Goal: Task Accomplishment & Management: Use online tool/utility

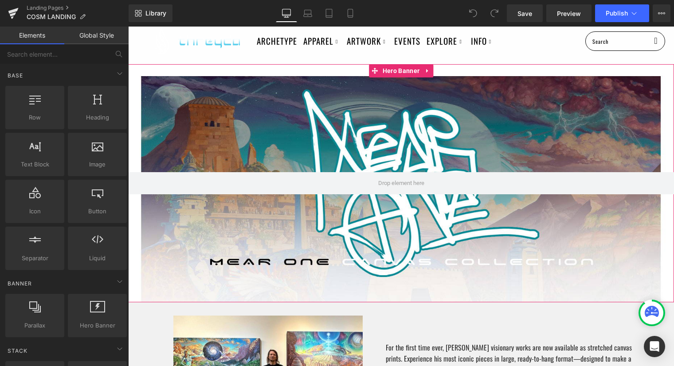
scroll to position [24, 0]
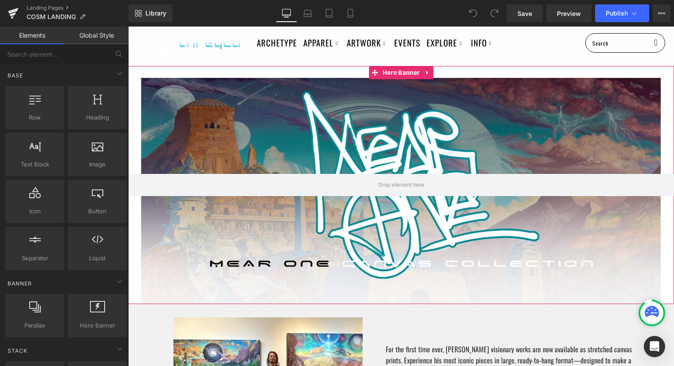
click at [293, 108] on div at bounding box center [401, 185] width 546 height 238
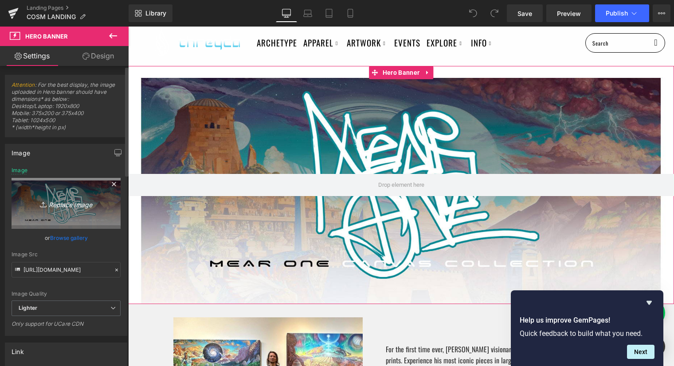
click at [65, 199] on icon "Replace Image" at bounding box center [66, 203] width 71 height 11
click at [112, 185] on icon at bounding box center [114, 184] width 11 height 11
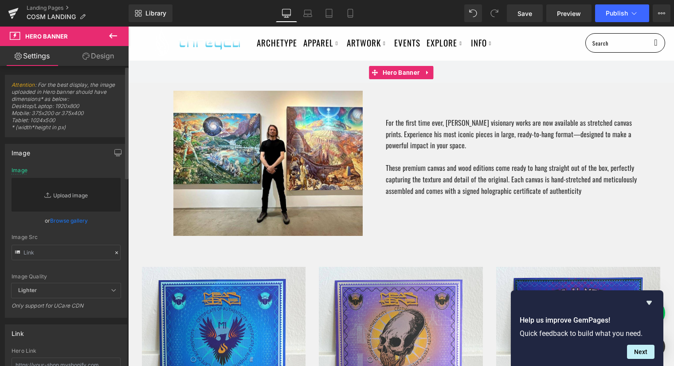
click at [57, 201] on link "Replace Image" at bounding box center [66, 195] width 109 height 34
click at [64, 194] on link "Replace Image" at bounding box center [66, 195] width 109 height 34
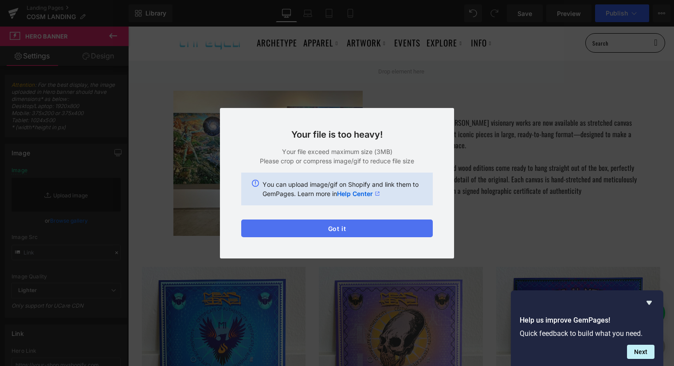
click at [348, 227] on button "Got it" at bounding box center [336, 229] width 191 height 18
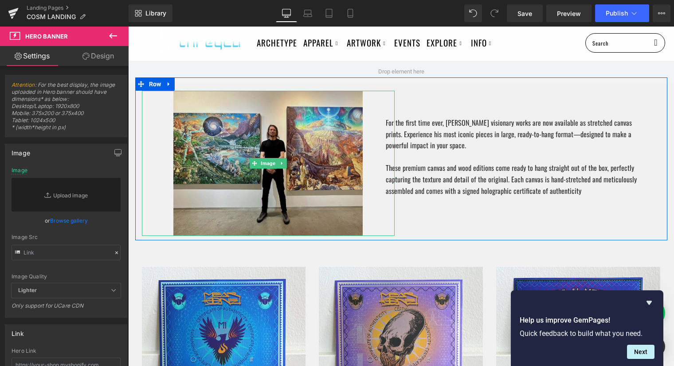
scroll to position [0, 0]
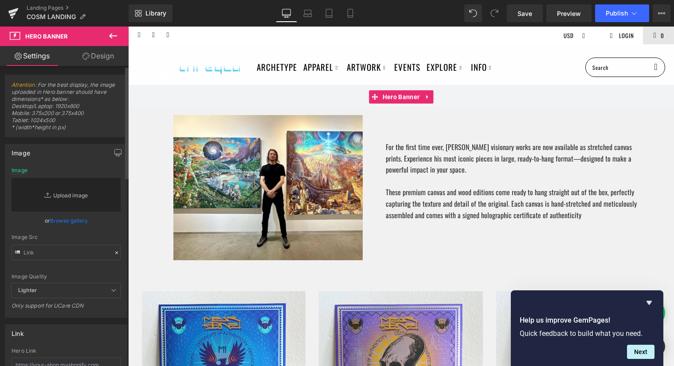
click at [64, 196] on link "Replace Image" at bounding box center [66, 195] width 109 height 34
type input "C:\fakepath\threyda x (1500 x 500 px).png"
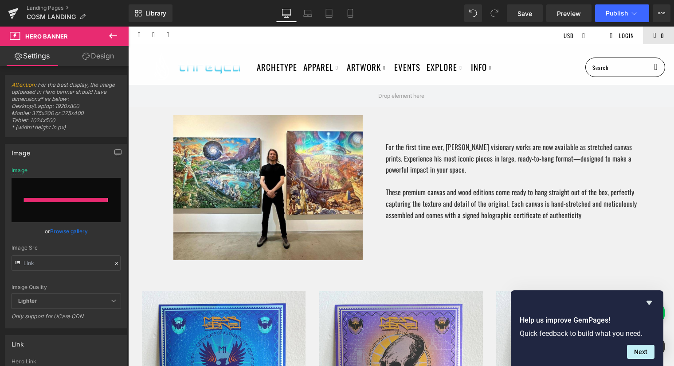
type input "https://ucarecdn.com/3957d661-b391-479f-81b2-b10c5bfd1838/-/format/auto/-/previ…"
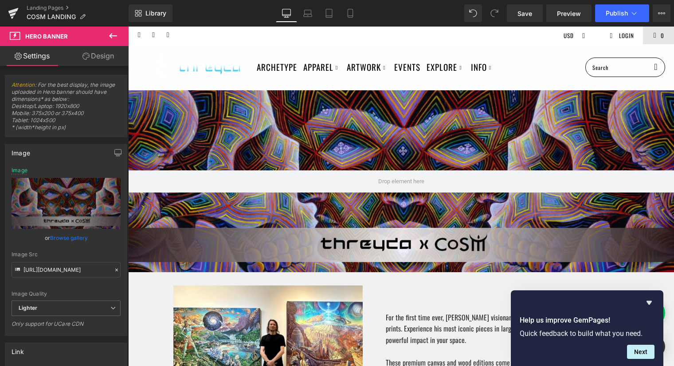
click at [539, 47] on div "Archetype Apparel Featured Collection The Vault / Final Pieces Shop All Styles …" at bounding box center [401, 67] width 546 height 46
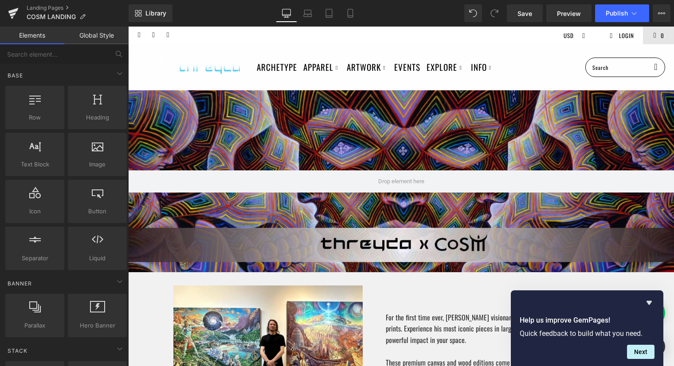
click at [522, 45] on div "Archetype Apparel Featured Collection The Vault / Final Pieces Shop All Styles …" at bounding box center [401, 67] width 546 height 46
click at [647, 299] on icon "Hide survey" at bounding box center [648, 303] width 11 height 11
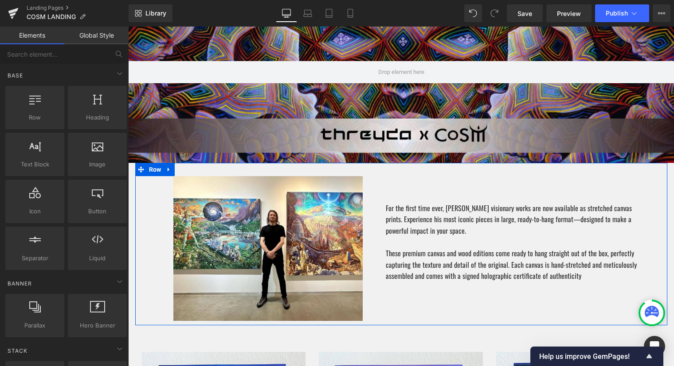
scroll to position [117, 0]
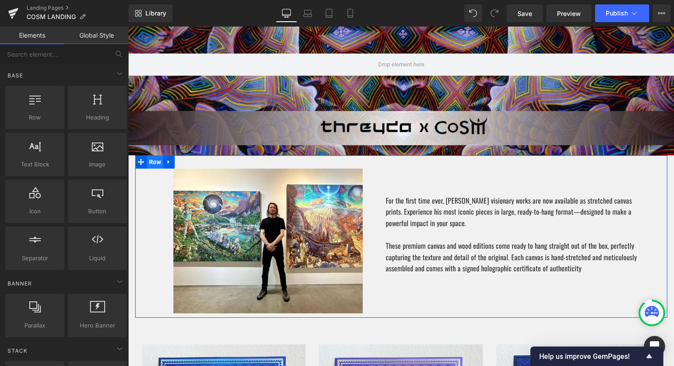
click at [153, 162] on span "Row" at bounding box center [155, 162] width 17 height 13
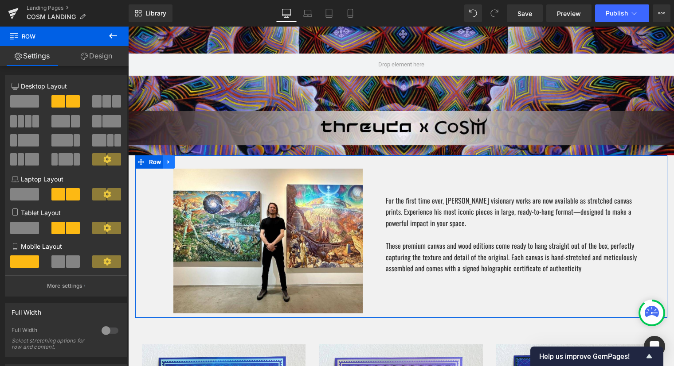
click at [167, 164] on icon at bounding box center [169, 162] width 6 height 7
click at [190, 162] on icon at bounding box center [192, 162] width 6 height 6
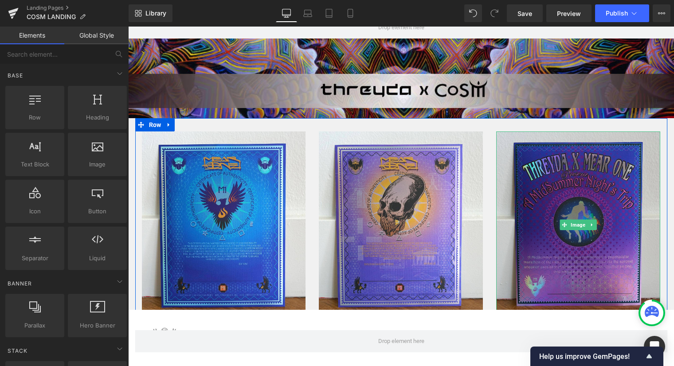
scroll to position [164, 0]
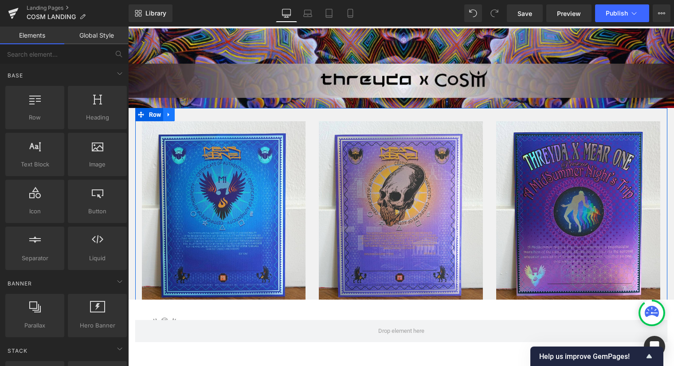
click at [170, 116] on icon at bounding box center [169, 114] width 6 height 7
click at [153, 113] on span "Row" at bounding box center [155, 115] width 17 height 13
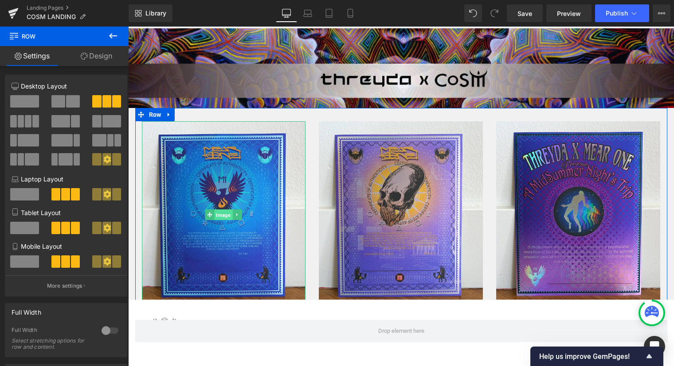
click at [226, 216] on span "Image" at bounding box center [223, 215] width 18 height 11
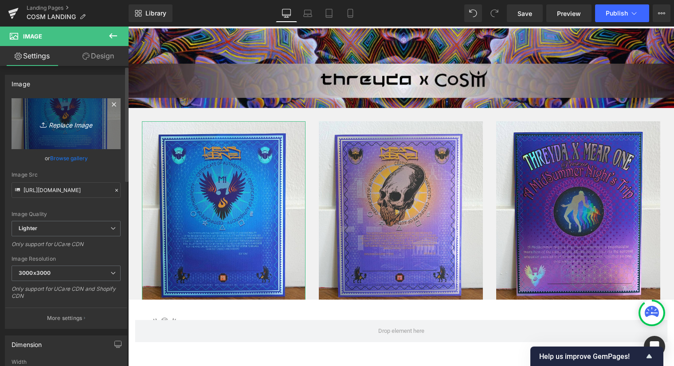
click at [63, 127] on icon "Replace Image" at bounding box center [66, 123] width 71 height 11
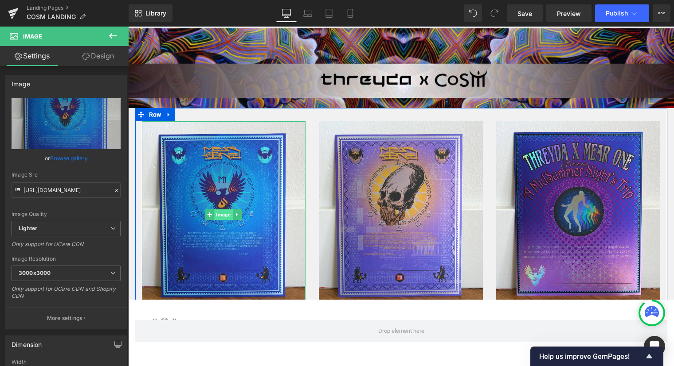
click at [220, 217] on span "Image" at bounding box center [223, 215] width 18 height 11
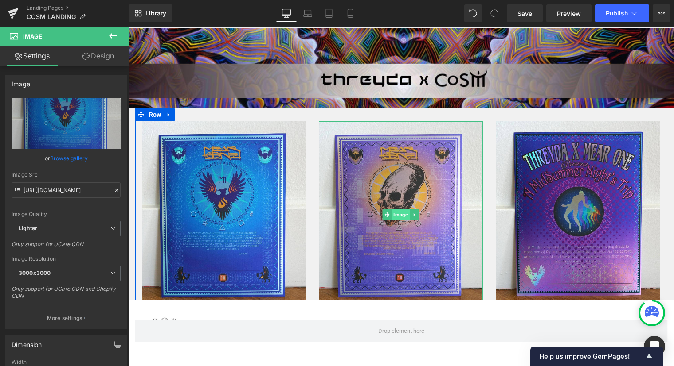
click at [403, 213] on span "Image" at bounding box center [401, 215] width 18 height 11
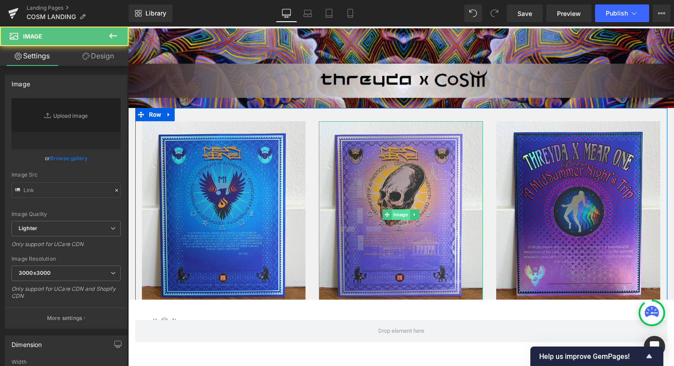
type input "https://ucarecdn.com/1b7db3cb-02fe-4cc8-96c5-c007e1b980e5/-/format/auto/-/previ…"
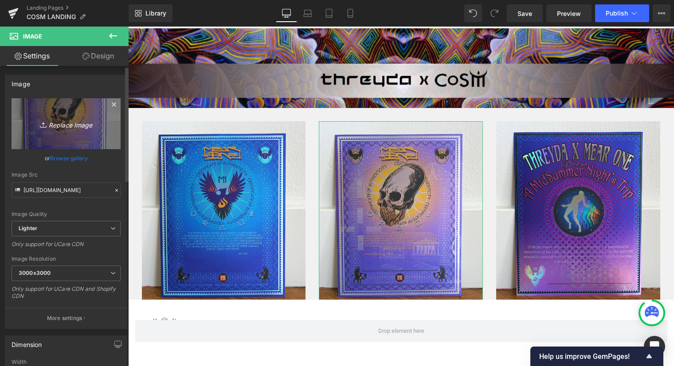
click at [76, 125] on icon "Replace Image" at bounding box center [66, 123] width 71 height 11
click at [71, 135] on link "Replace Image" at bounding box center [66, 123] width 109 height 51
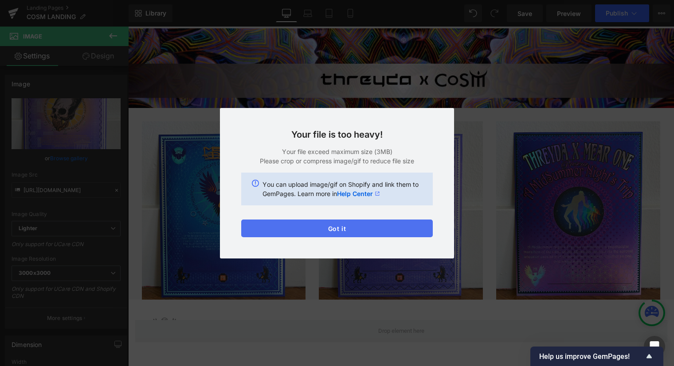
click at [346, 227] on button "Got it" at bounding box center [336, 229] width 191 height 18
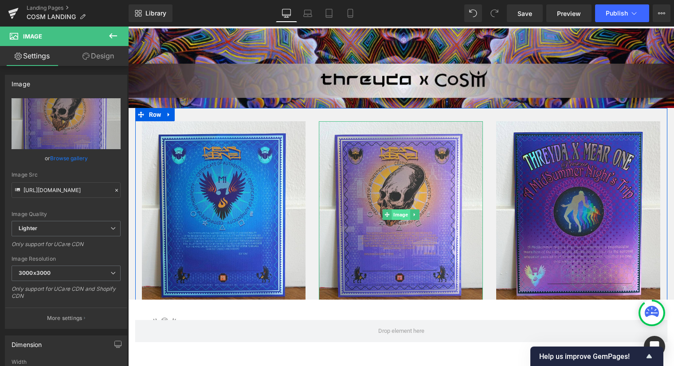
click at [402, 216] on span "Image" at bounding box center [401, 215] width 18 height 11
click at [395, 215] on span "Image" at bounding box center [401, 215] width 18 height 11
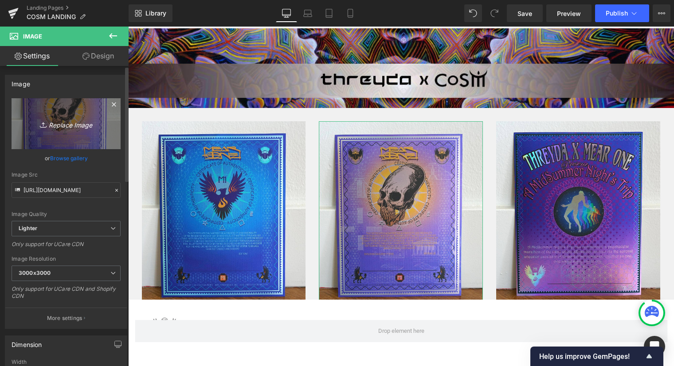
click at [62, 130] on link "Replace Image" at bounding box center [66, 123] width 109 height 51
type input "C:\fakepath\Untitled design (12).png"
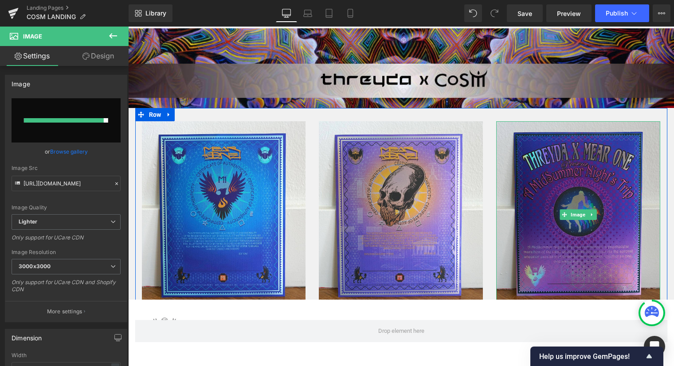
type input "https://ucarecdn.com/80b9c13f-774d-4334-ba93-b2e7e0655ef0/-/format/auto/-/previ…"
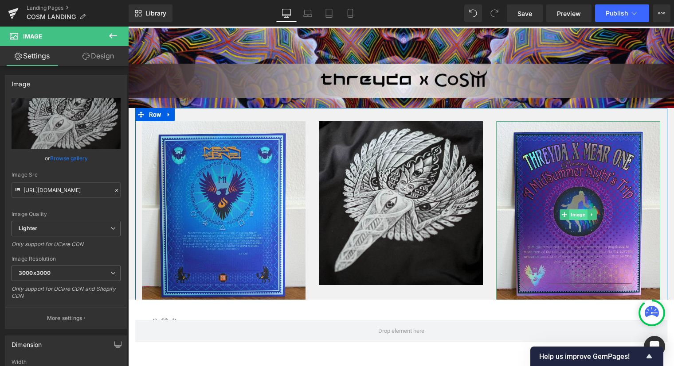
click at [578, 216] on span "Image" at bounding box center [578, 215] width 18 height 11
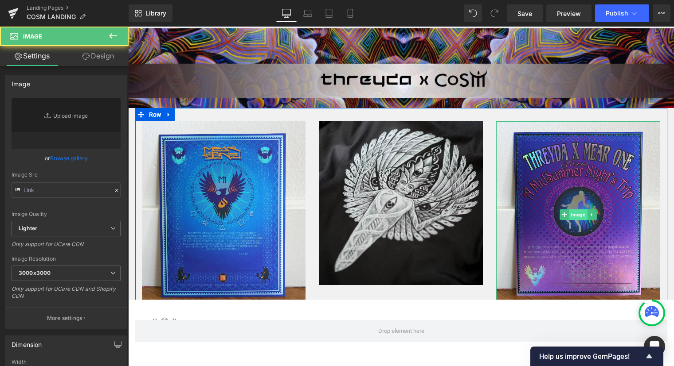
type input "https://ucarecdn.com/afd14249-7993-44f0-93f5-ac5f7728f75e/-/format/auto/-/previ…"
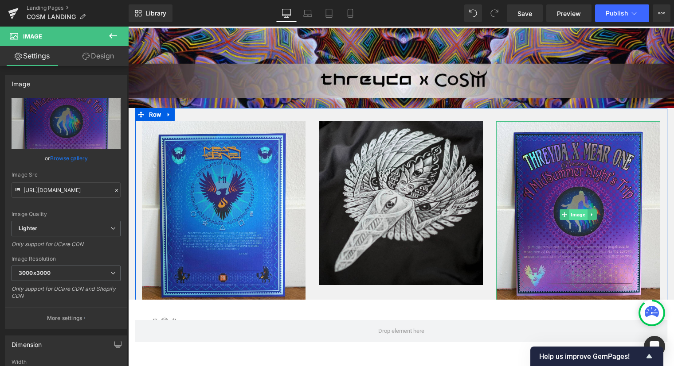
click at [582, 217] on span "Image" at bounding box center [578, 215] width 18 height 11
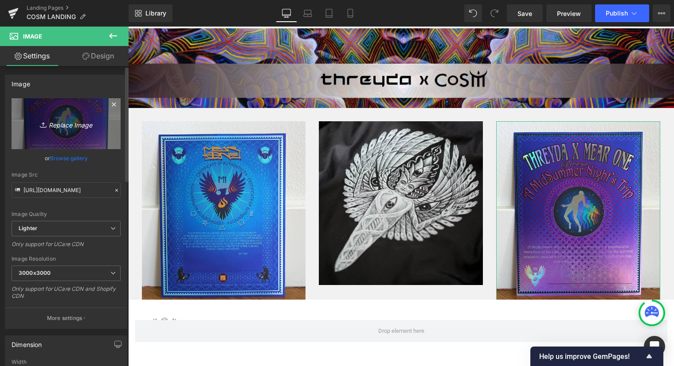
click at [73, 130] on link "Replace Image" at bounding box center [66, 123] width 109 height 51
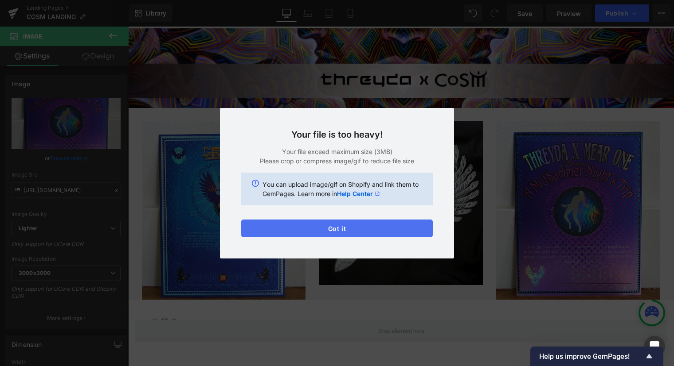
click at [355, 228] on button "Got it" at bounding box center [336, 229] width 191 height 18
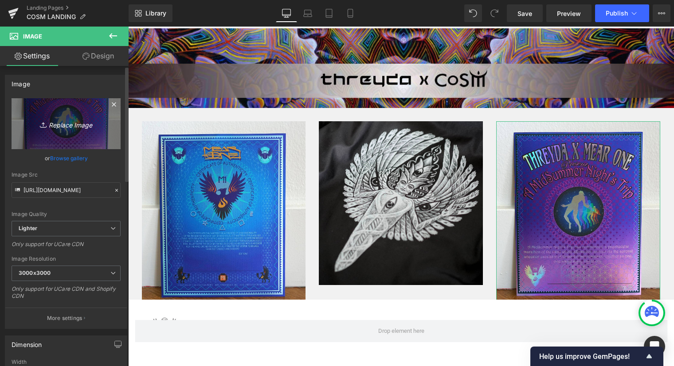
click at [64, 126] on icon "Replace Image" at bounding box center [66, 123] width 71 height 11
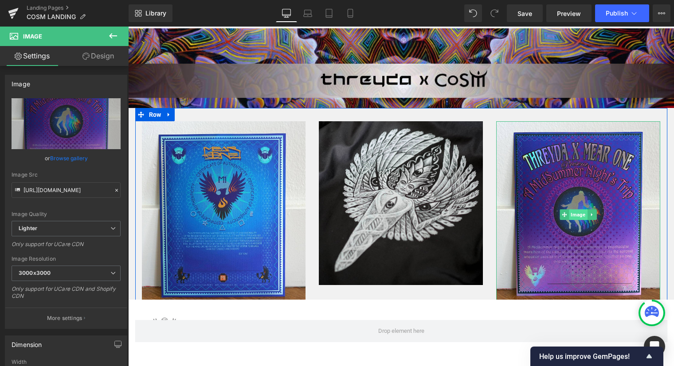
click at [576, 215] on span "Image" at bounding box center [578, 215] width 18 height 11
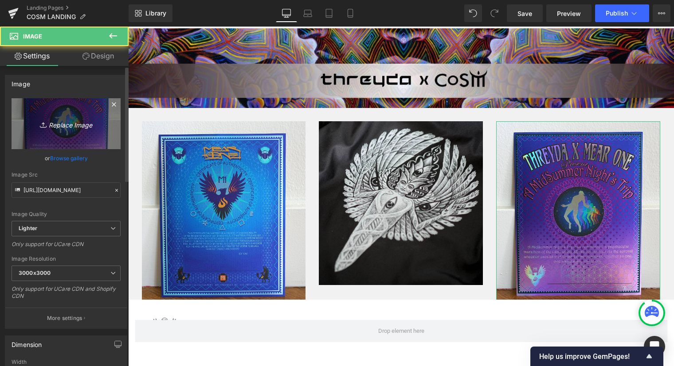
click at [52, 133] on link "Replace Image" at bounding box center [66, 123] width 109 height 51
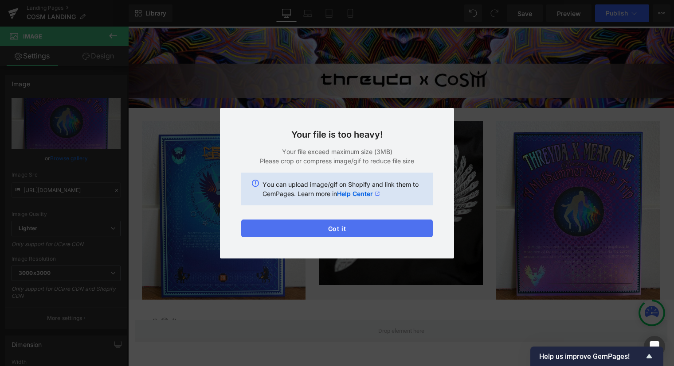
click at [341, 225] on button "Got it" at bounding box center [336, 229] width 191 height 18
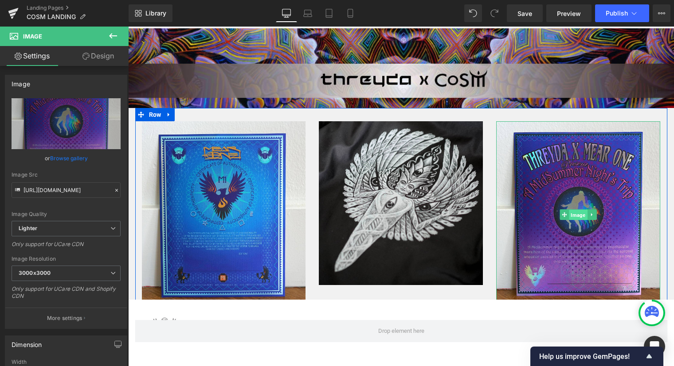
click at [579, 216] on span "Image" at bounding box center [578, 215] width 18 height 11
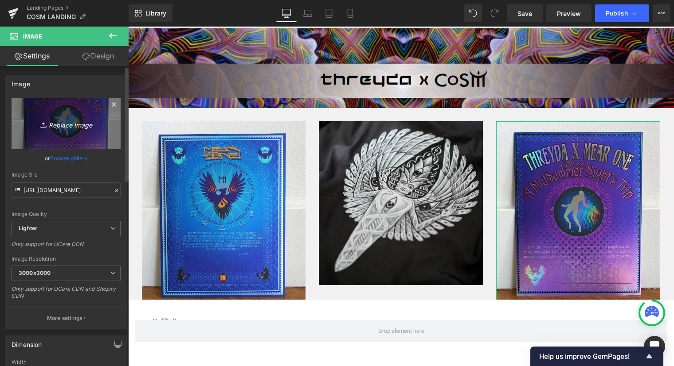
click at [67, 121] on icon "Replace Image" at bounding box center [66, 123] width 71 height 11
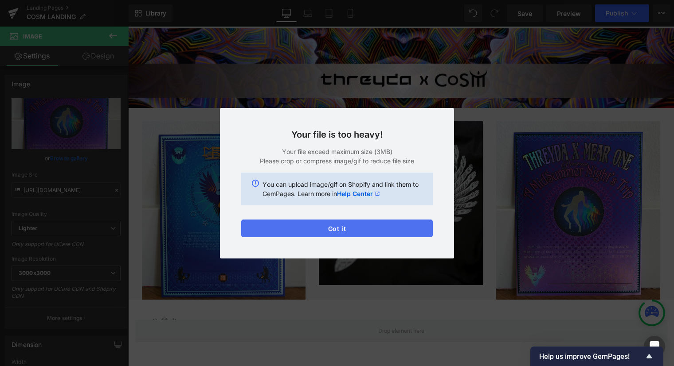
click at [357, 225] on button "Got it" at bounding box center [336, 229] width 191 height 18
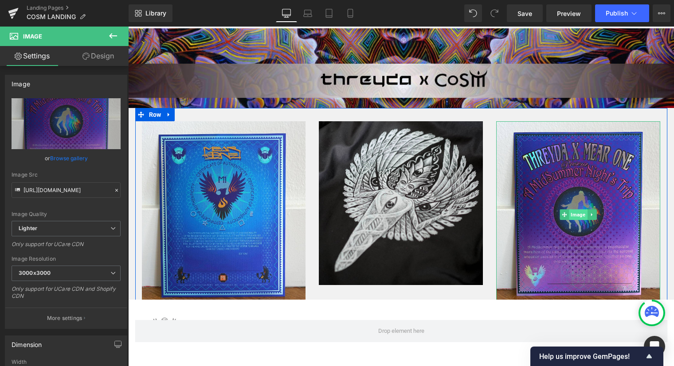
click at [582, 213] on span "Image" at bounding box center [578, 215] width 18 height 11
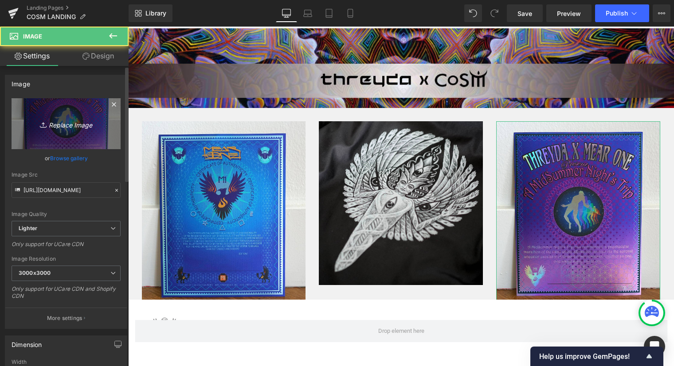
click at [71, 114] on link "Replace Image" at bounding box center [66, 123] width 109 height 51
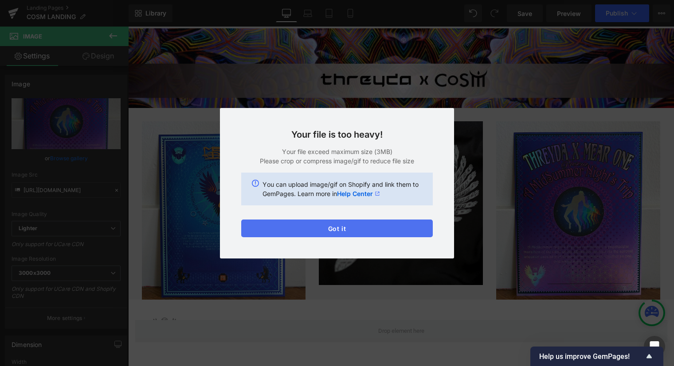
click at [329, 230] on button "Got it" at bounding box center [336, 229] width 191 height 18
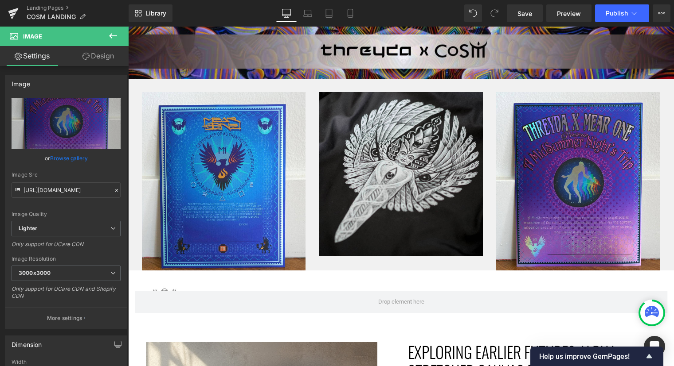
scroll to position [203, 0]
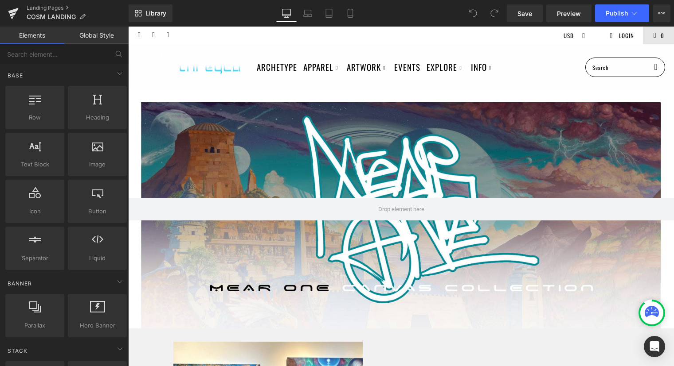
click at [456, 39] on ul at bounding box center [363, 36] width 378 height 18
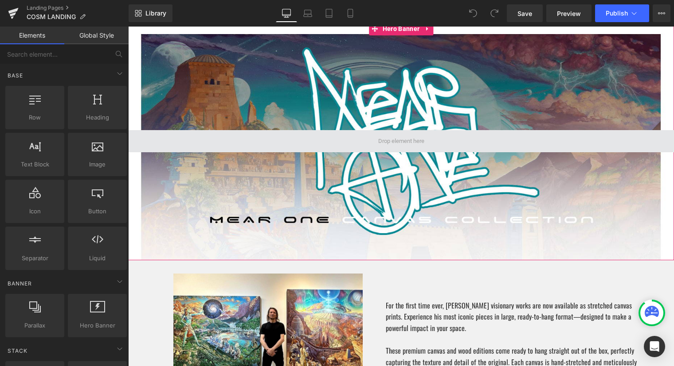
scroll to position [70, 0]
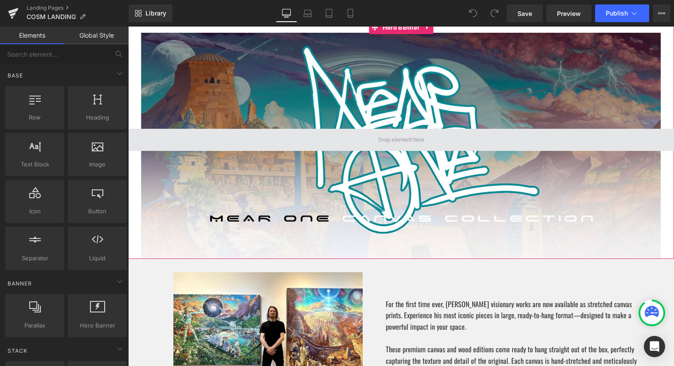
click at [400, 140] on span at bounding box center [401, 140] width 52 height 16
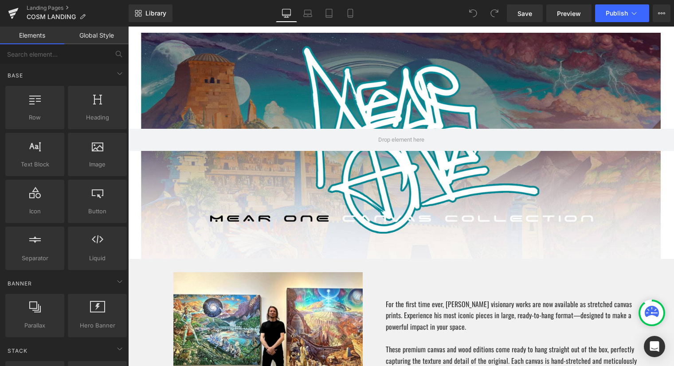
click at [288, 249] on div at bounding box center [401, 140] width 546 height 238
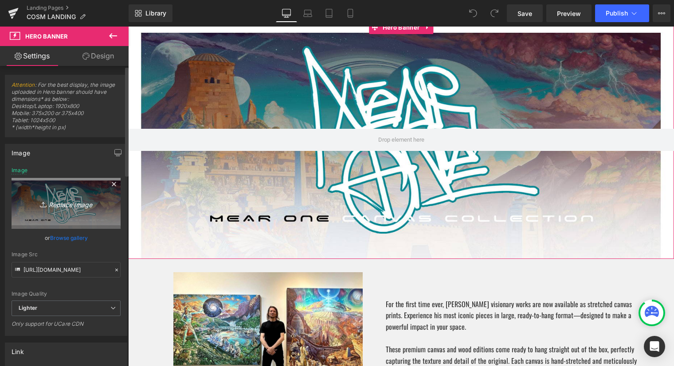
click at [69, 204] on icon "Replace Image" at bounding box center [66, 203] width 71 height 11
click at [64, 204] on icon "Replace Image" at bounding box center [66, 203] width 71 height 11
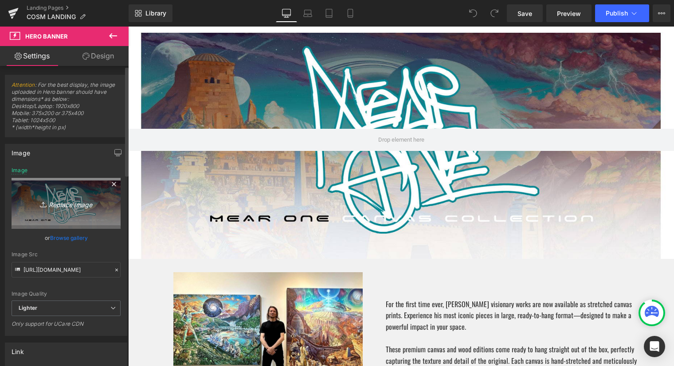
type input "C:\fakepath\threyda x (1500 x 500 px) (1).png"
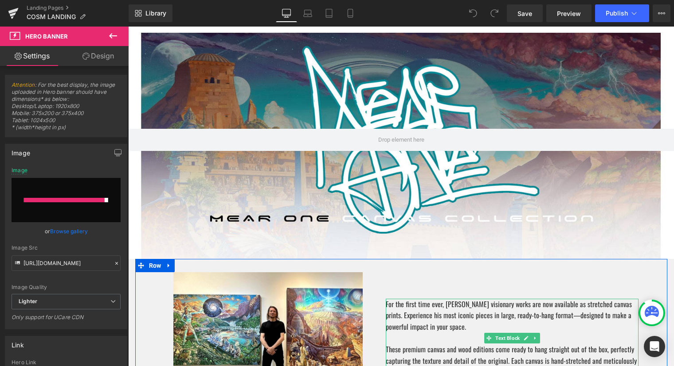
type input "https://ucarecdn.com/09a70033-ab17-4dc7-b71a-0c1d7b740abb/-/format/auto/-/previ…"
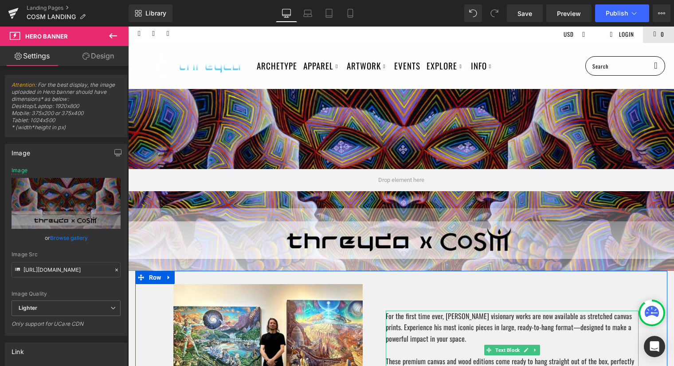
scroll to position [1, 0]
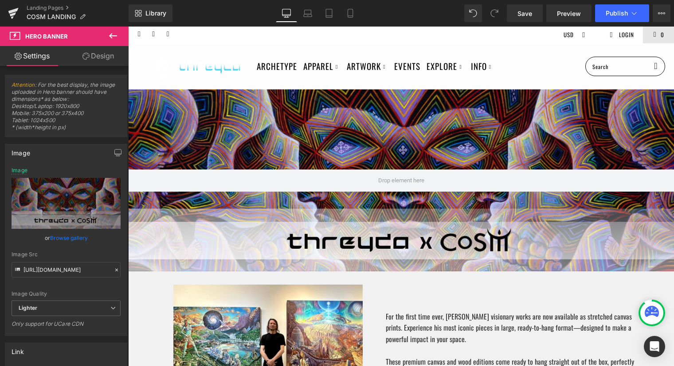
click at [553, 49] on div "Archetype Apparel Featured Collection The Vault / Final Pieces Shop All Styles …" at bounding box center [401, 66] width 546 height 46
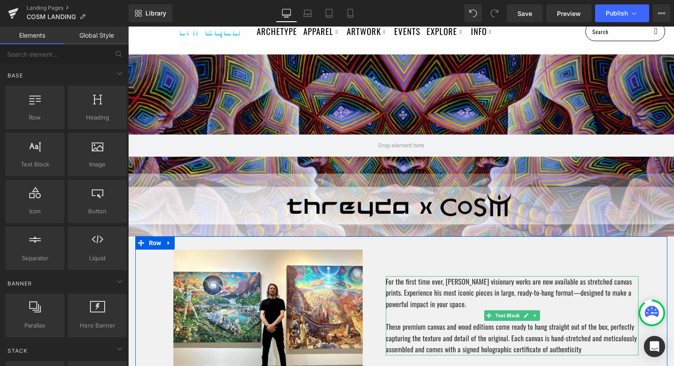
scroll to position [26, 0]
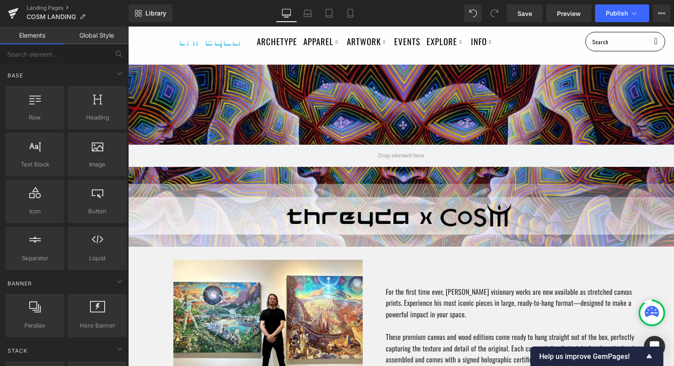
click at [339, 194] on div at bounding box center [401, 156] width 546 height 182
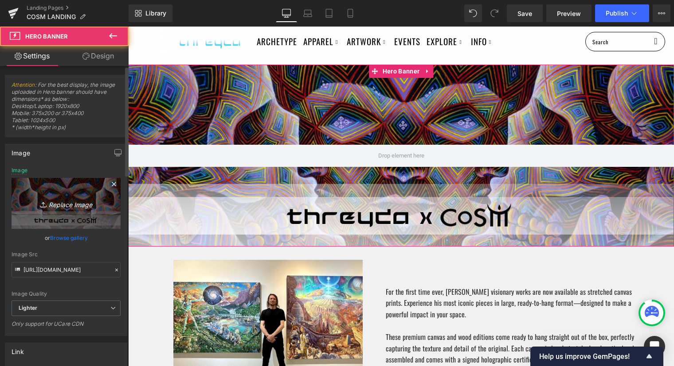
click at [62, 206] on icon "Replace Image" at bounding box center [66, 203] width 71 height 11
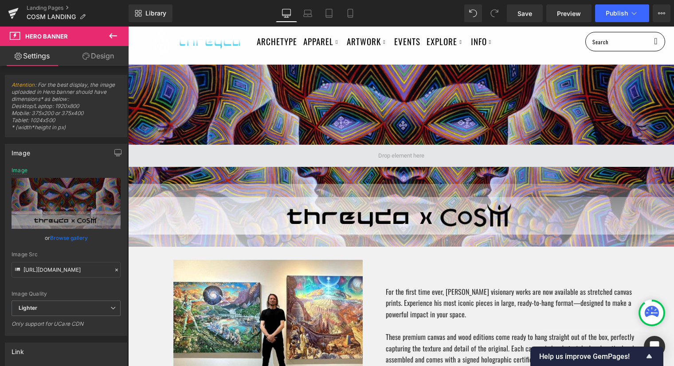
type input "C:\fakepath\threyda x (1500 x 500 px) (3).png"
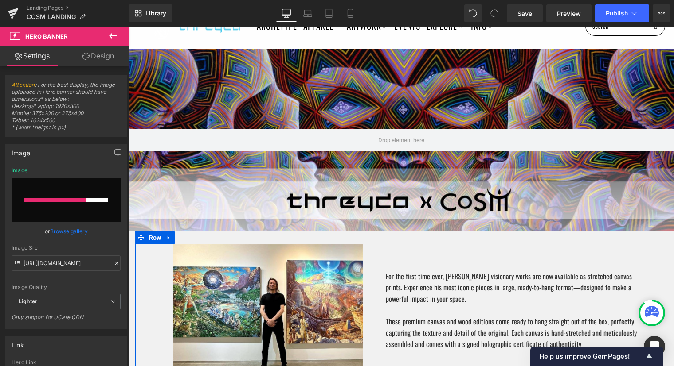
scroll to position [42, 0]
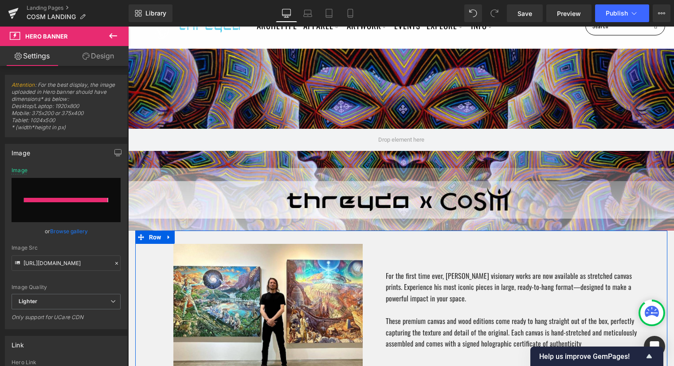
type input "https://ucarecdn.com/cee75cdc-a709-49f8-8c1a-0325acebfee5/-/format/auto/-/previ…"
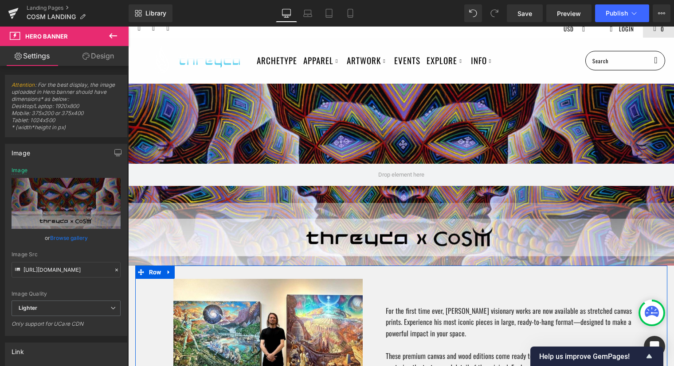
scroll to position [8, 0]
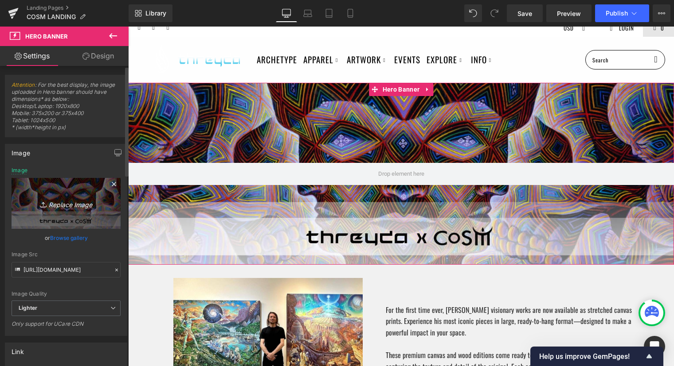
click at [70, 206] on icon "Replace Image" at bounding box center [66, 203] width 71 height 11
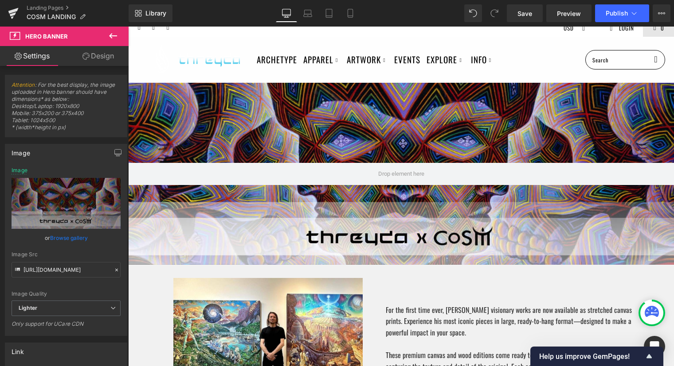
type input "C:\fakepath\threyda x (1500 x 500 px) (4).png"
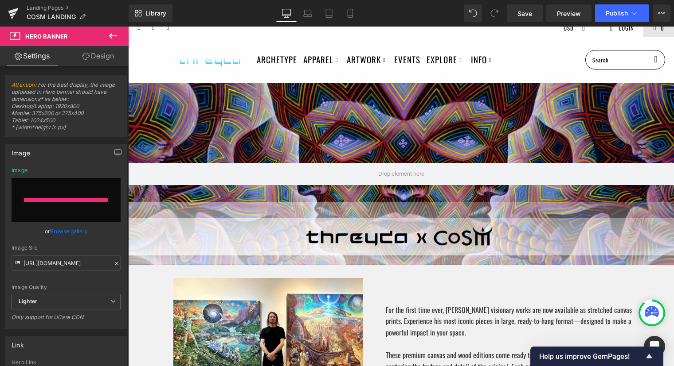
type input "https://ucarecdn.com/907b6639-eedb-4096-85a4-4943f1175fcc/-/format/auto/-/previ…"
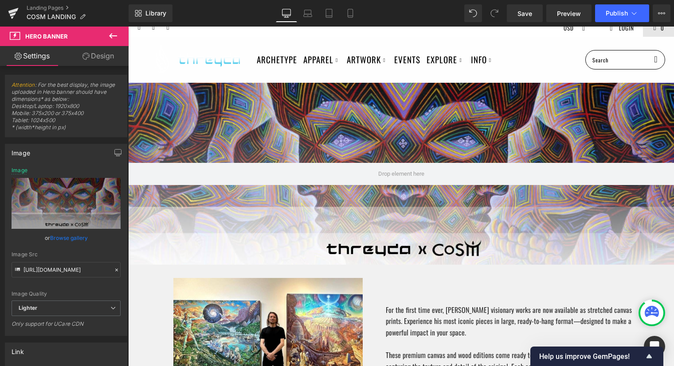
click at [547, 44] on div "Archetype Apparel Featured Collection The Vault / Final Pieces Shop All Styles …" at bounding box center [401, 60] width 546 height 46
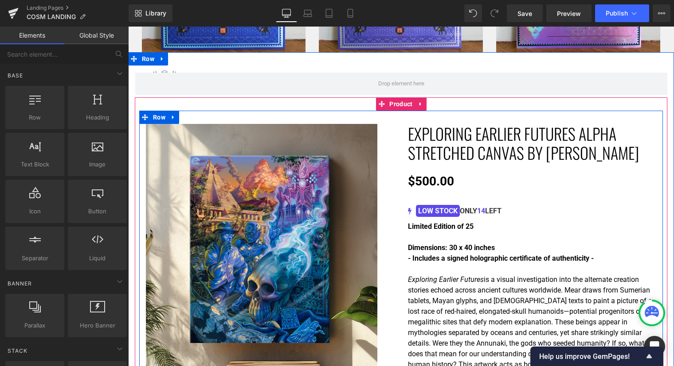
scroll to position [585, 0]
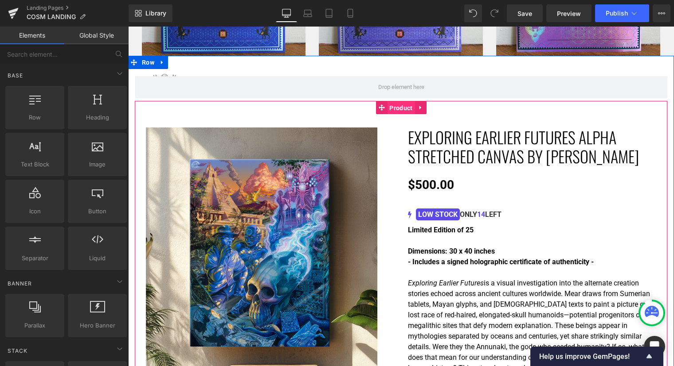
click at [401, 111] on span "Product" at bounding box center [400, 107] width 27 height 13
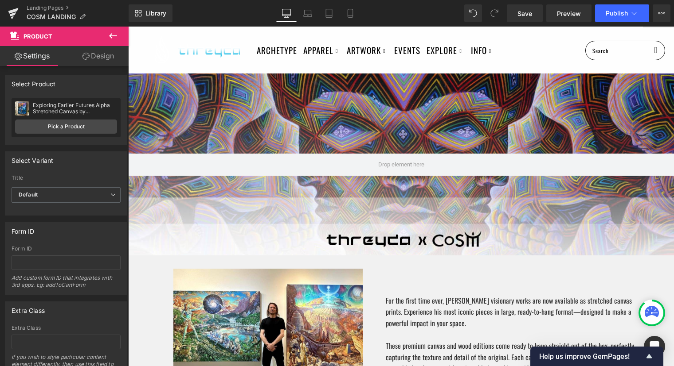
scroll to position [0, 0]
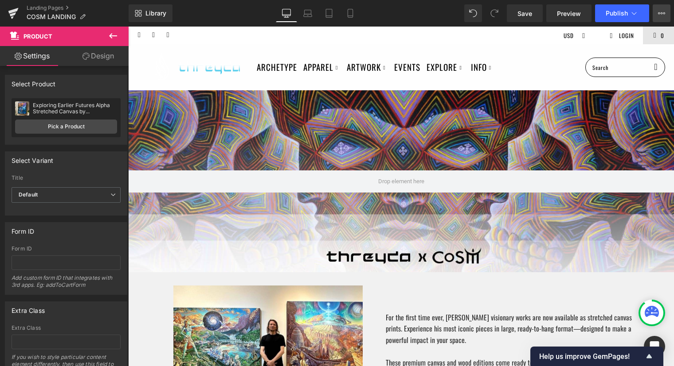
click at [660, 13] on icon at bounding box center [661, 13] width 7 height 7
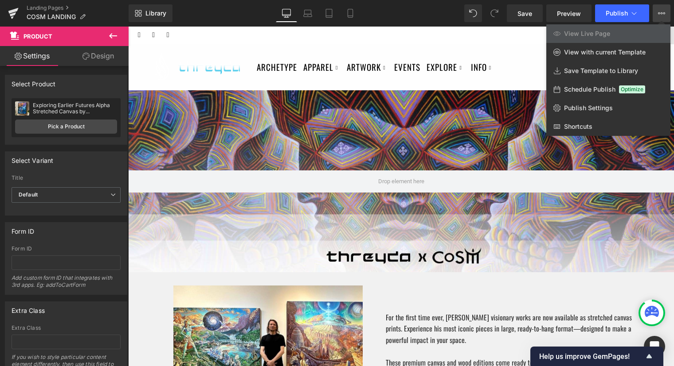
click at [486, 43] on div at bounding box center [401, 197] width 546 height 340
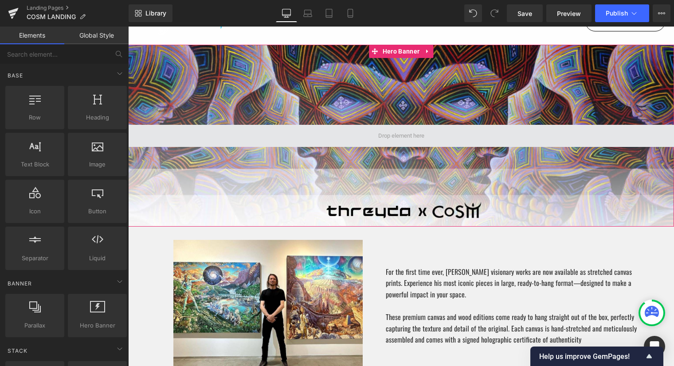
scroll to position [96, 0]
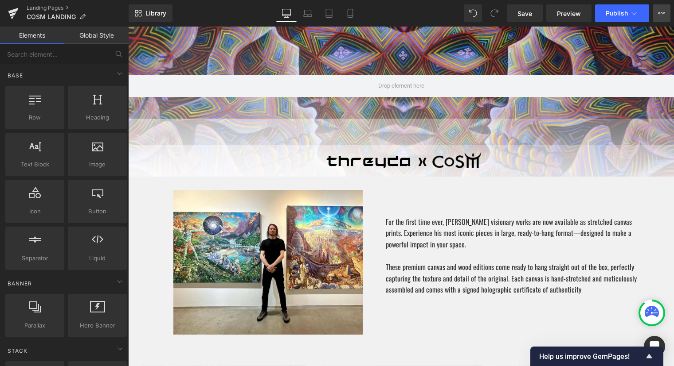
click at [663, 14] on icon at bounding box center [661, 13] width 7 height 7
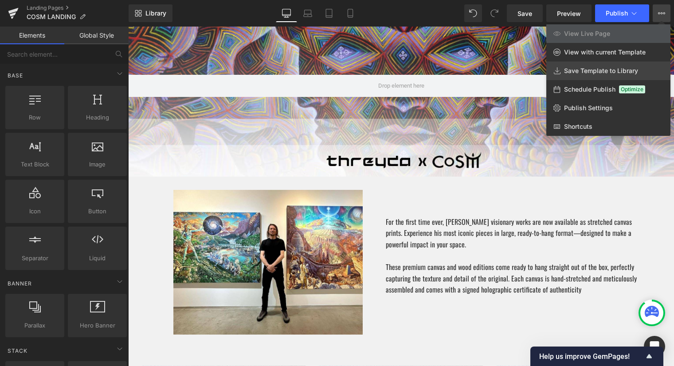
click at [584, 72] on span "Save Template to Library" at bounding box center [601, 71] width 74 height 8
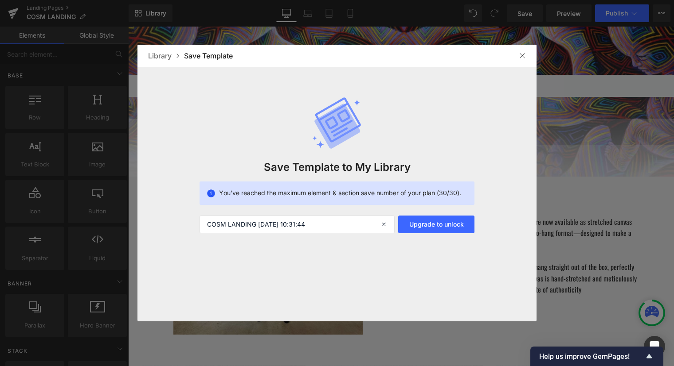
click at [525, 55] on img at bounding box center [521, 55] width 7 height 7
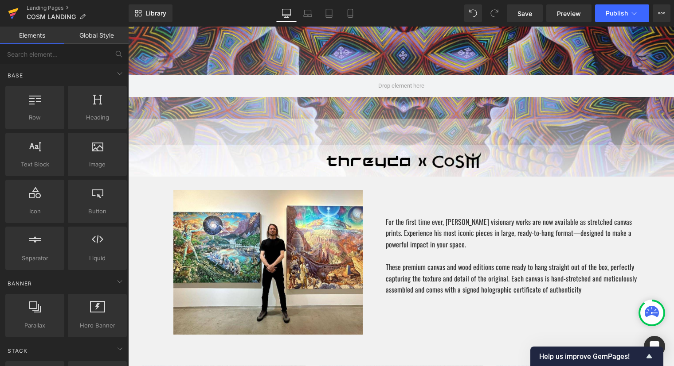
click at [16, 13] on icon at bounding box center [13, 13] width 11 height 22
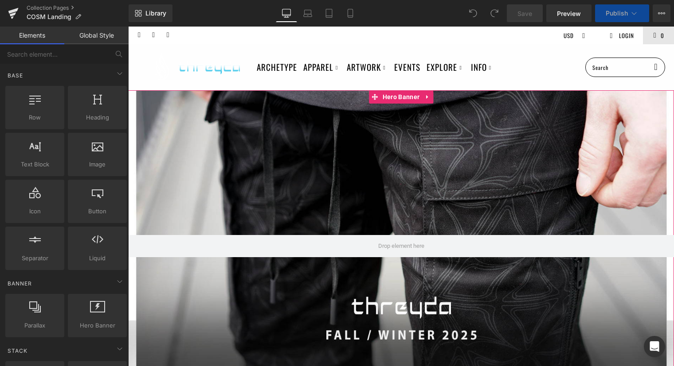
click at [416, 179] on div at bounding box center [401, 246] width 546 height 312
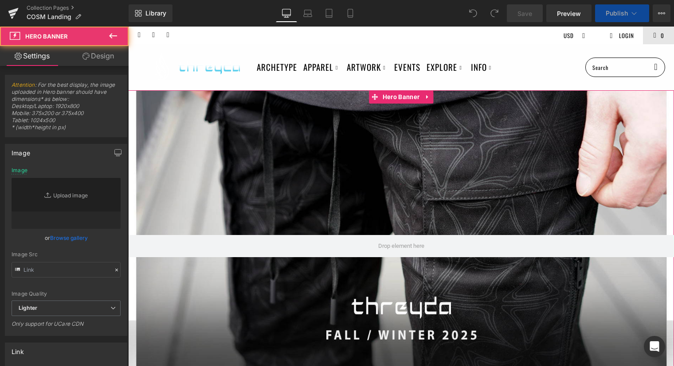
type input "https://ucarecdn.com/13d86f3e-7c38-4695-bda9-3d4cbe738eb8/-/format/auto/-/previ…"
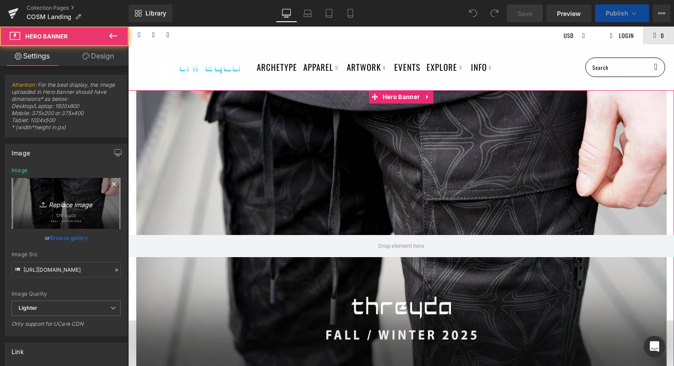
click at [80, 202] on icon "Replace Image" at bounding box center [66, 203] width 71 height 11
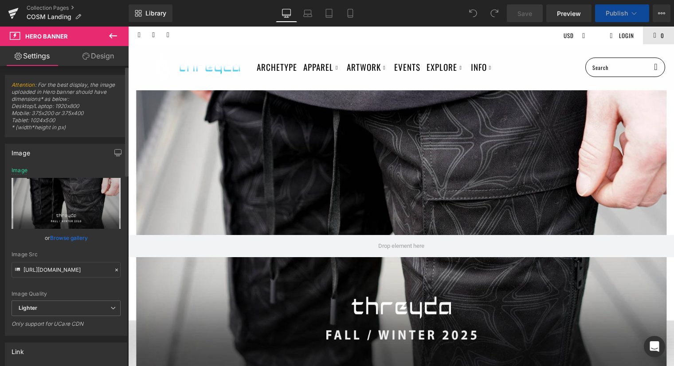
type input "C:\fakepath\threyda x (1500 x 500 px) (4).png"
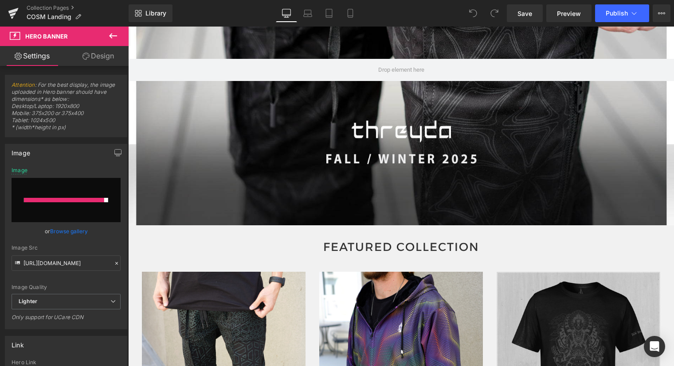
scroll to position [165, 0]
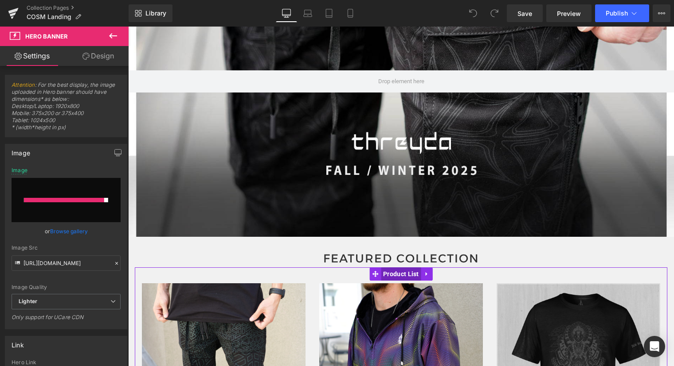
click at [406, 276] on span "Product List" at bounding box center [401, 274] width 40 height 13
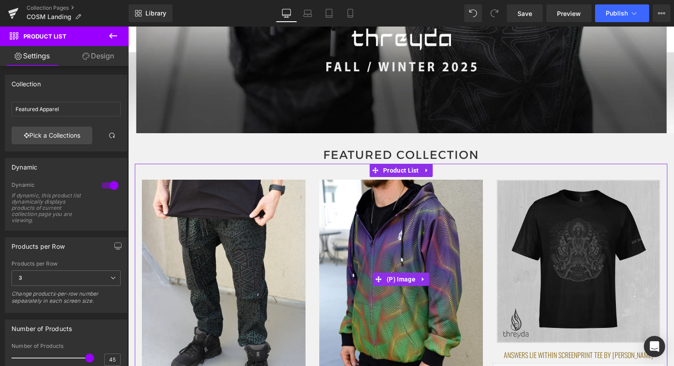
scroll to position [273, 0]
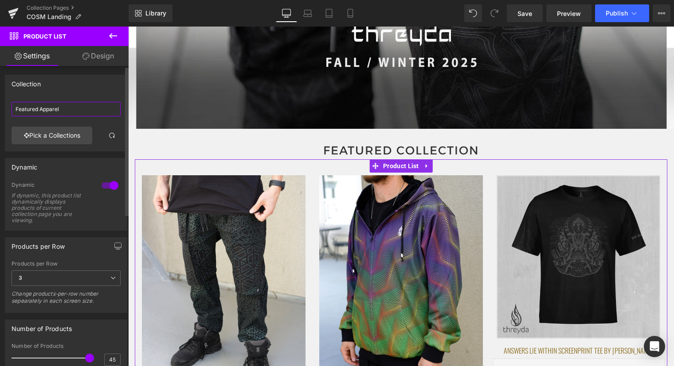
drag, startPoint x: 67, startPoint y: 108, endPoint x: 1, endPoint y: 107, distance: 66.0
click at [1, 107] on div "Collection Featured Apparel Featured Apparel Pick a Collections" at bounding box center [66, 109] width 133 height 83
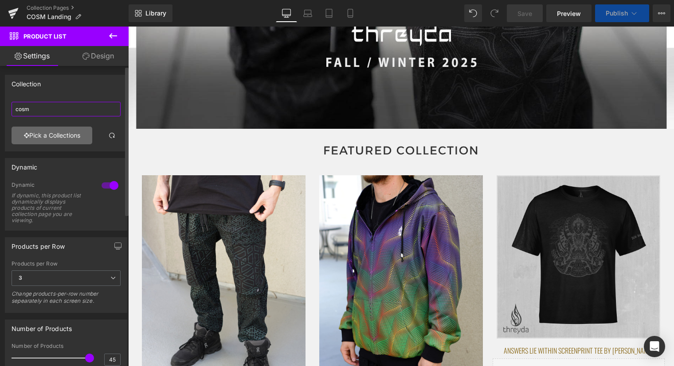
type input "cosm"
click at [62, 138] on link "Pick a Collections" at bounding box center [52, 136] width 81 height 18
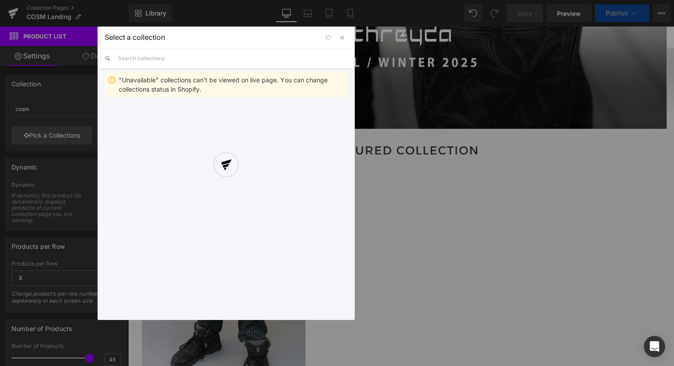
click at [158, 57] on div at bounding box center [225, 174] width 257 height 294
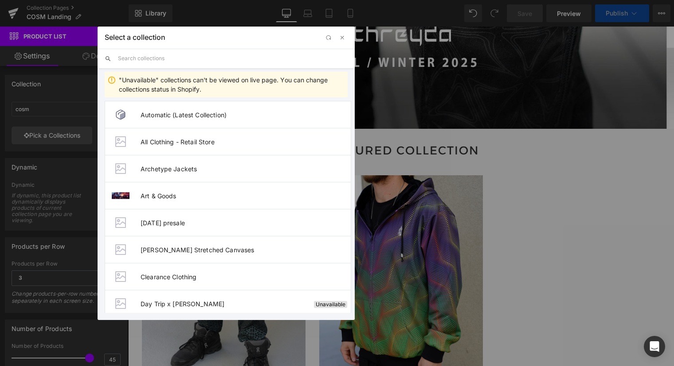
click at [158, 57] on input "text" at bounding box center [233, 58] width 230 height 19
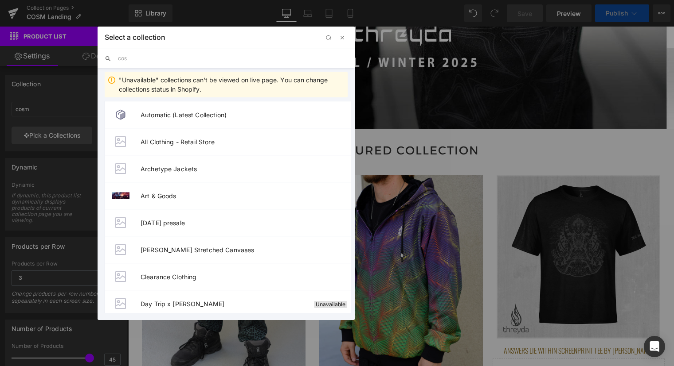
type input "cosm"
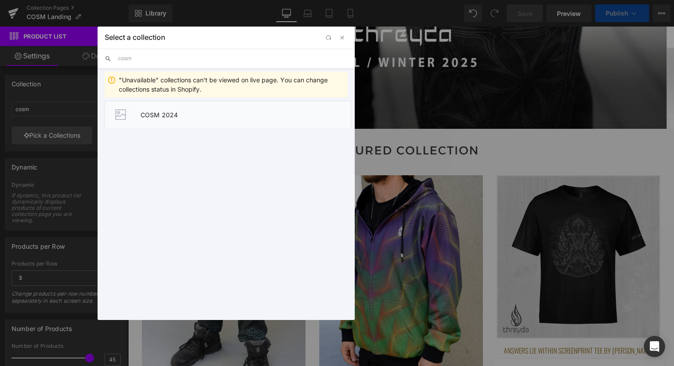
click at [189, 110] on li "COSM 2024" at bounding box center [228, 114] width 246 height 27
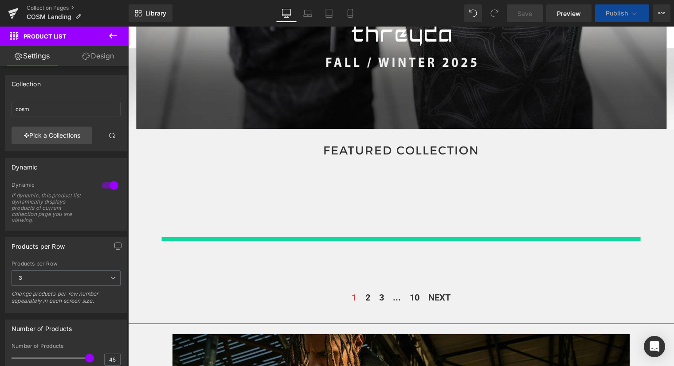
type input "COSM 2024"
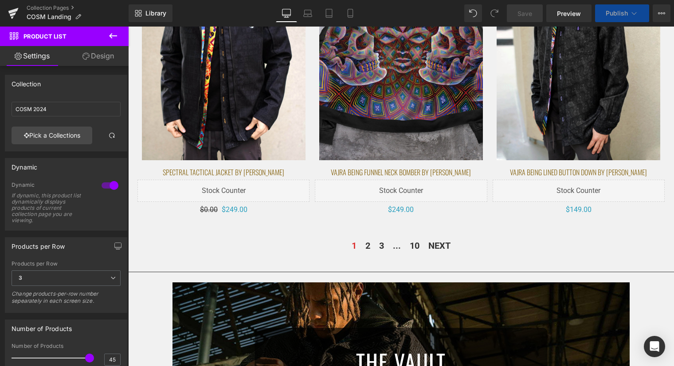
scroll to position [814, 0]
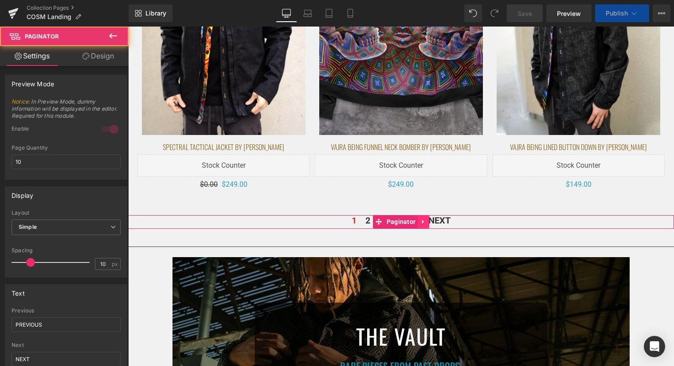
click at [423, 221] on icon at bounding box center [423, 221] width 6 height 7
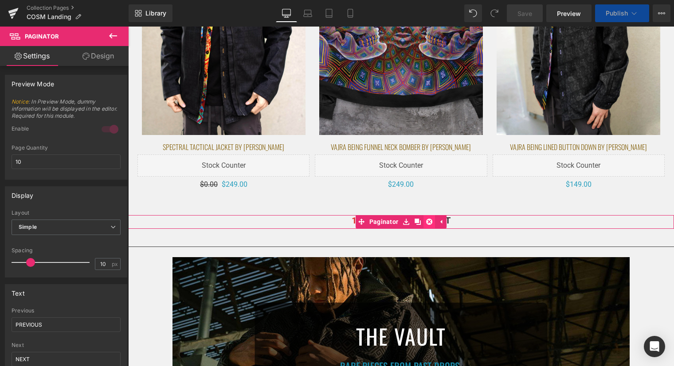
click at [431, 221] on icon at bounding box center [429, 222] width 6 height 6
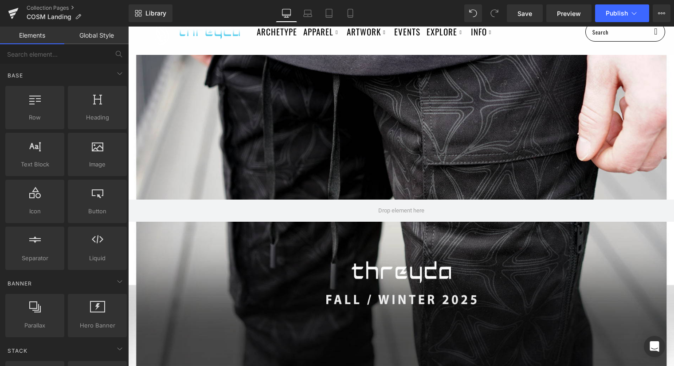
scroll to position [28, 0]
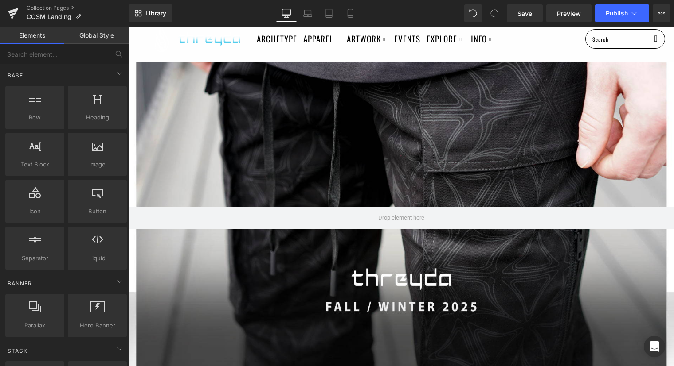
click at [479, 182] on div at bounding box center [401, 218] width 546 height 312
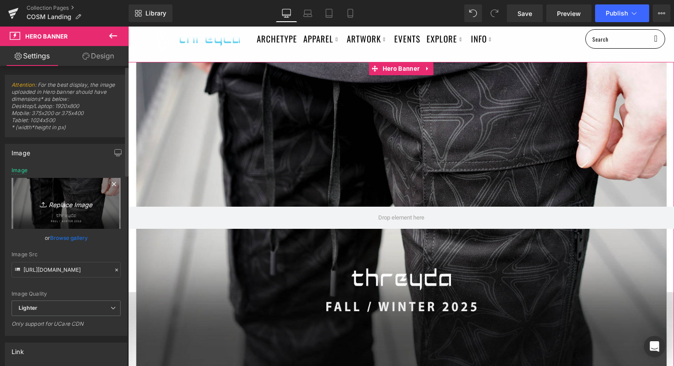
click at [61, 210] on link "Replace Image" at bounding box center [66, 203] width 109 height 51
type input "C:\fakepath\threyda x (1500 x 500 px) (4).png"
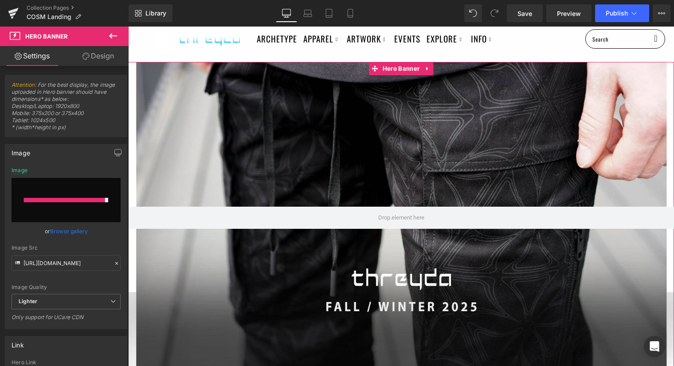
type input "https://ucarecdn.com/2c60ee18-de1c-4cb9-832d-ae714a07268d/-/format/auto/-/previ…"
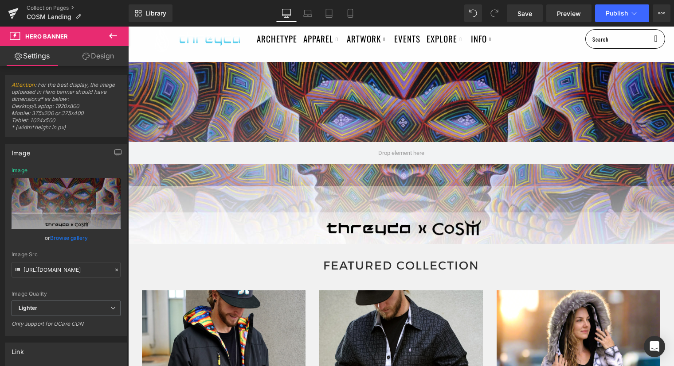
click at [542, 46] on ul "Archetype Apparel Featured Collection The Vault / Final Pieces Shop All Styles …" at bounding box center [417, 39] width 320 height 23
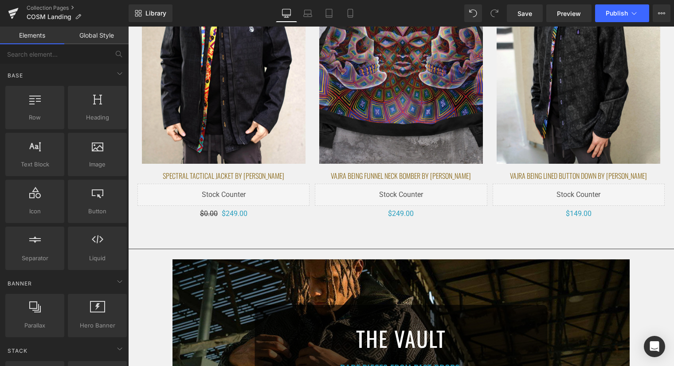
scroll to position [996, 0]
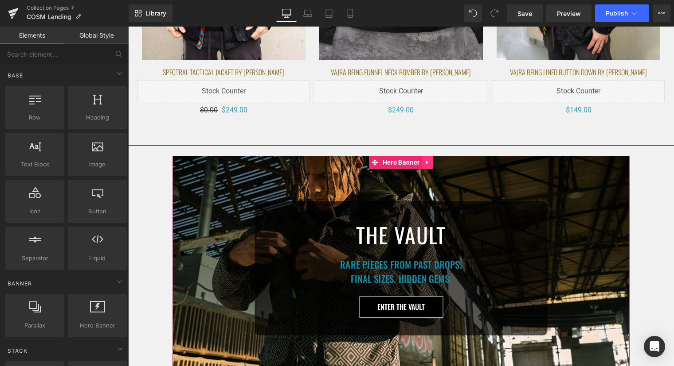
click at [428, 164] on icon at bounding box center [427, 163] width 6 height 7
click at [432, 160] on icon at bounding box center [433, 163] width 6 height 6
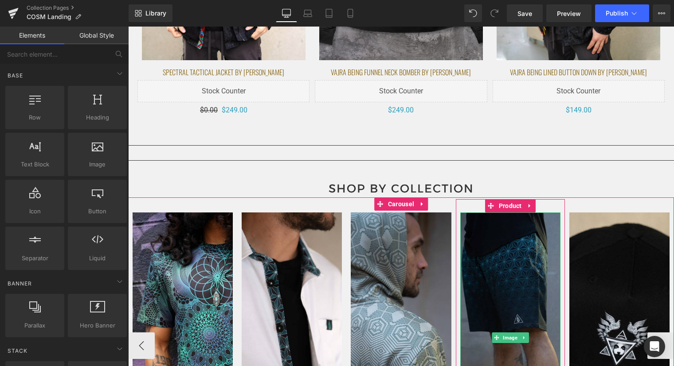
scroll to position [1014, 0]
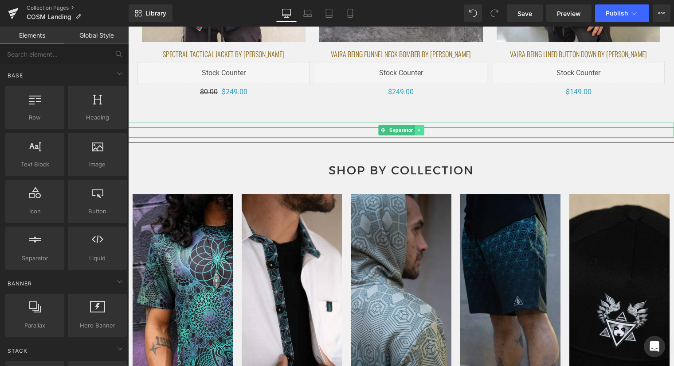
click at [421, 129] on icon at bounding box center [419, 130] width 5 height 5
click at [423, 129] on icon at bounding box center [423, 130] width 5 height 5
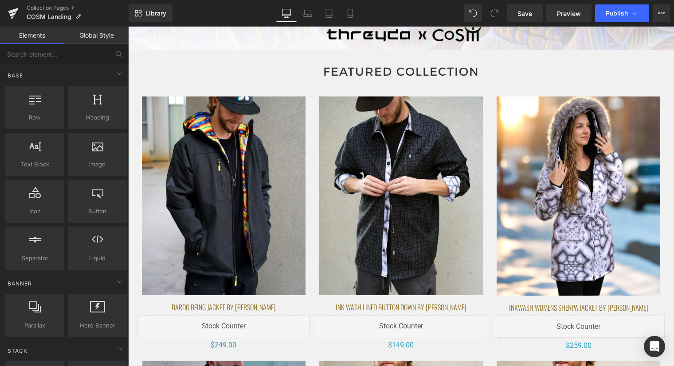
scroll to position [0, 0]
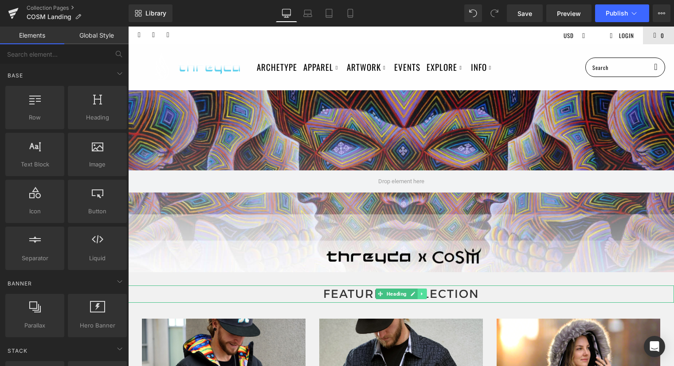
click at [425, 291] on link at bounding box center [421, 294] width 9 height 11
click at [428, 296] on icon at bounding box center [426, 294] width 5 height 5
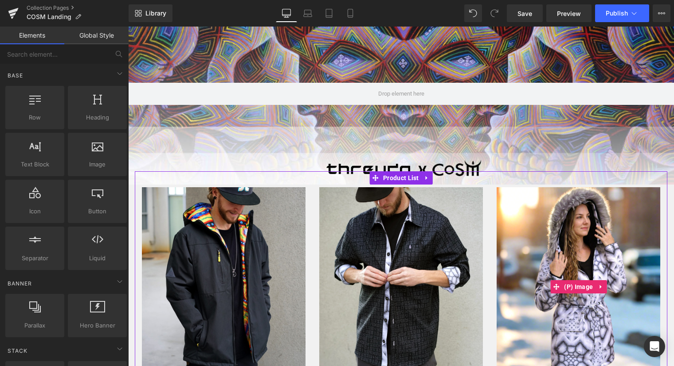
scroll to position [97, 0]
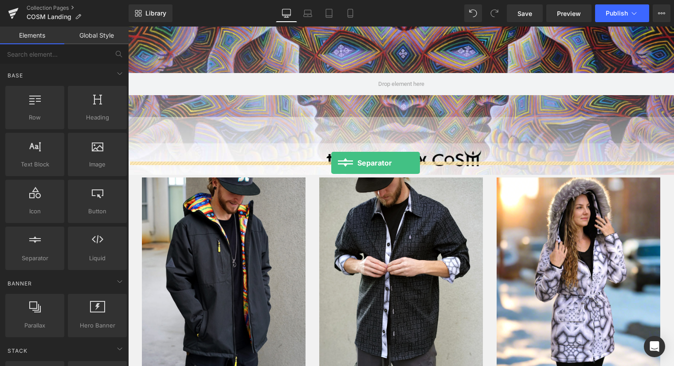
drag, startPoint x: 168, startPoint y: 279, endPoint x: 331, endPoint y: 163, distance: 199.8
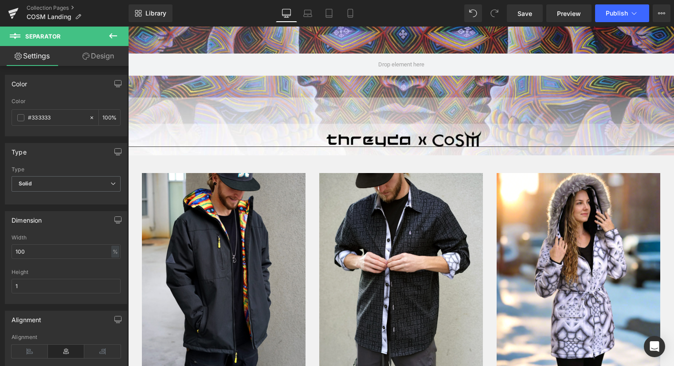
scroll to position [0, 0]
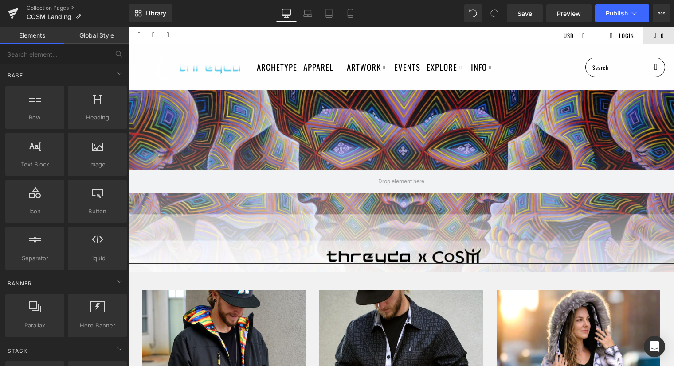
click at [527, 47] on div "Archetype Apparel Featured Collection The Vault / Final Pieces Shop All Styles …" at bounding box center [401, 67] width 546 height 46
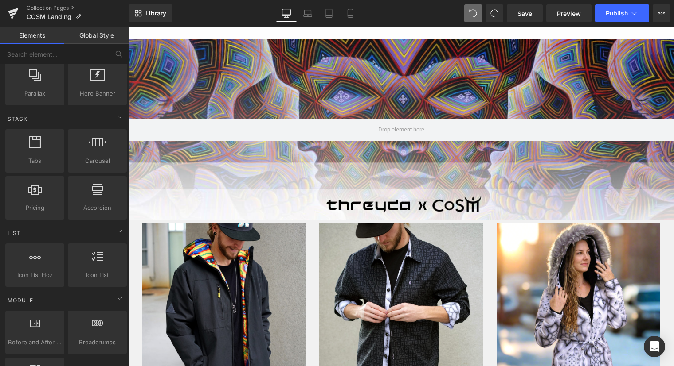
scroll to position [276, 0]
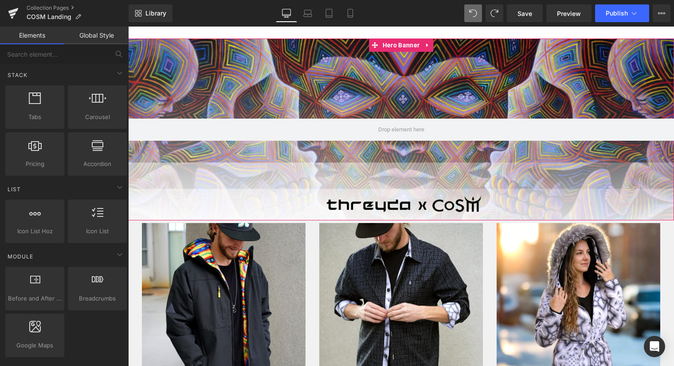
click at [410, 178] on div at bounding box center [401, 130] width 546 height 182
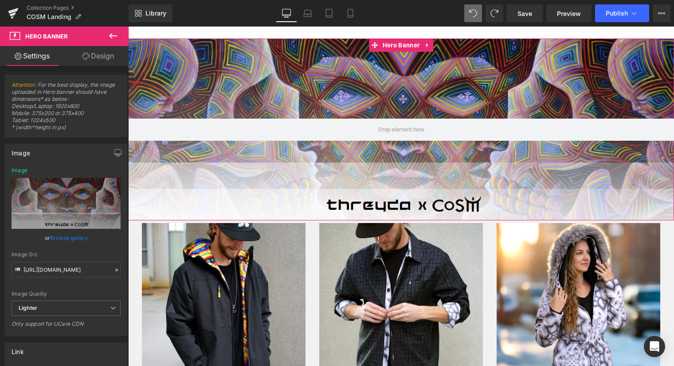
click at [99, 61] on link "Design" at bounding box center [98, 56] width 64 height 20
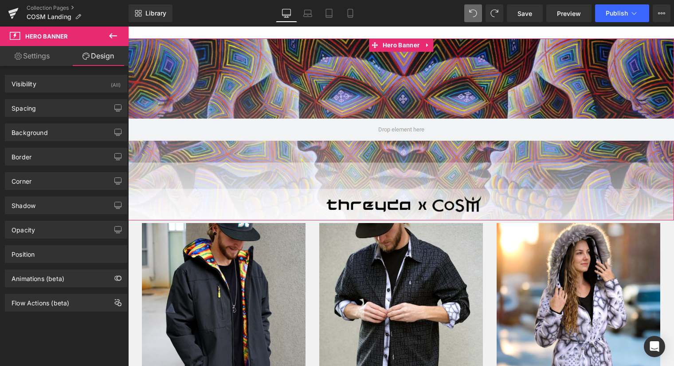
type input "0"
type input "-30"
type input "0"
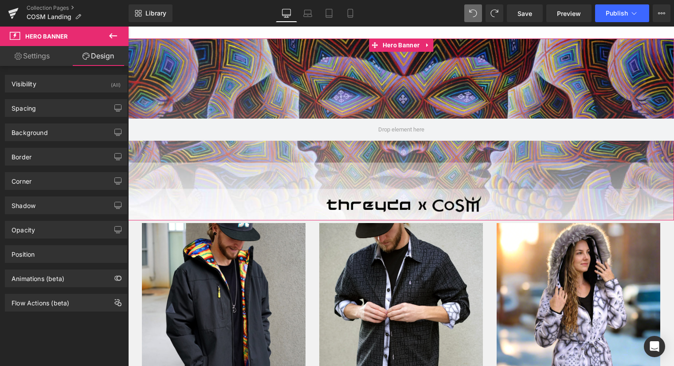
type input "0"
click at [43, 110] on div "Spacing" at bounding box center [65, 108] width 121 height 17
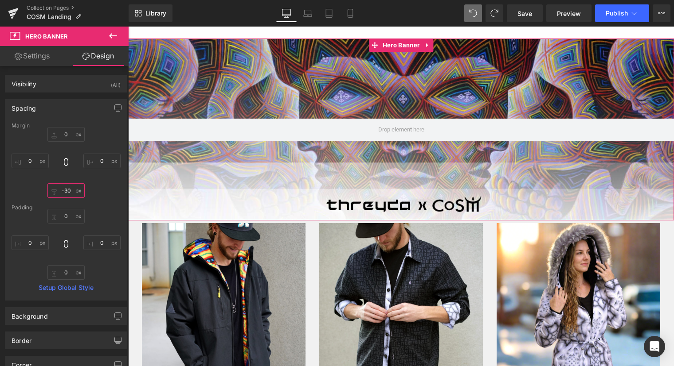
click at [70, 190] on input "-30" at bounding box center [65, 190] width 37 height 15
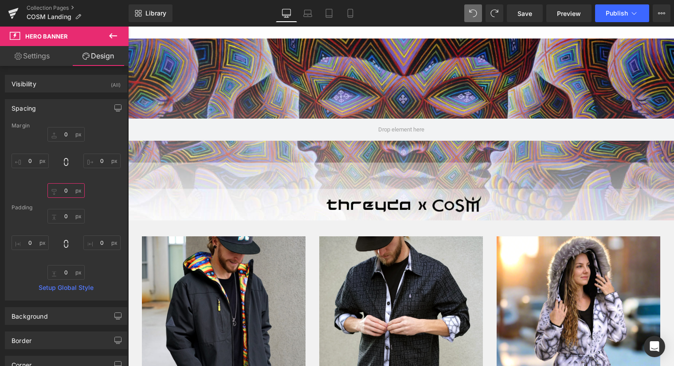
type input "0"
click at [401, 17] on div "Library Desktop Desktop Laptop Tablet Mobile Save Preview Publish Scheduled Vie…" at bounding box center [401, 13] width 545 height 18
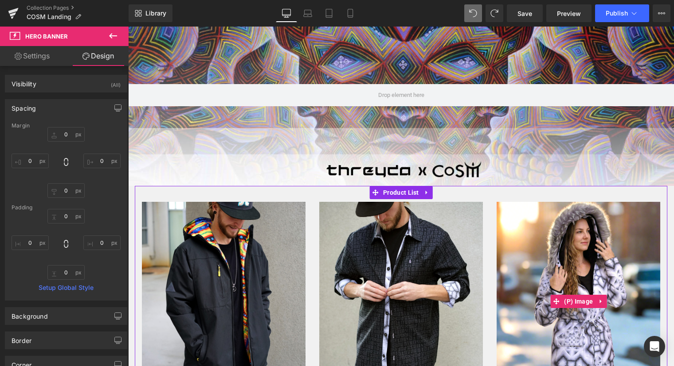
scroll to position [89, 0]
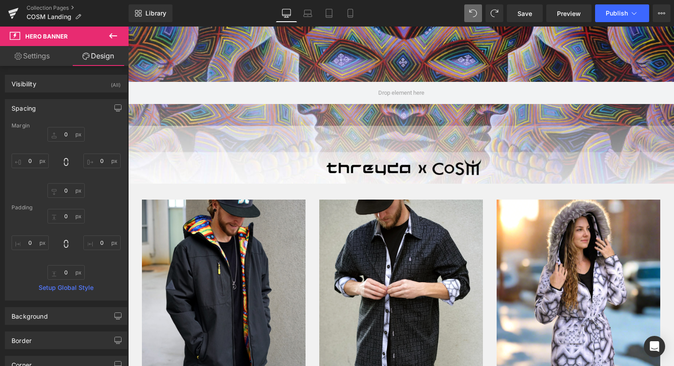
click at [435, 10] on div "Library Desktop Desktop Laptop Tablet Mobile Save Preview Publish Scheduled Vie…" at bounding box center [401, 13] width 545 height 18
click at [423, 14] on div "Library Desktop Desktop Laptop Tablet Mobile Save Preview Publish Scheduled Vie…" at bounding box center [401, 13] width 545 height 18
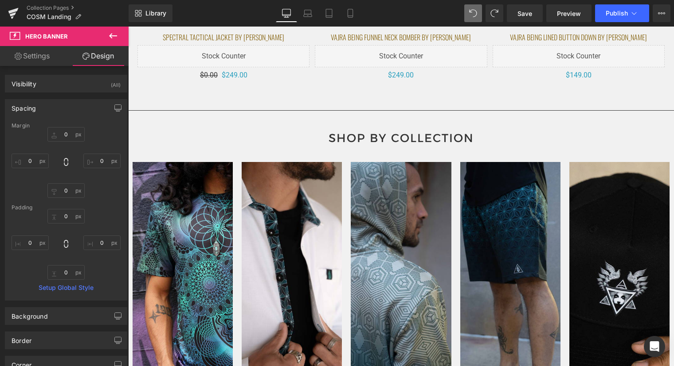
scroll to position [1014, 0]
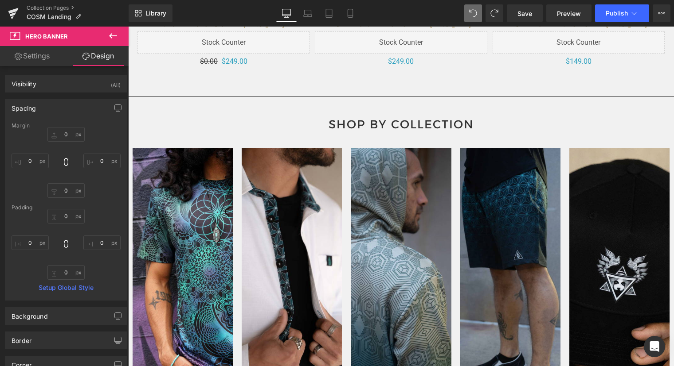
click at [402, 123] on div "SHOP BY COLLECTION Heading" at bounding box center [401, 124] width 546 height 17
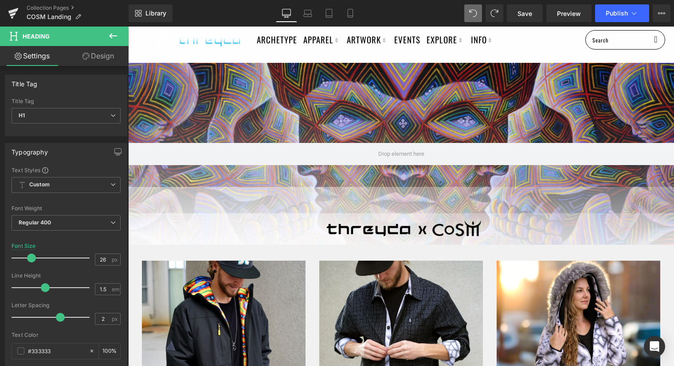
scroll to position [28, 0]
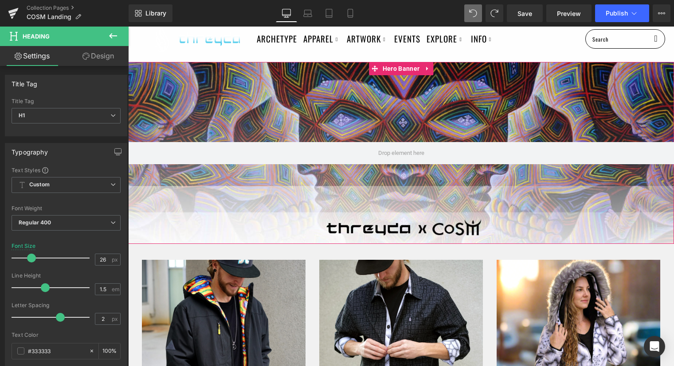
click at [413, 108] on div at bounding box center [401, 153] width 546 height 182
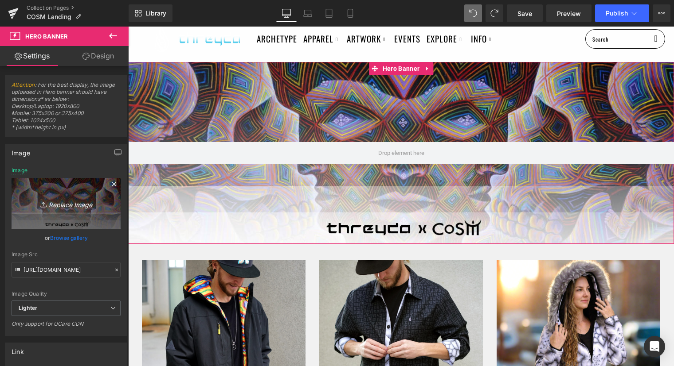
click at [67, 209] on icon "Replace Image" at bounding box center [66, 203] width 71 height 11
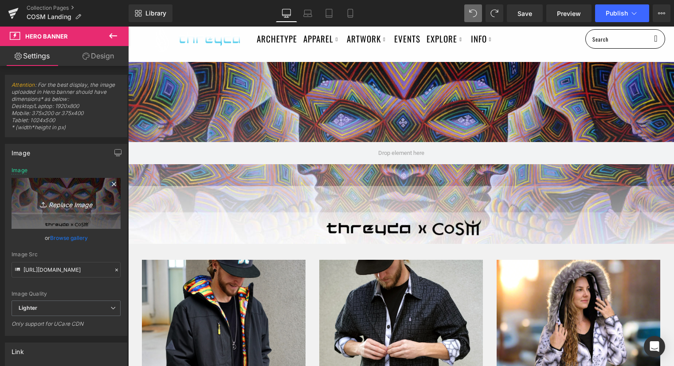
type input "C:\fakepath\threyda x (1500 x 500 px) (5).png"
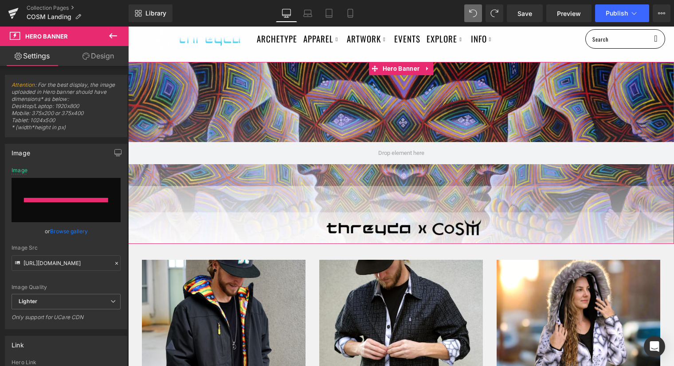
type input "https://ucarecdn.com/336b4099-c345-4f6d-9ebf-51040146e8b4/-/format/auto/-/previ…"
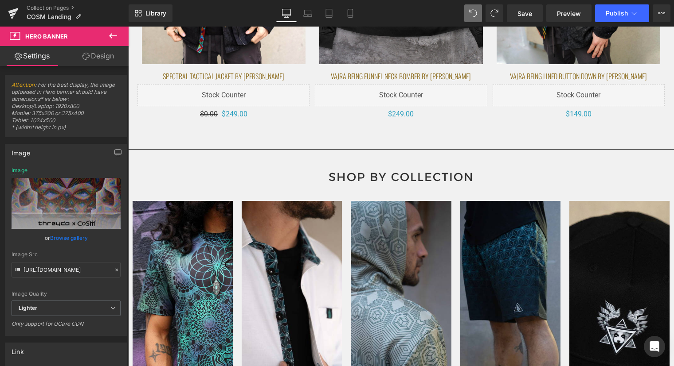
scroll to position [945, 0]
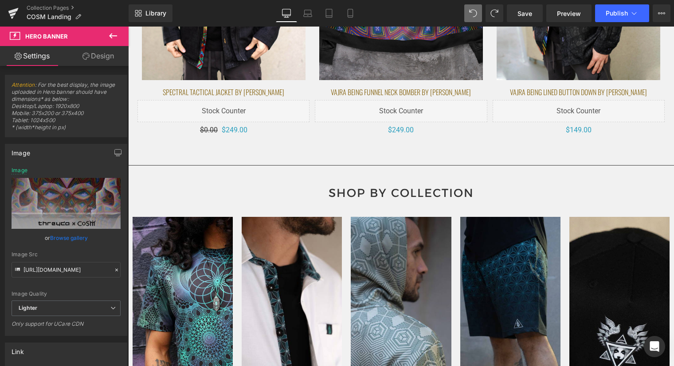
click at [418, 194] on div "SHOP BY COLLECTION Heading" at bounding box center [401, 193] width 546 height 17
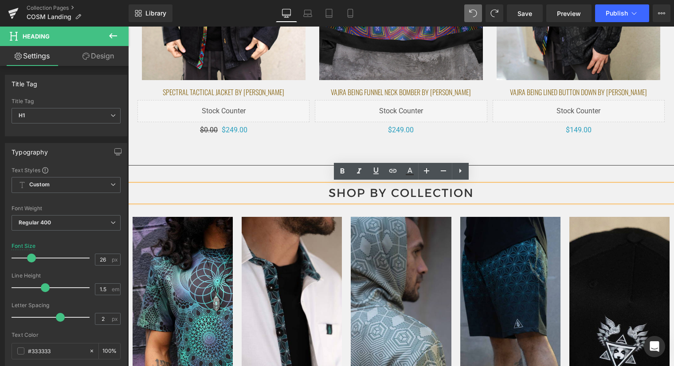
click at [522, 185] on div "SHOP BY COLLECTION" at bounding box center [401, 193] width 546 height 17
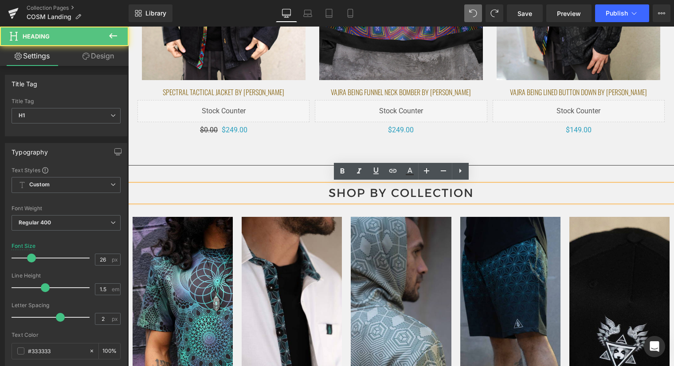
click at [407, 129] on div "$0 $249.00 (P) Price" at bounding box center [401, 131] width 172 height 12
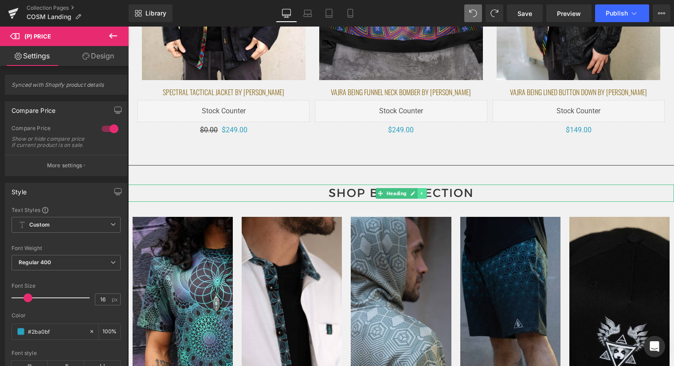
click at [422, 191] on icon at bounding box center [421, 193] width 5 height 5
click at [415, 192] on icon at bounding box center [417, 193] width 5 height 5
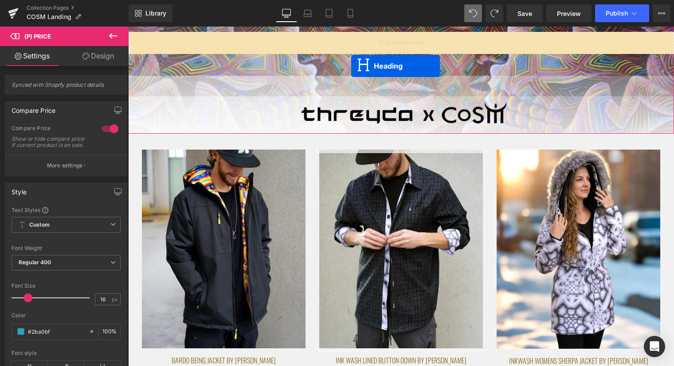
scroll to position [130, 0]
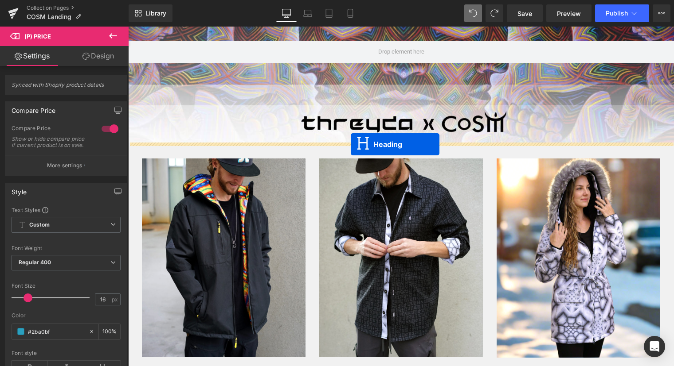
drag, startPoint x: 380, startPoint y: 218, endPoint x: 351, endPoint y: 144, distance: 79.6
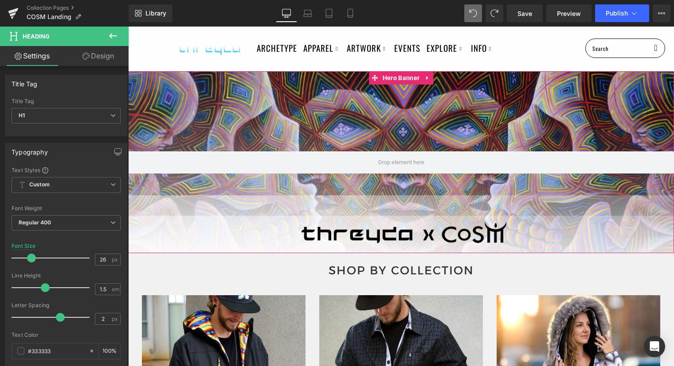
scroll to position [16, 0]
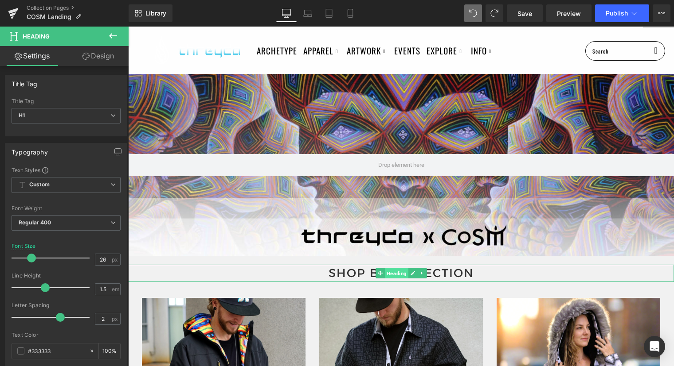
click at [398, 275] on span "Heading" at bounding box center [396, 274] width 23 height 11
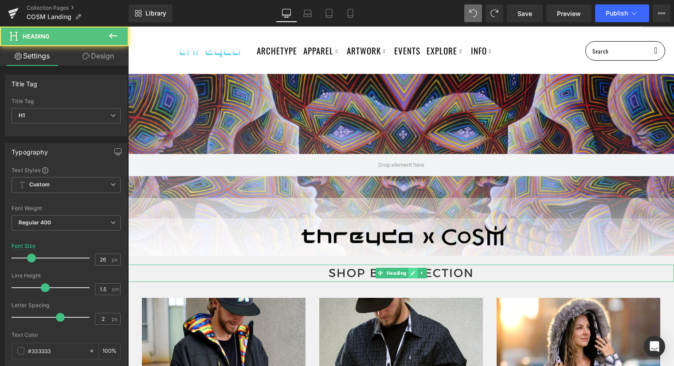
click at [410, 274] on icon at bounding box center [412, 273] width 5 height 5
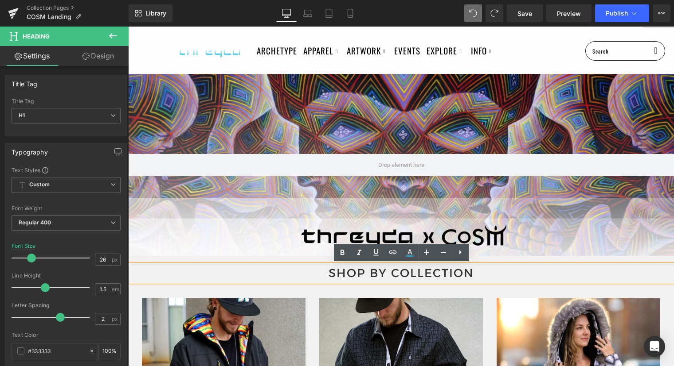
click at [410, 274] on h1 "SHOP BY COLLECTION" at bounding box center [401, 273] width 546 height 17
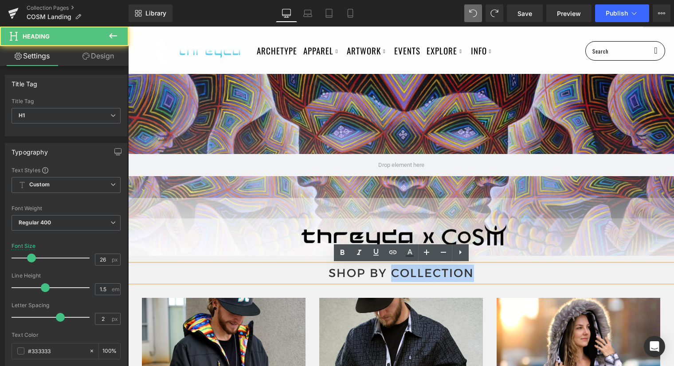
click at [410, 274] on h1 "SHOP BY COLLECTION" at bounding box center [401, 273] width 546 height 17
click at [385, 273] on h1 "SHOP BY COLLECTION" at bounding box center [401, 273] width 546 height 17
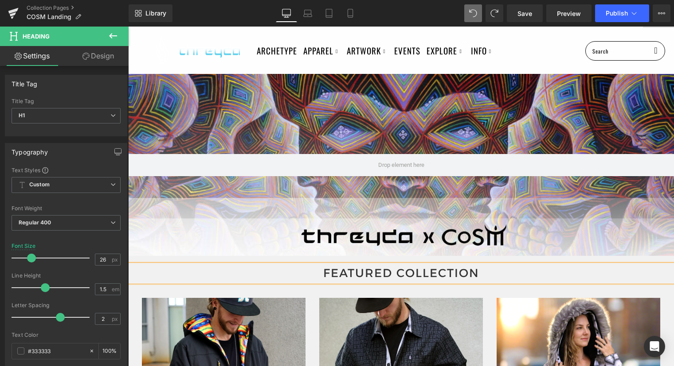
click at [520, 35] on div "Archetype Apparel Featured Collection The Vault / Final Pieces Shop All Styles …" at bounding box center [401, 51] width 546 height 46
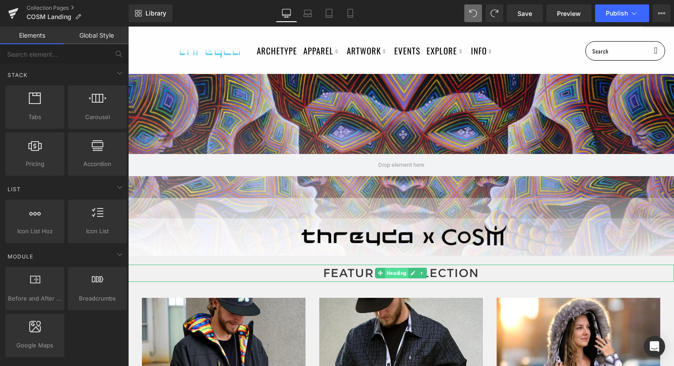
click at [395, 272] on span "Heading" at bounding box center [396, 273] width 23 height 11
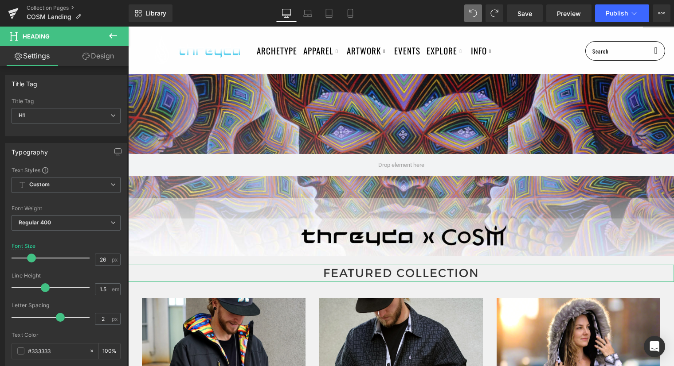
click at [94, 60] on link "Design" at bounding box center [98, 56] width 64 height 20
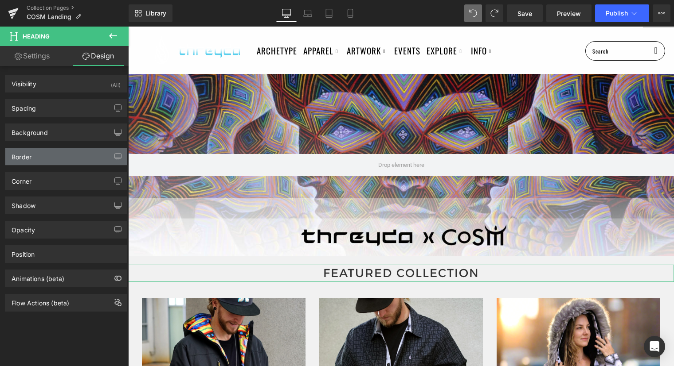
type input "transparent"
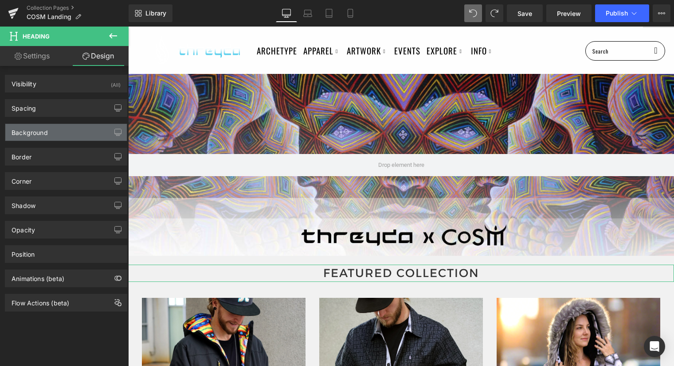
click at [57, 135] on div "Background" at bounding box center [65, 132] width 121 height 17
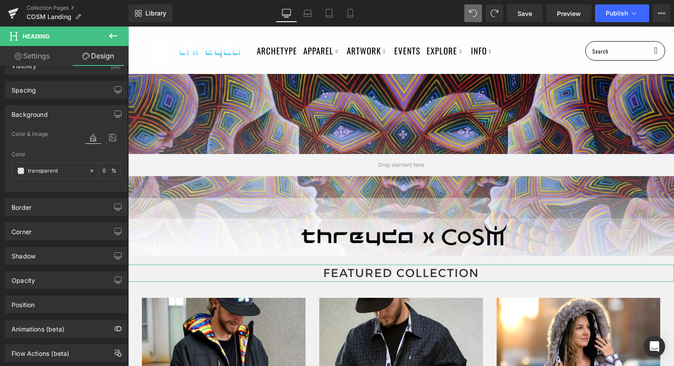
scroll to position [23, 0]
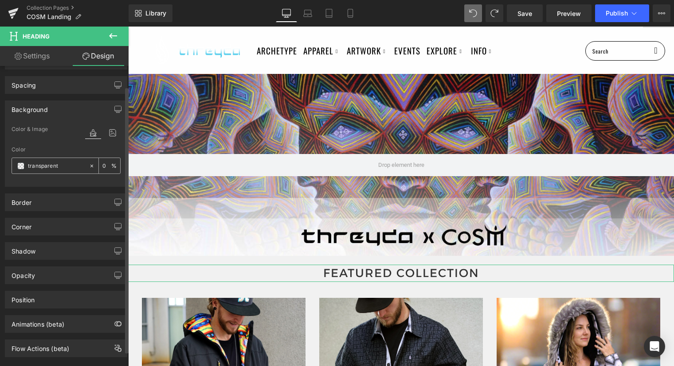
click at [107, 168] on input "0" at bounding box center [106, 166] width 9 height 10
click at [48, 164] on input "transparent" at bounding box center [56, 166] width 57 height 10
type input "0"
click at [20, 167] on span at bounding box center [20, 166] width 7 height 7
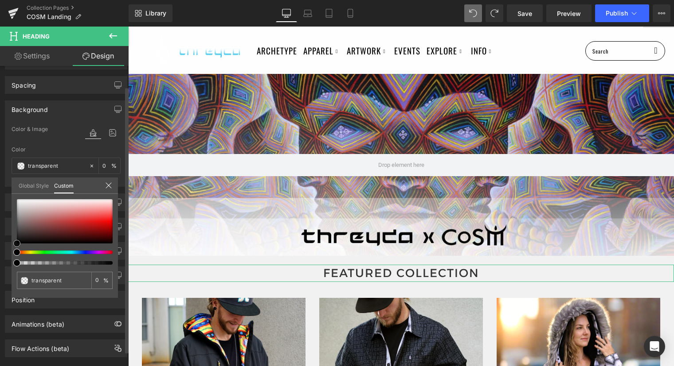
type input "#020202"
type input "100"
type input "#020202"
type input "100"
type input "#0a0a0a"
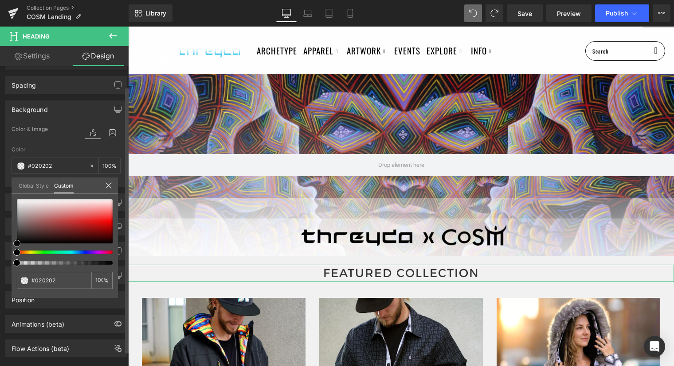
type input "#0a0a0a"
type input "#0f0f0f"
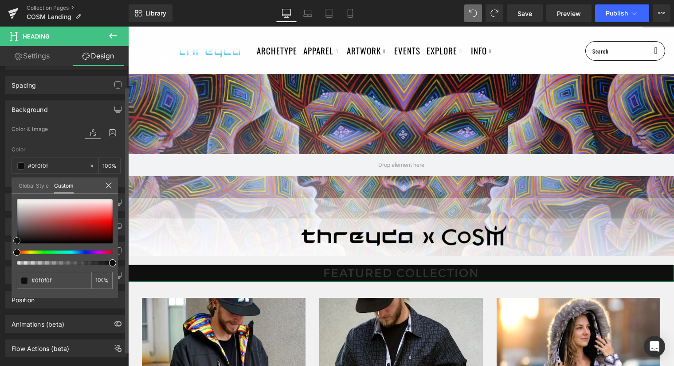
type input "#111111"
type input "#161616"
type input "#1c1c1c"
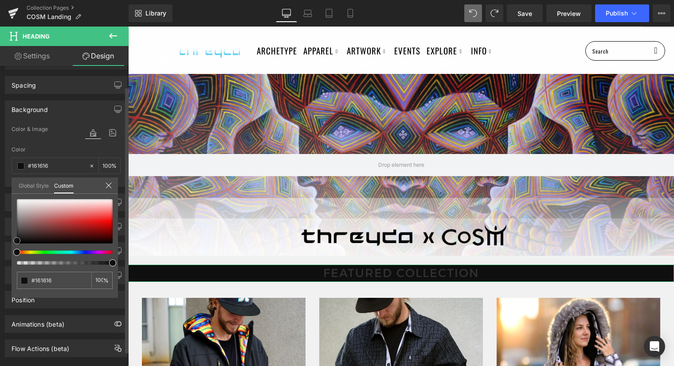
type input "#1c1c1c"
type input "#1e1e1e"
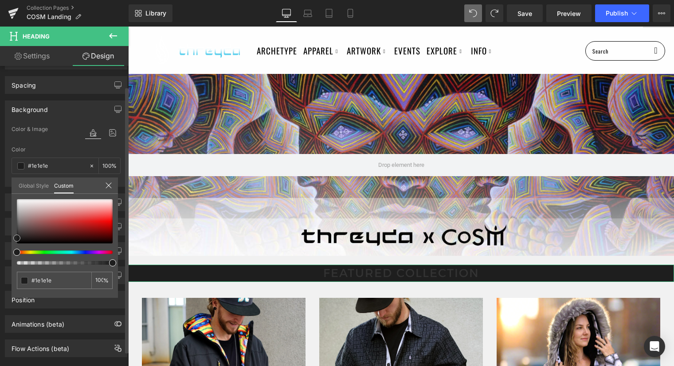
type input "#1c1c1c"
type input "#191919"
type input "#141414"
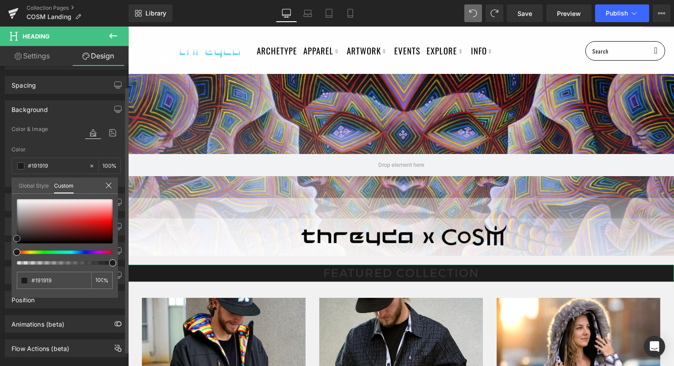
type input "#141414"
type input "#0f0f0f"
type input "#0c0c0c"
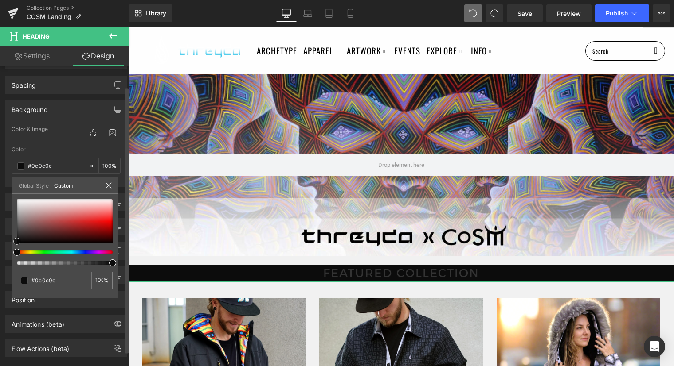
type input "#0a0a0a"
type input "#070707"
type input "#050505"
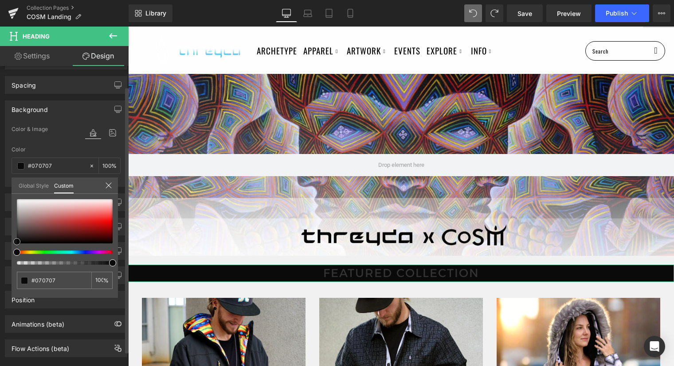
type input "#050505"
click at [17, 242] on span at bounding box center [16, 242] width 7 height 7
type input "99"
type input "92"
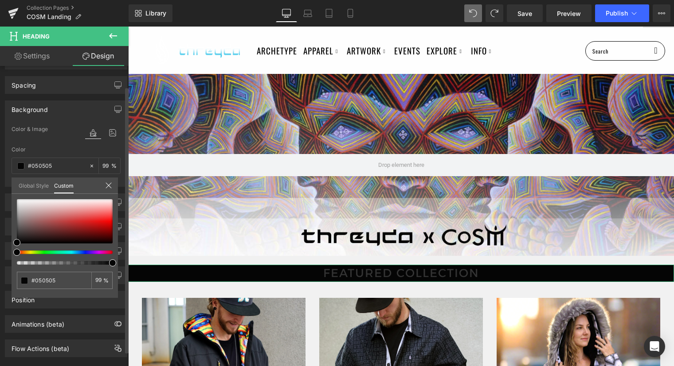
type input "92"
type input "85"
type input "75"
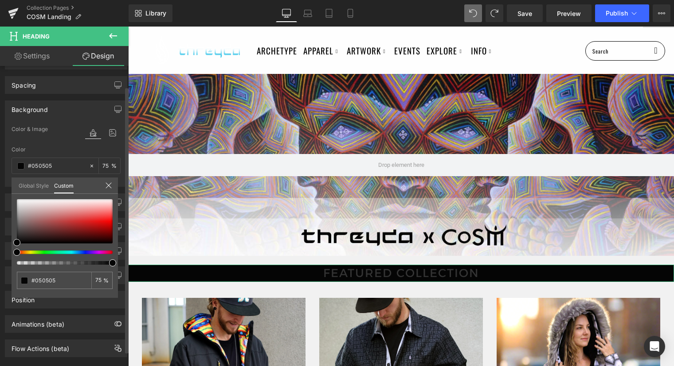
type input "69"
type input "62"
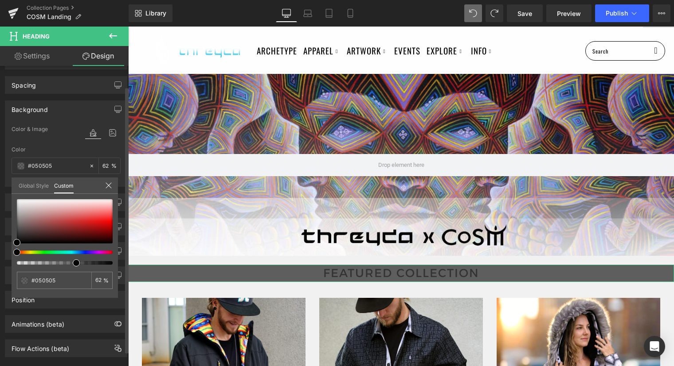
type input "56"
type input "52"
type input "48"
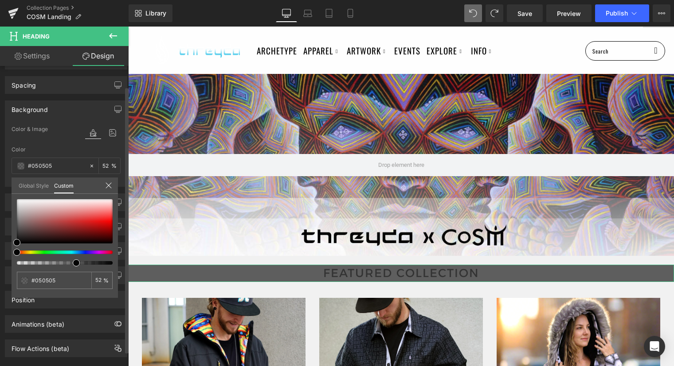
type input "48"
type input "44"
type input "40"
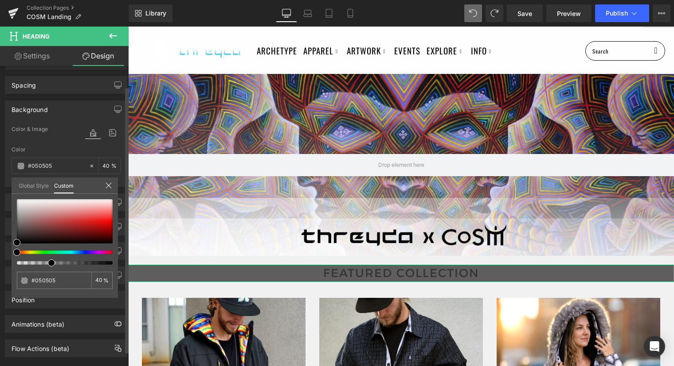
type input "37"
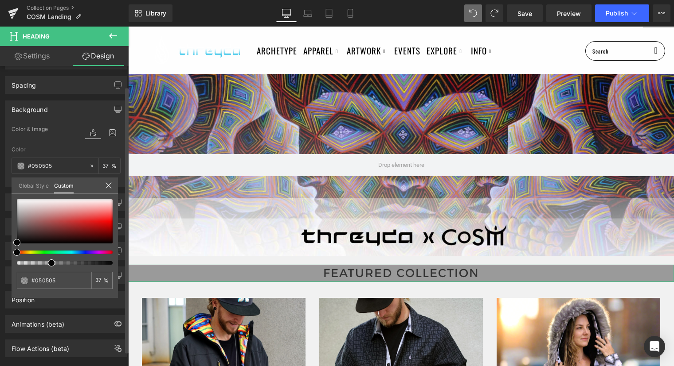
type input "35"
type input "34"
type input "33"
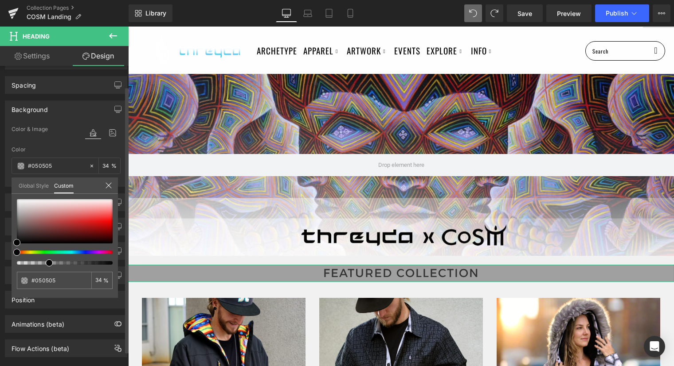
type input "33"
type input "31"
type input "28"
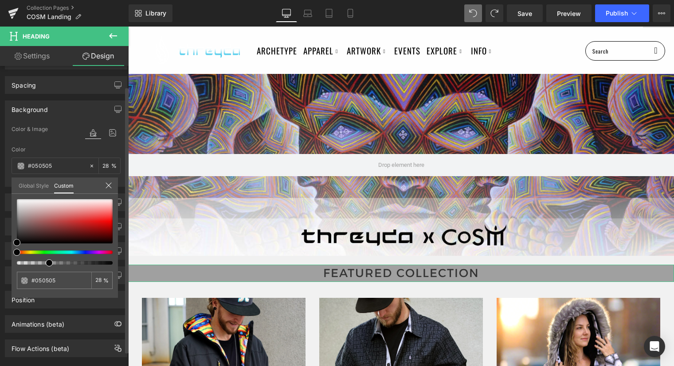
type input "25"
type input "24"
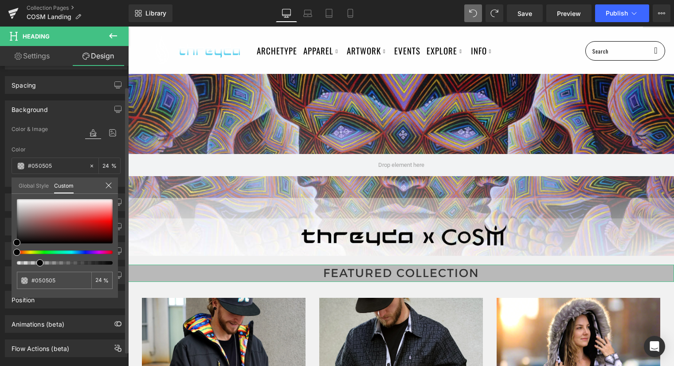
type input "23"
type input "22"
type input "21"
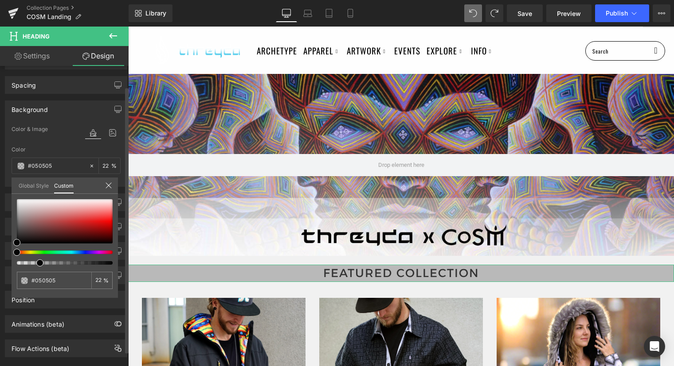
type input "21"
type input "20"
type input "19"
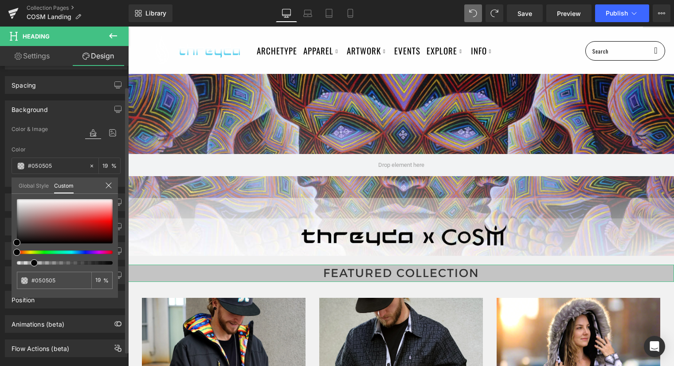
type input "18"
type input "17"
type input "16"
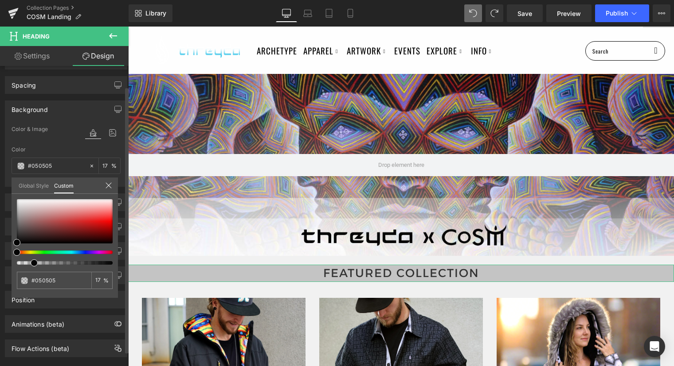
type input "16"
type input "15"
type input "16"
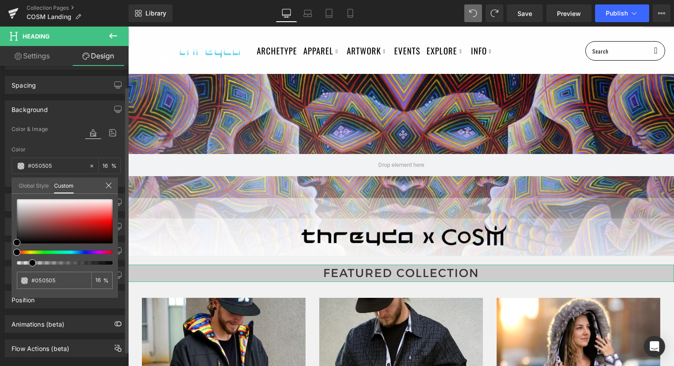
drag, startPoint x: 114, startPoint y: 264, endPoint x: 30, endPoint y: 260, distance: 83.8
click at [30, 260] on span at bounding box center [32, 263] width 7 height 7
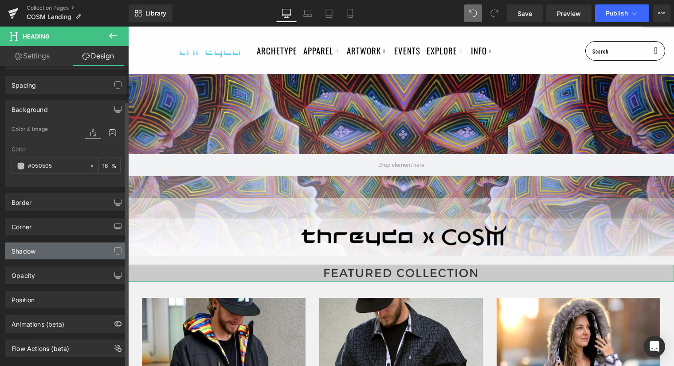
scroll to position [39, 0]
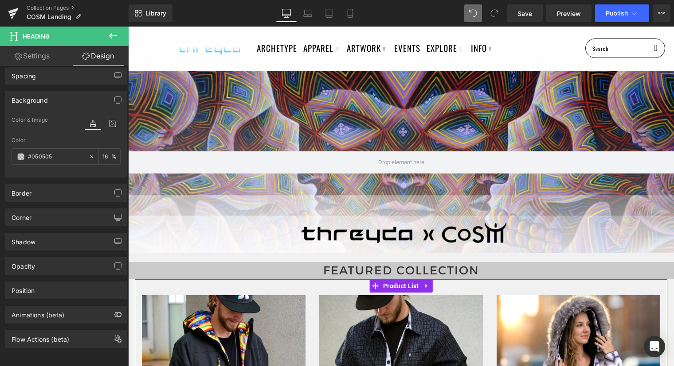
scroll to position [21, 0]
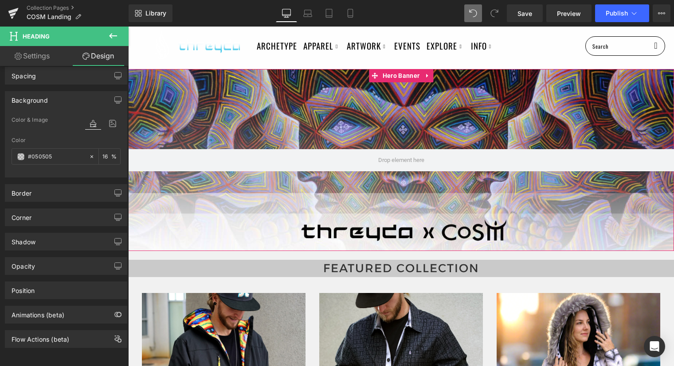
click at [435, 223] on div at bounding box center [401, 160] width 546 height 182
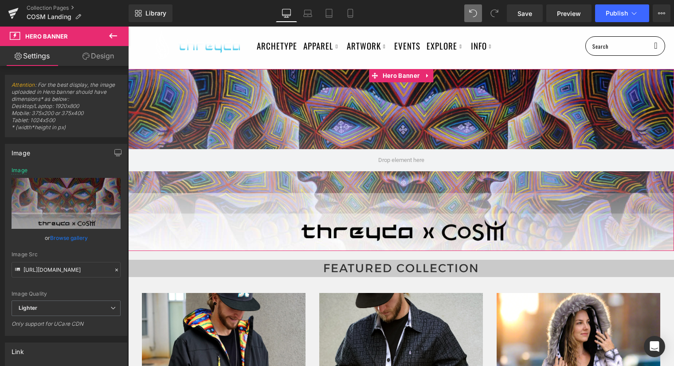
drag, startPoint x: 99, startPoint y: 53, endPoint x: 68, endPoint y: 138, distance: 90.1
click at [99, 53] on link "Design" at bounding box center [98, 56] width 64 height 20
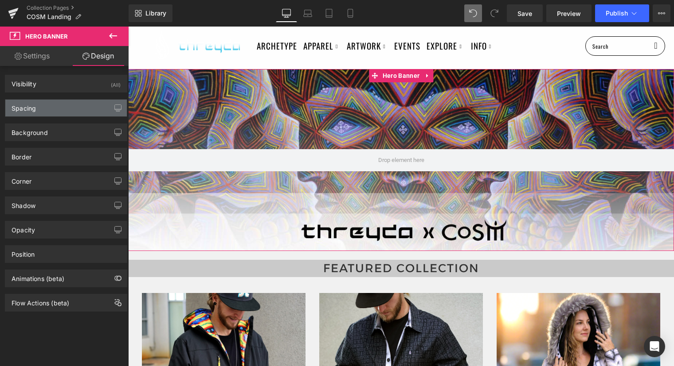
type input "0"
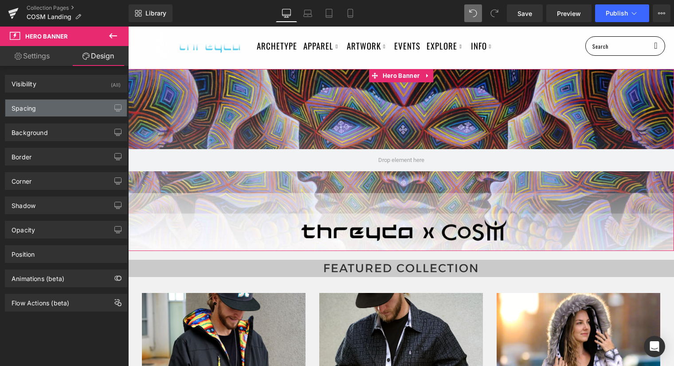
type input "0"
click at [54, 109] on div "Spacing" at bounding box center [65, 108] width 121 height 17
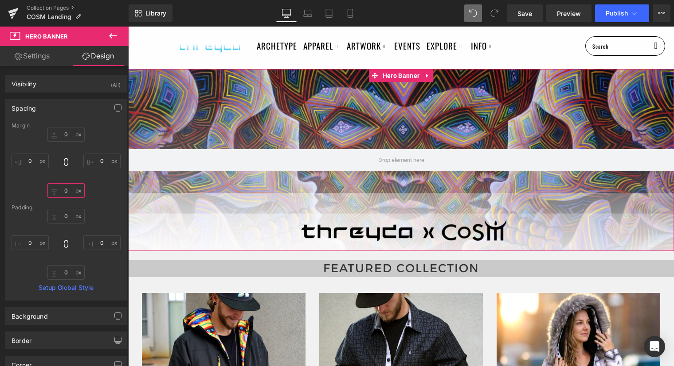
click at [68, 190] on input "0" at bounding box center [65, 190] width 37 height 15
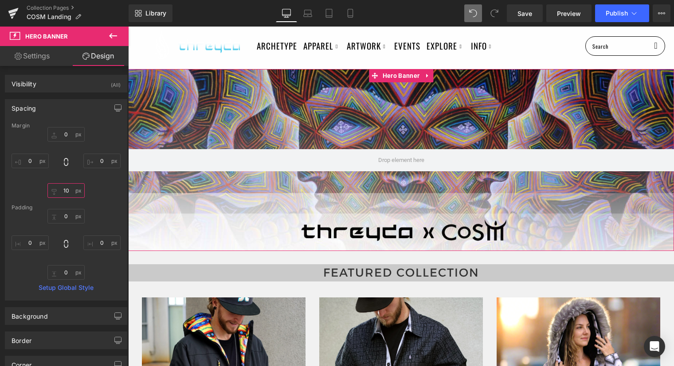
type input "1"
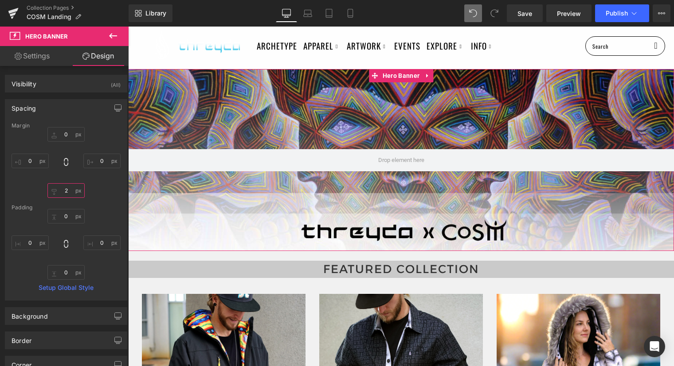
type input "20"
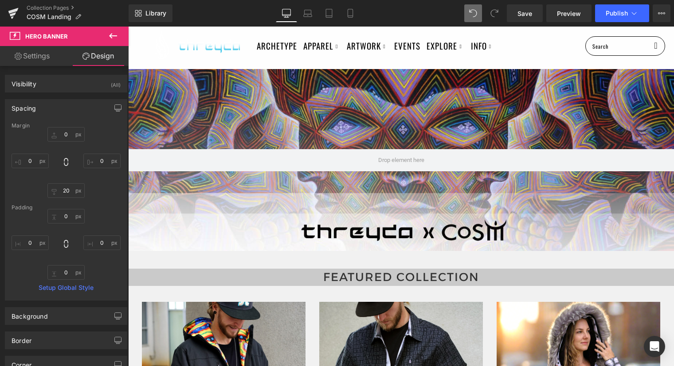
click at [528, 37] on ul "Archetype Apparel Featured Collection The Vault / Final Pieces Shop All Styles …" at bounding box center [417, 46] width 320 height 23
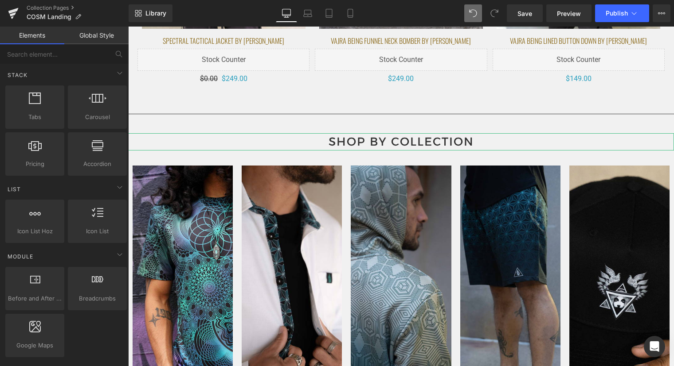
scroll to position [1023, 0]
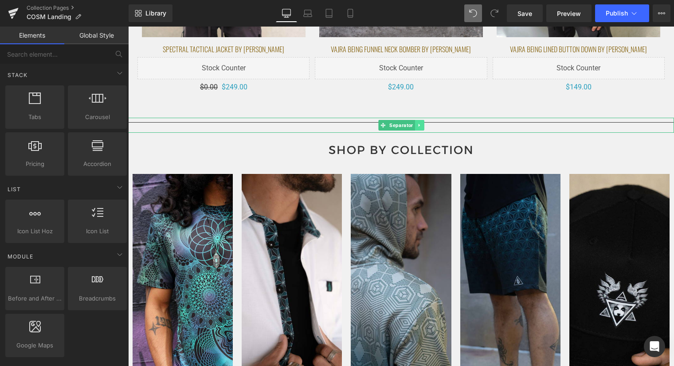
click at [415, 124] on link at bounding box center [418, 125] width 9 height 11
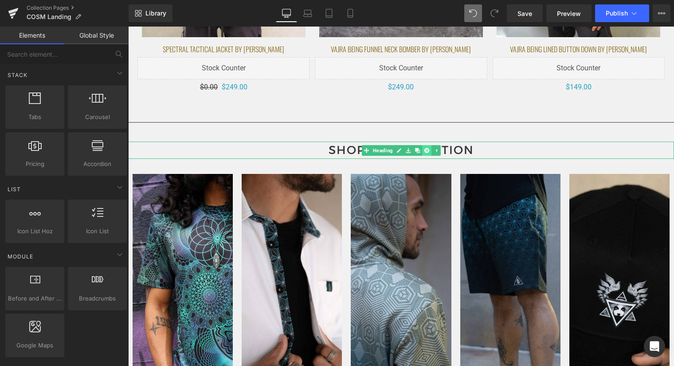
click at [426, 149] on icon at bounding box center [426, 150] width 5 height 5
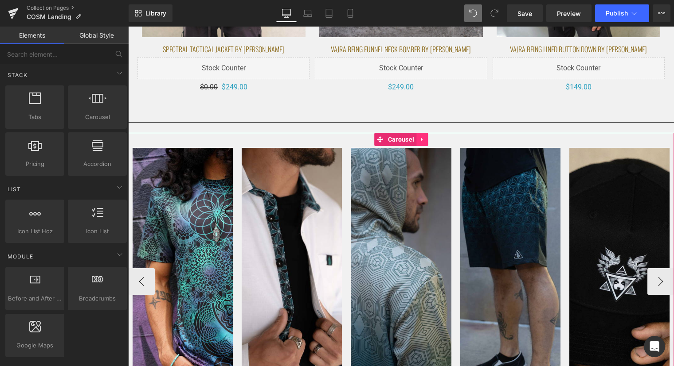
click at [422, 140] on icon at bounding box center [422, 139] width 6 height 7
click at [429, 138] on icon at bounding box center [428, 139] width 6 height 6
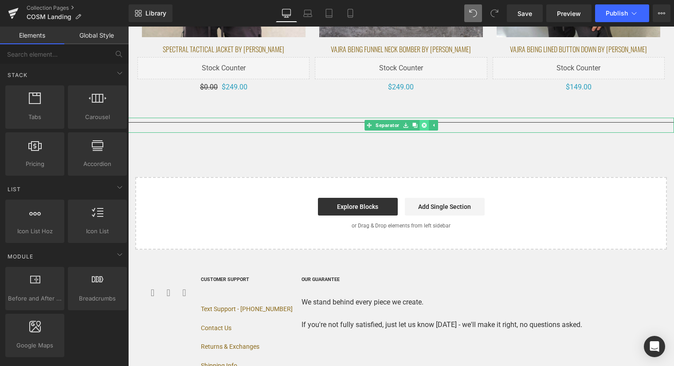
click at [421, 123] on icon at bounding box center [423, 125] width 5 height 5
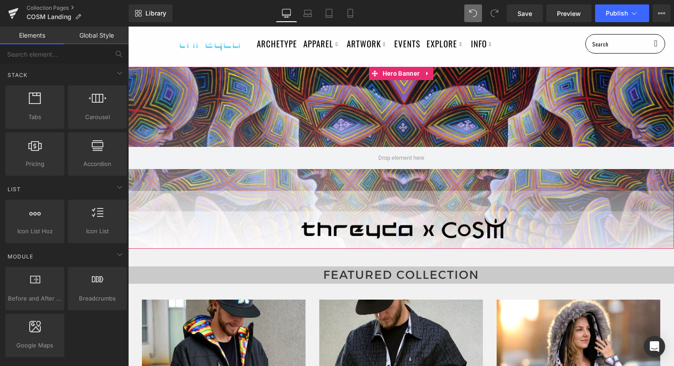
scroll to position [17, 0]
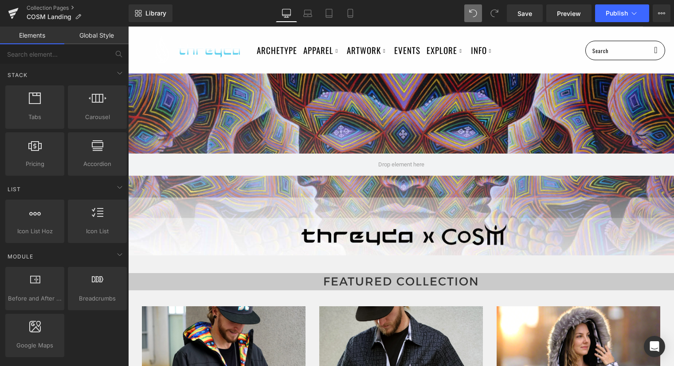
click at [553, 47] on ul "Archetype Apparel Featured Collection The Vault / Final Pieces Shop All Styles …" at bounding box center [417, 50] width 320 height 23
click at [520, 12] on span "Save" at bounding box center [524, 13] width 15 height 9
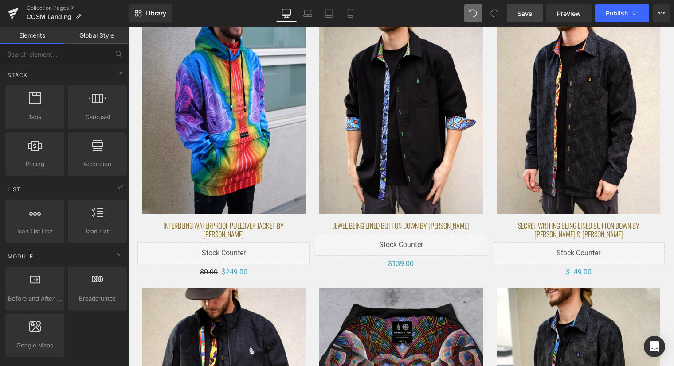
scroll to position [700, 0]
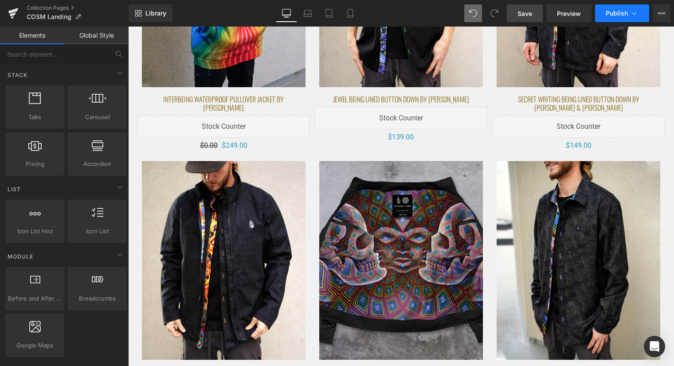
click at [630, 11] on icon at bounding box center [633, 13] width 9 height 9
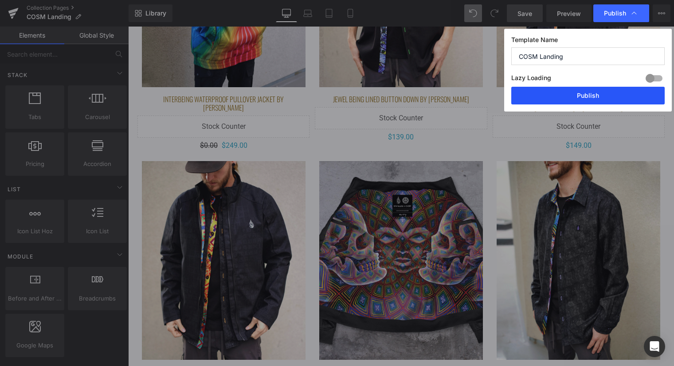
click at [585, 94] on button "Publish" at bounding box center [587, 96] width 153 height 18
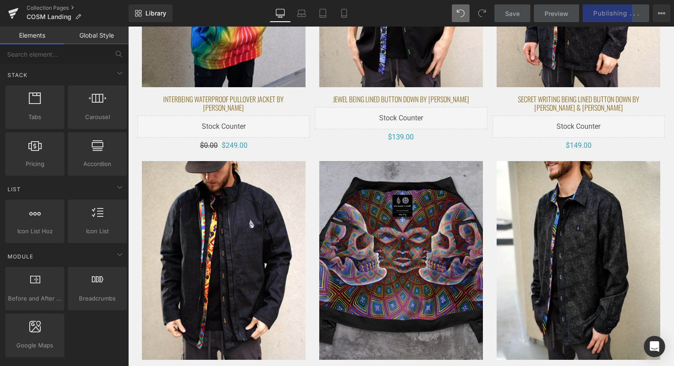
click at [279, 11] on icon at bounding box center [280, 13] width 9 height 9
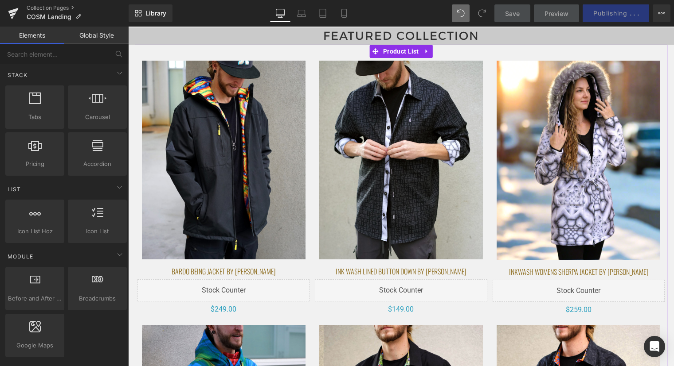
scroll to position [0, 0]
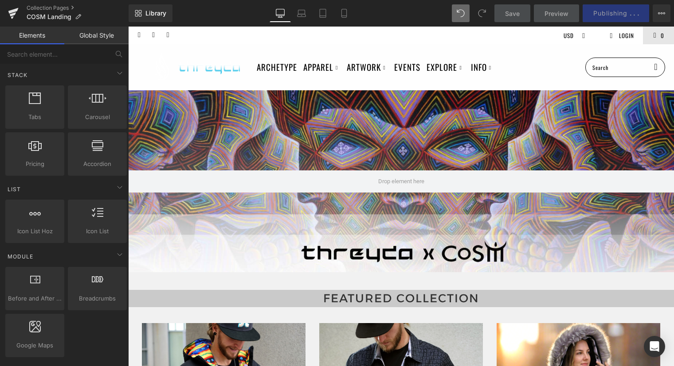
click at [409, 168] on div at bounding box center [401, 181] width 546 height 182
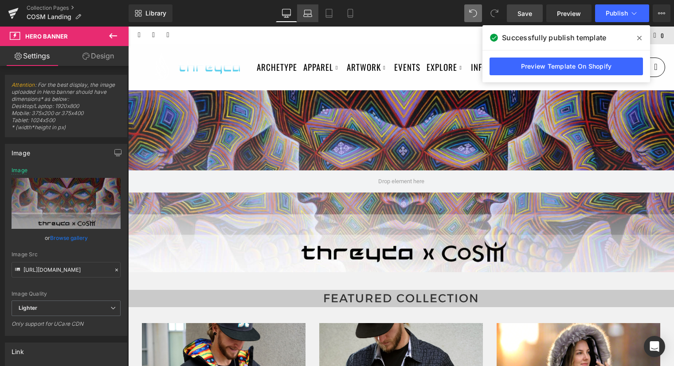
click at [301, 11] on link "Laptop" at bounding box center [307, 13] width 21 height 18
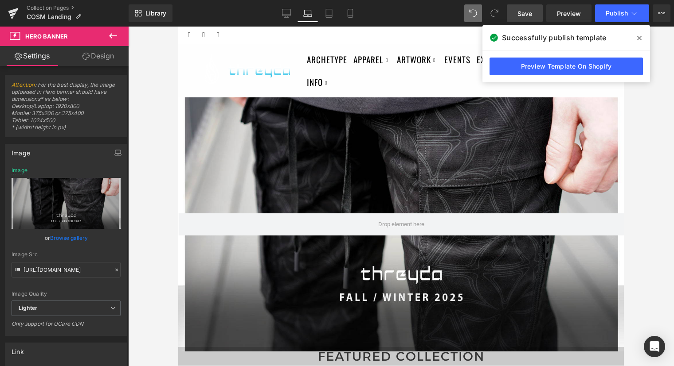
type input "https://ucarecdn.com/13d86f3e-7c38-4695-bda9-3d4cbe738eb8/-/format/auto/-/previ…"
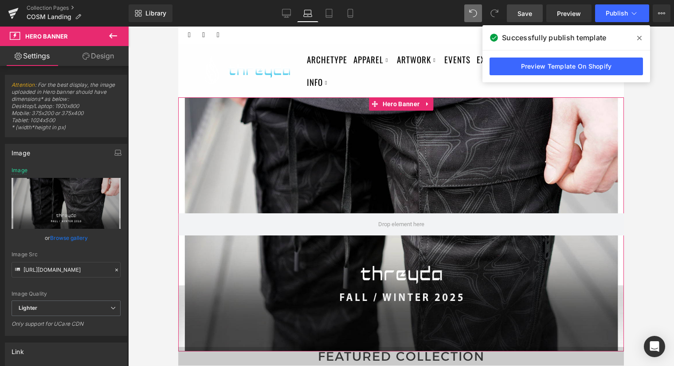
click at [412, 158] on div at bounding box center [400, 224] width 445 height 254
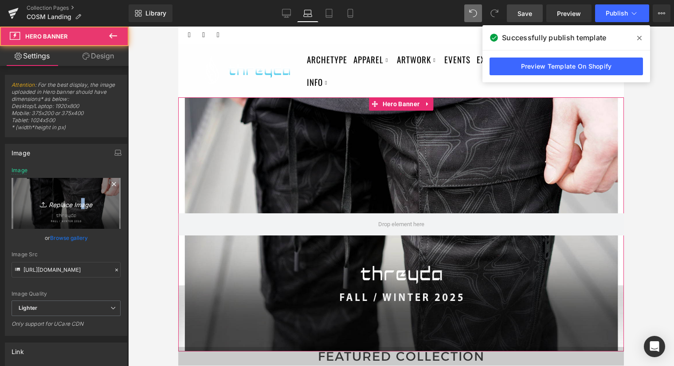
click at [77, 206] on icon "Replace Image" at bounding box center [66, 203] width 71 height 11
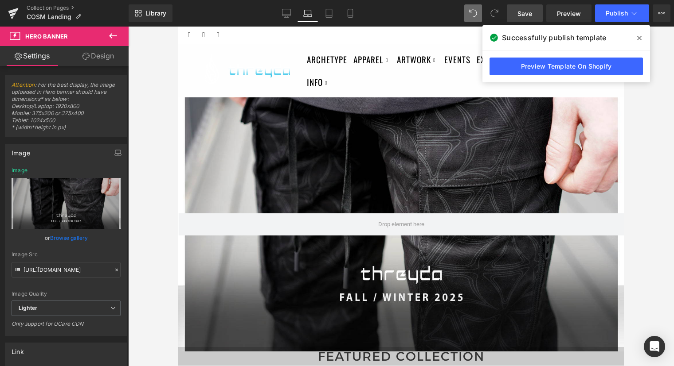
type input "C:\fakepath\threyda x (1500 x 500 px) (5).png"
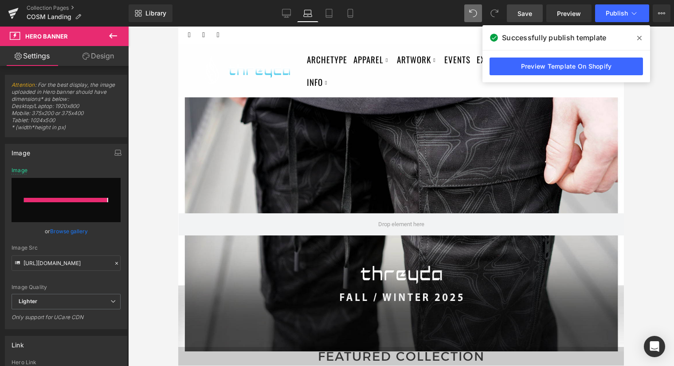
type input "https://ucarecdn.com/dae241fe-544d-4dd6-851a-05a5da8dd812/-/format/auto/-/previ…"
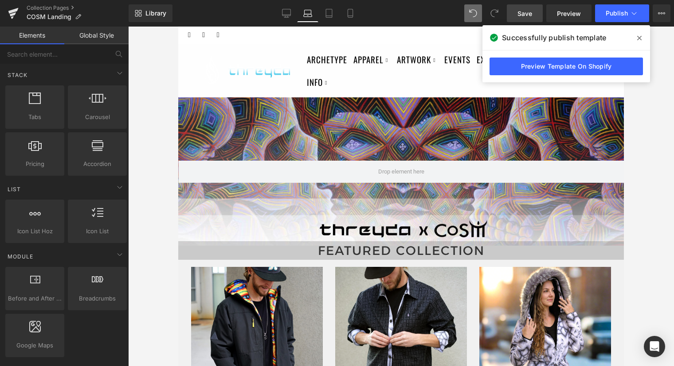
click at [654, 178] on div at bounding box center [401, 197] width 546 height 340
click at [432, 195] on div at bounding box center [400, 171] width 445 height 148
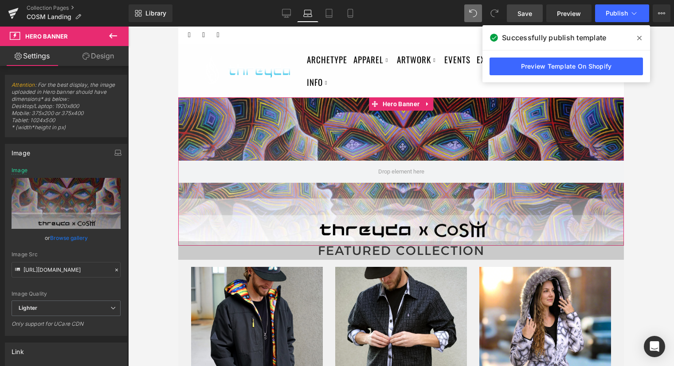
click at [412, 147] on div at bounding box center [400, 171] width 445 height 148
click at [103, 56] on link "Design" at bounding box center [98, 56] width 64 height 20
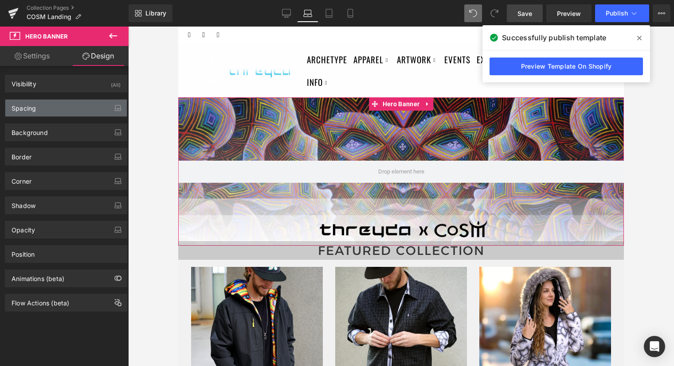
click at [66, 108] on div "Spacing" at bounding box center [65, 108] width 121 height 17
type input "0"
type input "-30"
type input "0"
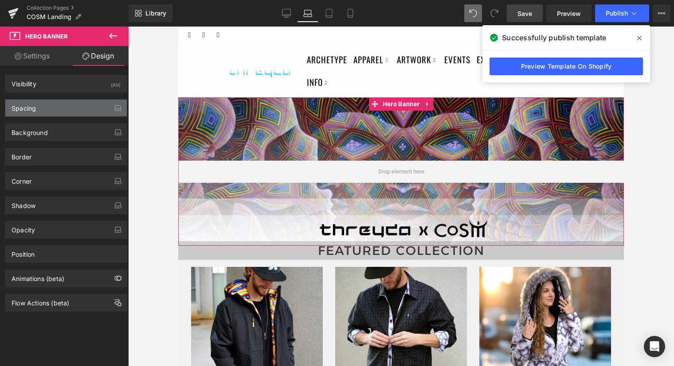
type input "0"
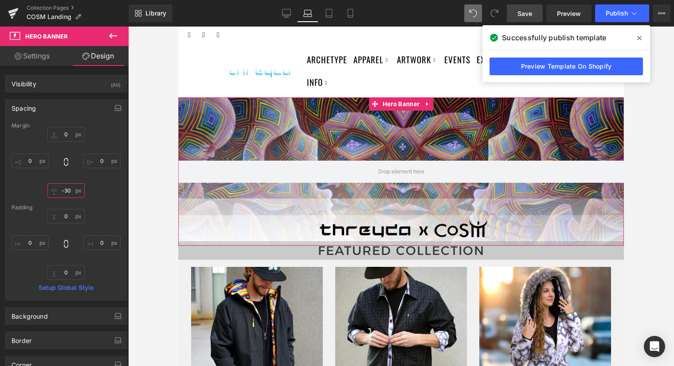
click at [70, 191] on input "-30" at bounding box center [65, 190] width 37 height 15
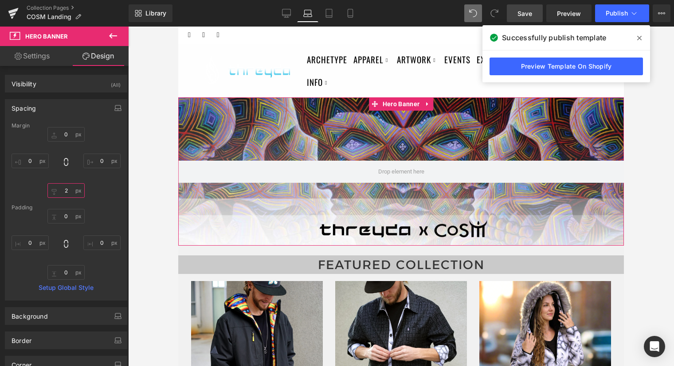
type input "20"
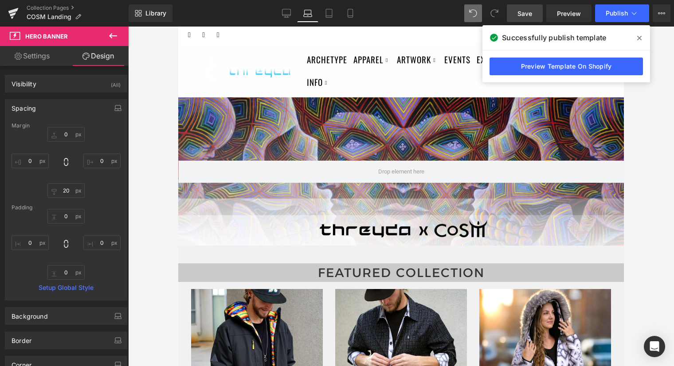
click at [644, 221] on div at bounding box center [401, 197] width 546 height 340
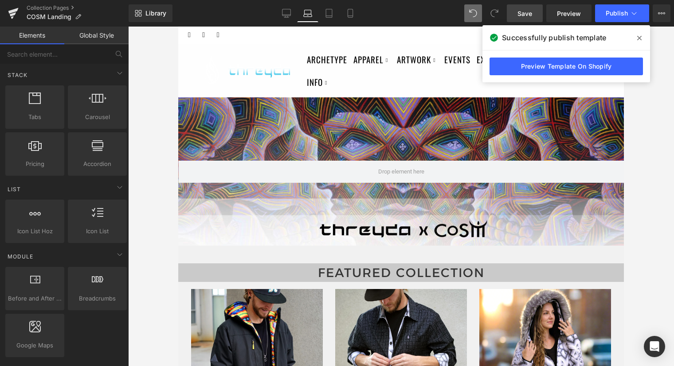
click at [650, 178] on div at bounding box center [401, 197] width 546 height 340
click at [641, 37] on icon at bounding box center [639, 38] width 4 height 7
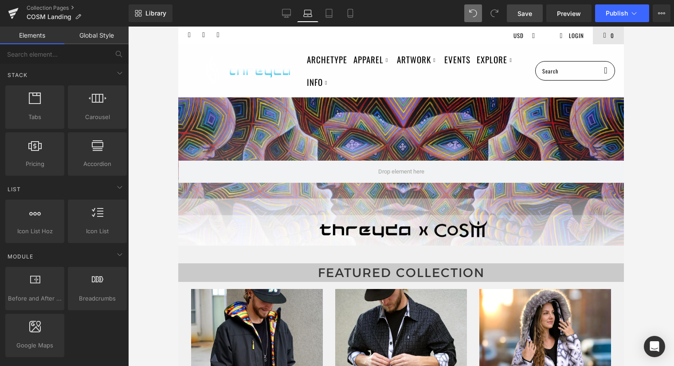
click at [659, 273] on div at bounding box center [401, 197] width 546 height 340
click at [398, 273] on span "Heading" at bounding box center [396, 273] width 23 height 11
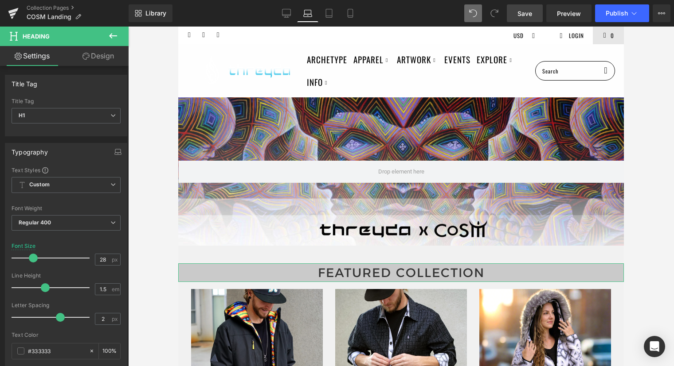
click at [90, 57] on link "Design" at bounding box center [98, 56] width 64 height 20
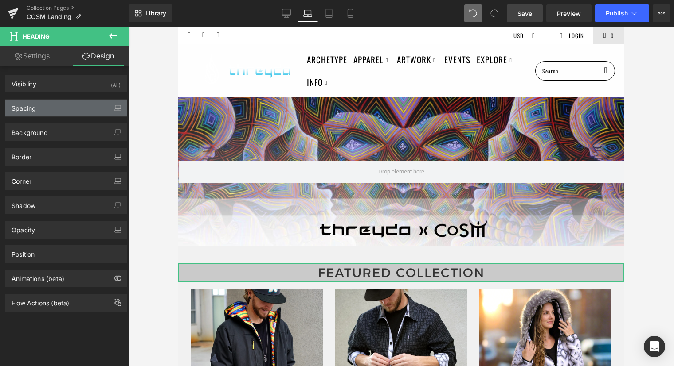
type input "20"
type input "0"
type input "-20"
type input "0"
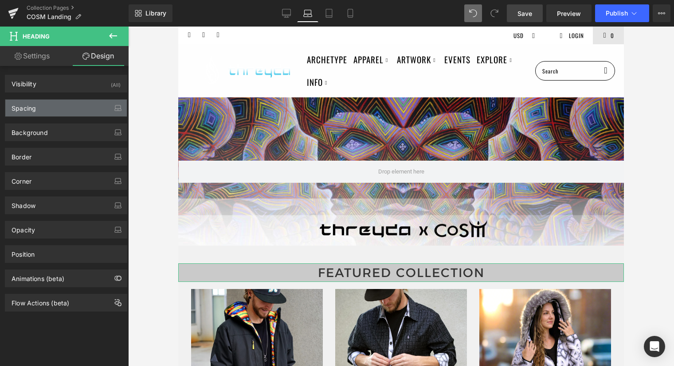
type input "0"
click at [66, 107] on div "Spacing" at bounding box center [65, 108] width 121 height 17
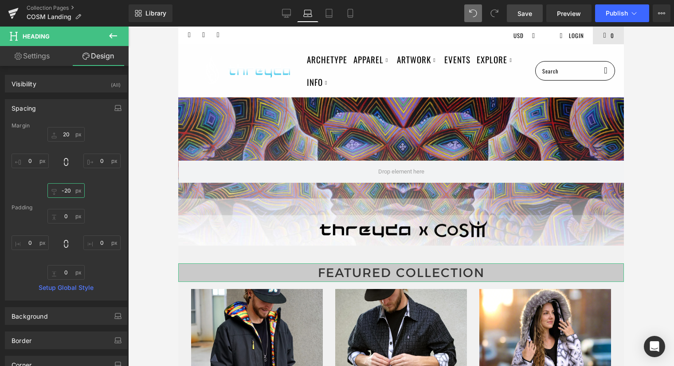
click at [69, 192] on input "-20" at bounding box center [65, 190] width 37 height 15
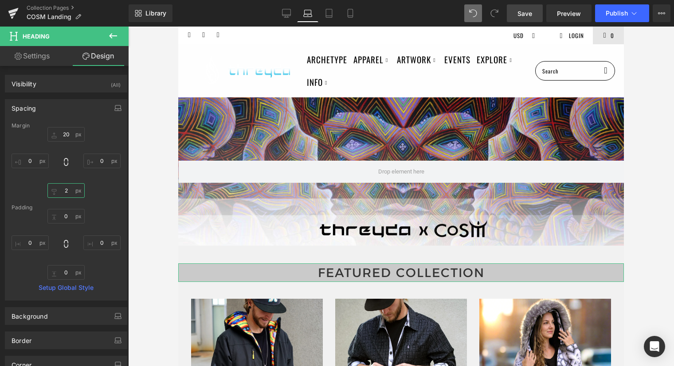
type input "20"
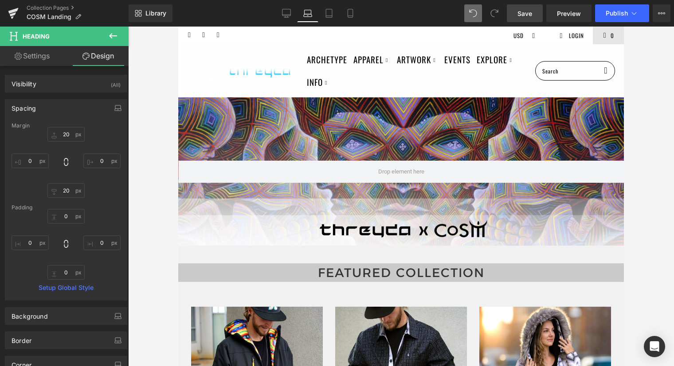
click at [654, 297] on div at bounding box center [401, 197] width 546 height 340
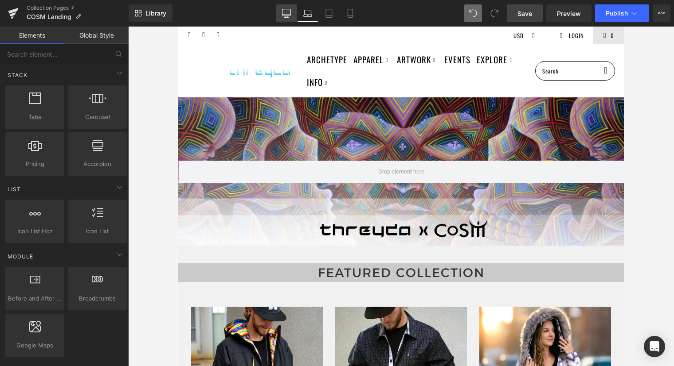
click at [288, 15] on icon at bounding box center [286, 15] width 8 height 0
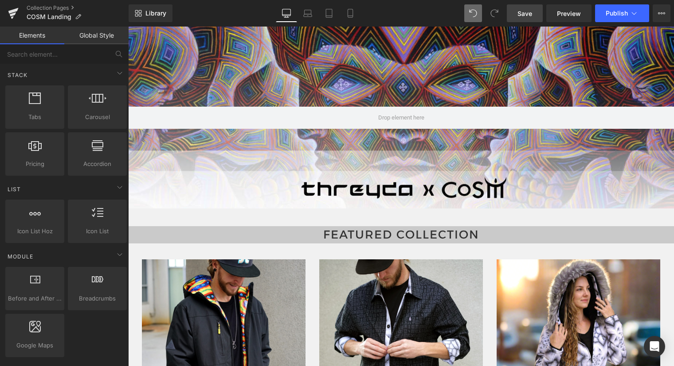
click at [415, 234] on div "Featured COLLECTION Heading" at bounding box center [401, 234] width 546 height 17
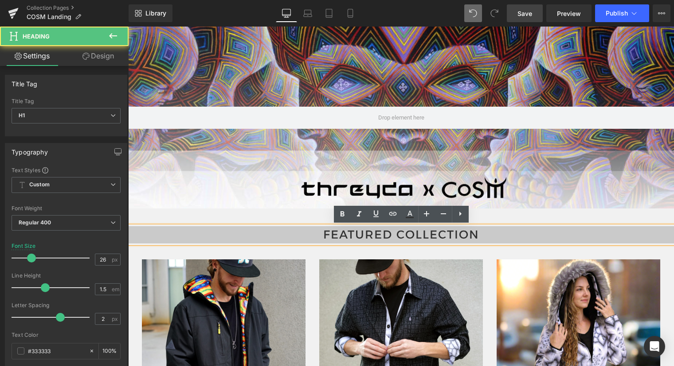
click at [534, 226] on div "Featured COLLECTION" at bounding box center [401, 234] width 546 height 17
click at [505, 195] on div at bounding box center [401, 118] width 546 height 182
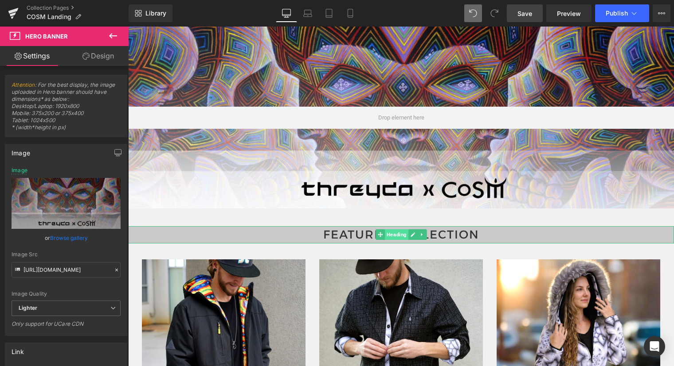
click at [401, 235] on span "Heading" at bounding box center [396, 235] width 23 height 11
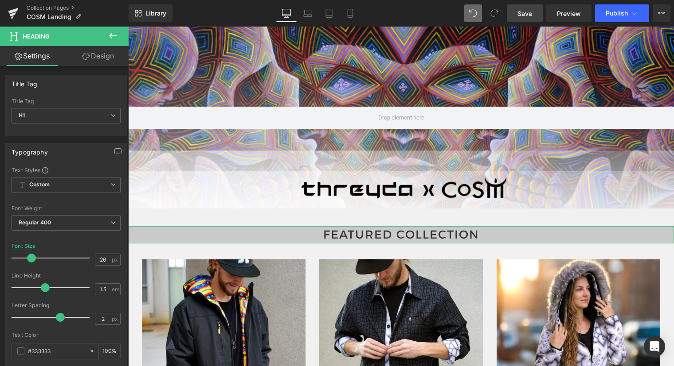
click at [87, 54] on icon at bounding box center [85, 56] width 7 height 7
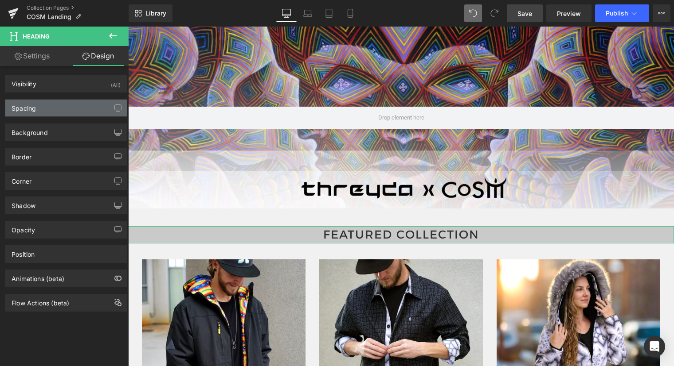
click at [58, 114] on div "Spacing" at bounding box center [65, 108] width 121 height 17
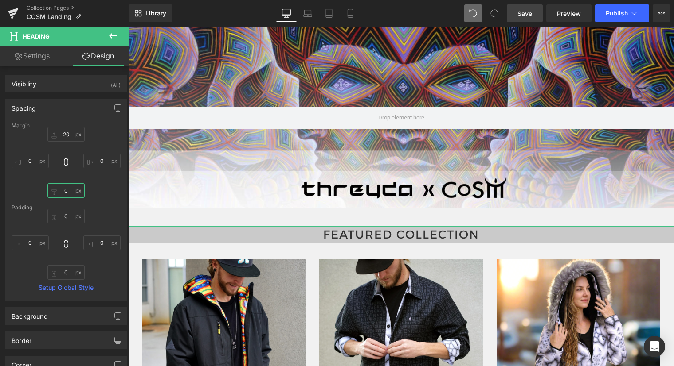
click at [69, 191] on input "0" at bounding box center [65, 190] width 37 height 15
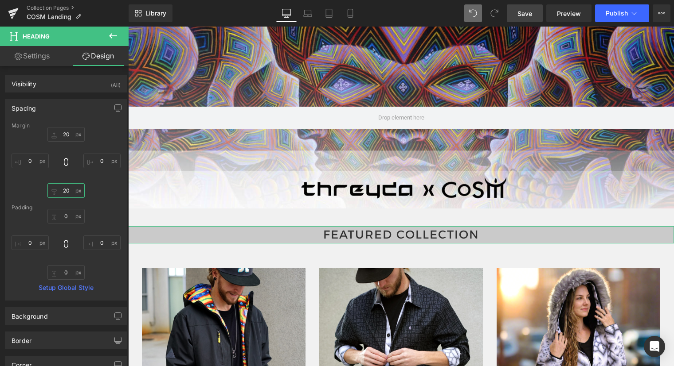
type input "2"
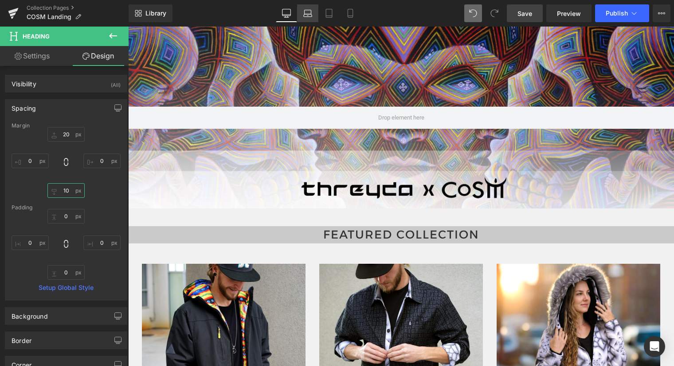
type input "10"
click at [309, 14] on icon at bounding box center [308, 15] width 8 height 3
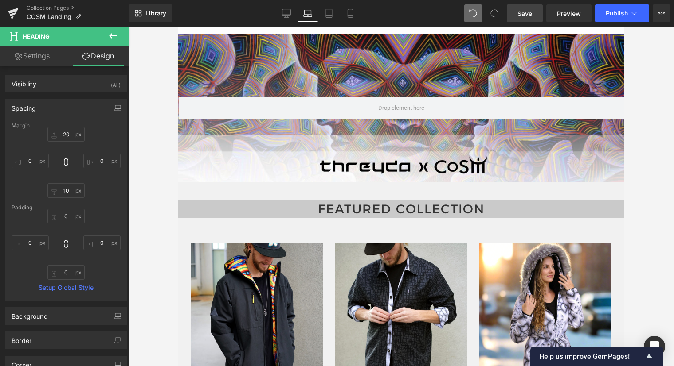
type input "20"
type input "0"
type input "20"
type input "0"
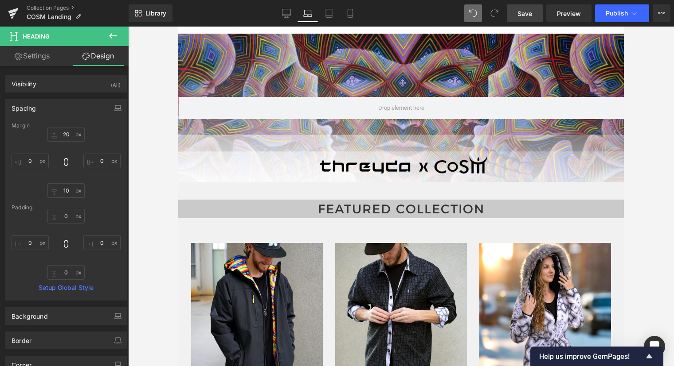
type input "0"
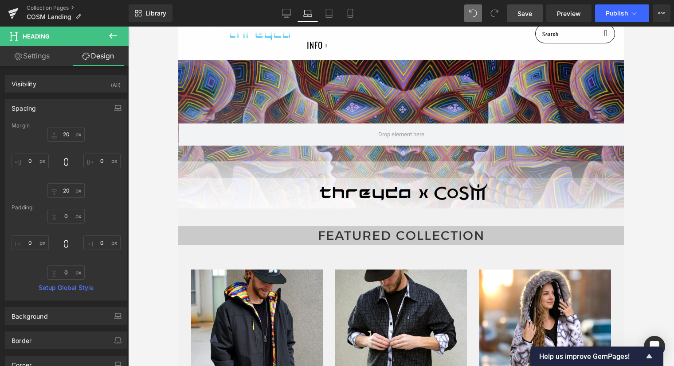
click at [673, 252] on div at bounding box center [401, 197] width 546 height 340
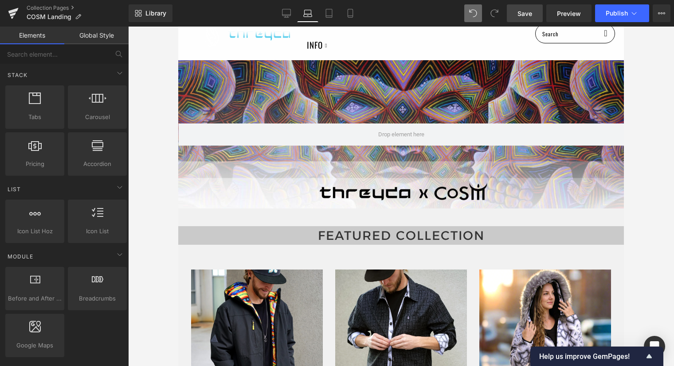
click at [650, 250] on div at bounding box center [401, 197] width 546 height 340
click at [335, 12] on link "Tablet" at bounding box center [328, 13] width 21 height 18
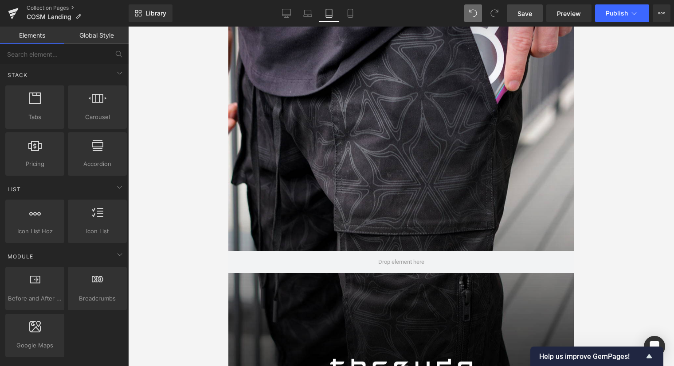
scroll to position [0, 0]
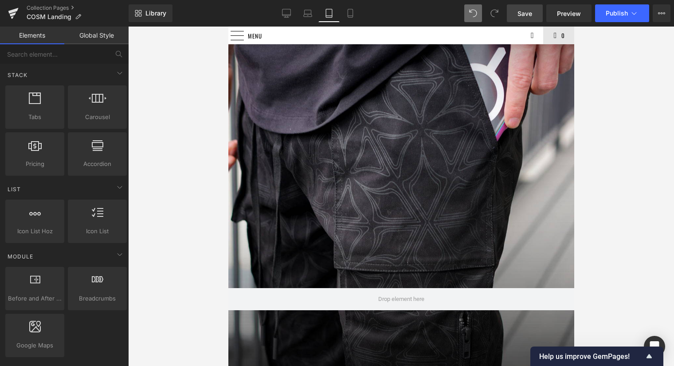
click at [412, 150] on div at bounding box center [401, 299] width 346 height 511
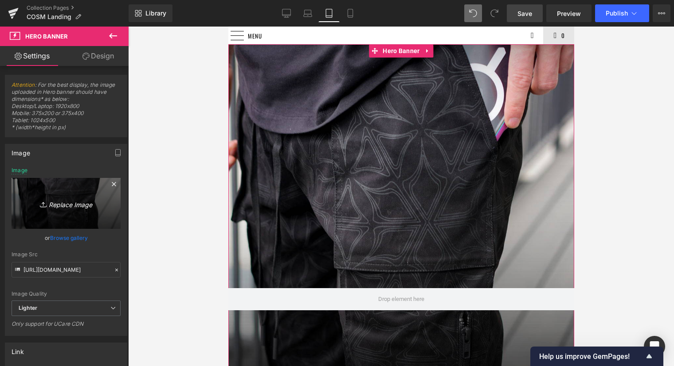
click at [78, 207] on icon "Replace Image" at bounding box center [66, 203] width 71 height 11
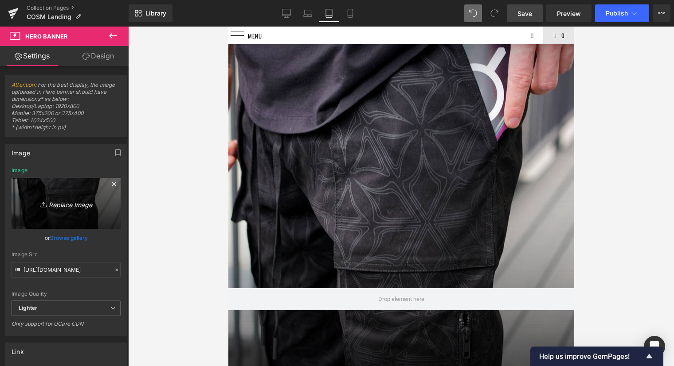
type input "C:\fakepath\threyda x (1500 x 500 px) (375 x 400 px).png"
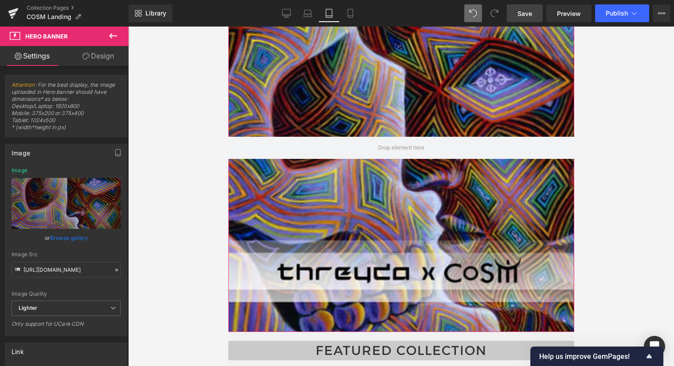
scroll to position [91, 0]
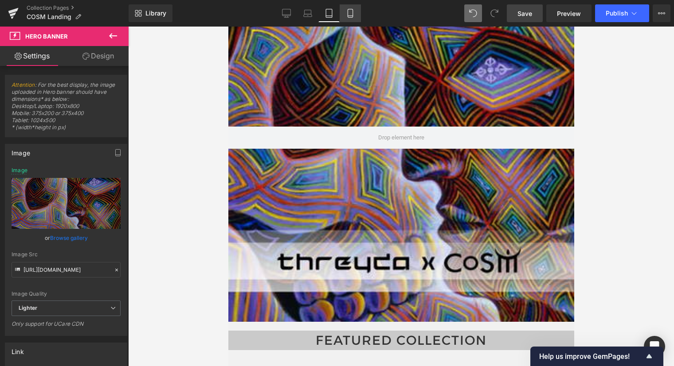
click at [351, 10] on icon at bounding box center [350, 13] width 9 height 9
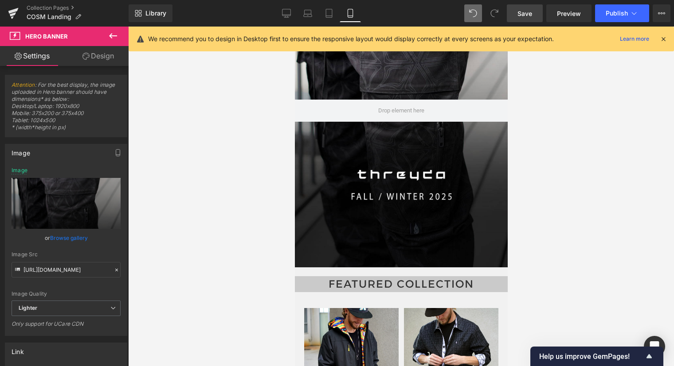
type input "https://ucarecdn.com/14b3782a-c89a-4922-8b54-43e74544cdf9/-/format/auto/-/previ…"
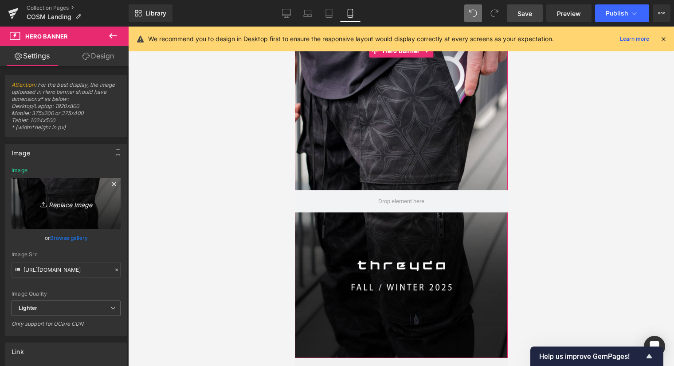
click at [74, 207] on icon "Replace Image" at bounding box center [66, 203] width 71 height 11
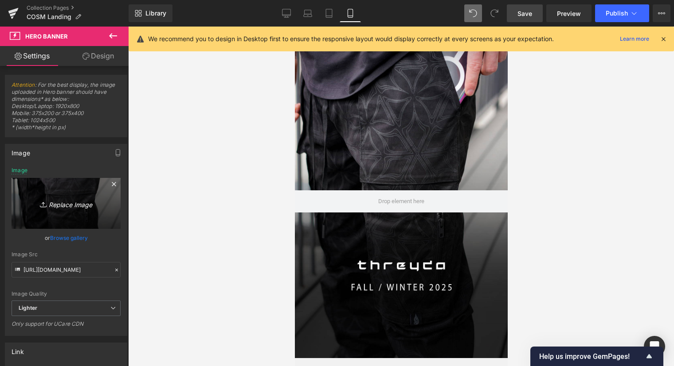
type input "C:\fakepath\threyda x (1500 x 500 px) (375 x 400 px).png"
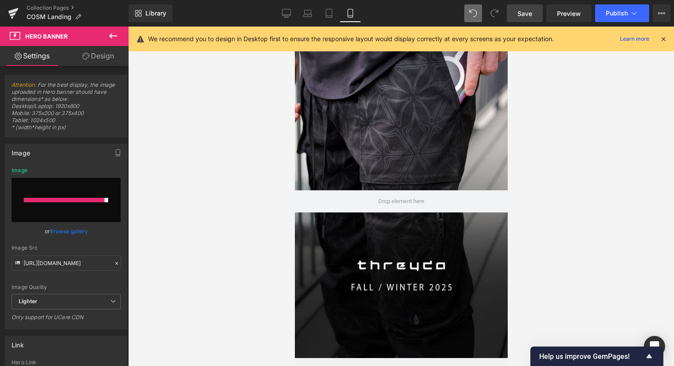
type input "https://ucarecdn.com/685b8cc2-5c92-424e-930e-deeb513b2f8d/-/format/auto/-/previ…"
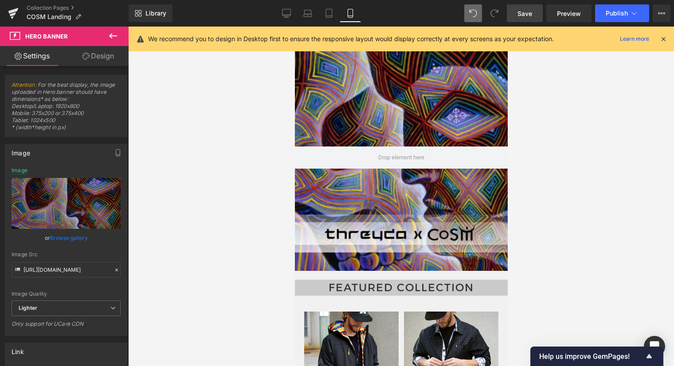
click at [585, 187] on div at bounding box center [401, 197] width 546 height 340
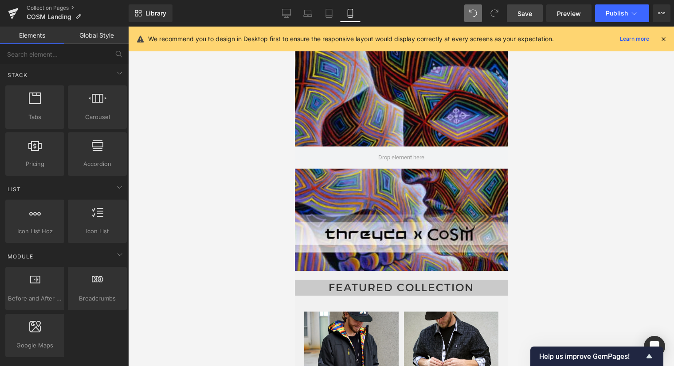
click at [627, 196] on div at bounding box center [401, 197] width 546 height 340
click at [401, 136] on div at bounding box center [400, 157] width 213 height 227
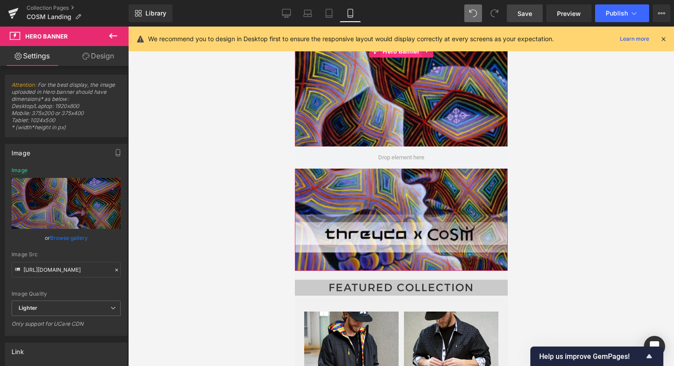
click at [393, 53] on span "Hero Banner" at bounding box center [400, 51] width 41 height 13
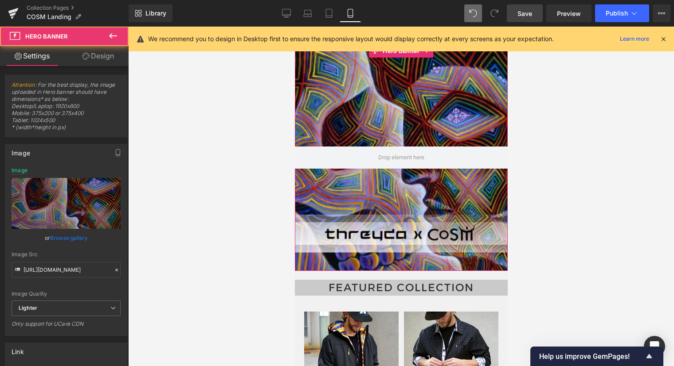
click at [409, 186] on div at bounding box center [400, 157] width 213 height 227
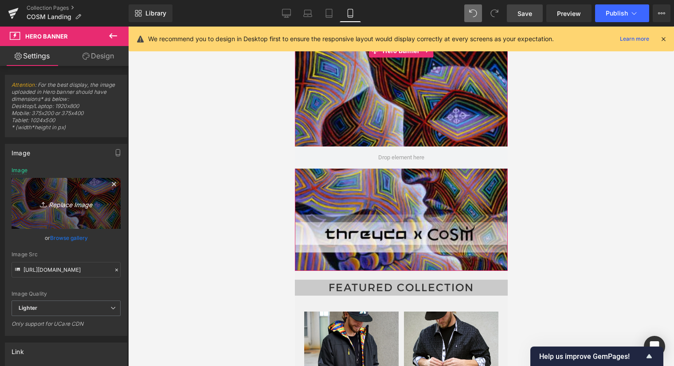
click at [74, 218] on link "Replace Image" at bounding box center [66, 203] width 109 height 51
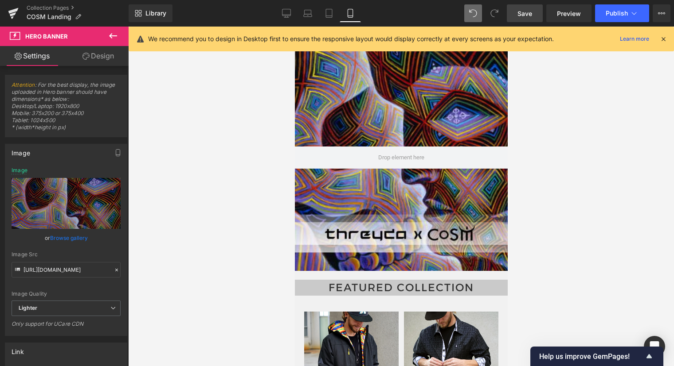
type input "C:\fakepath\threyda x (1).png"
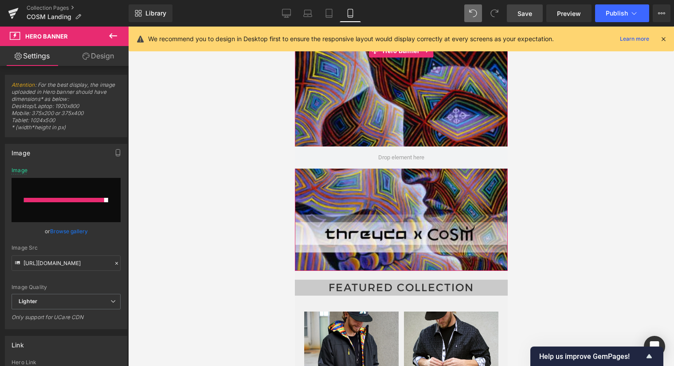
type input "https://ucarecdn.com/13fe4390-b2d8-4c4e-a214-7b75a55b6147/-/format/auto/-/previ…"
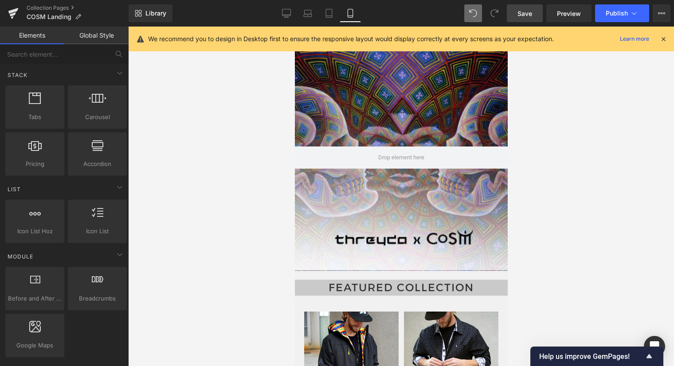
click at [606, 158] on div at bounding box center [401, 197] width 546 height 340
click at [426, 79] on div at bounding box center [400, 157] width 213 height 227
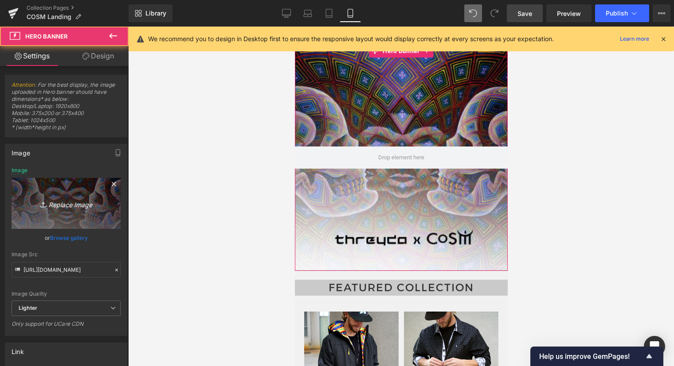
click at [68, 202] on icon "Replace Image" at bounding box center [66, 203] width 71 height 11
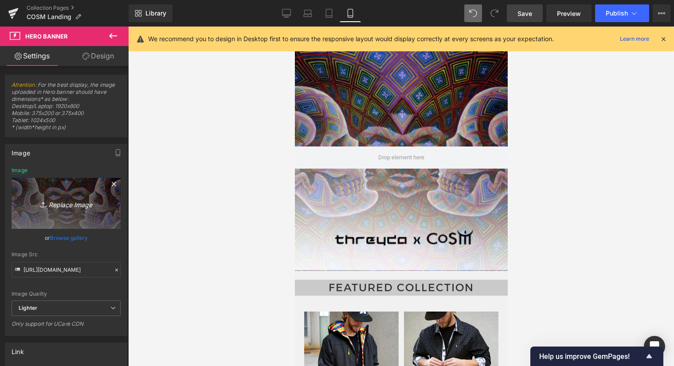
type input "C:\fakepath\threyda x (2).png"
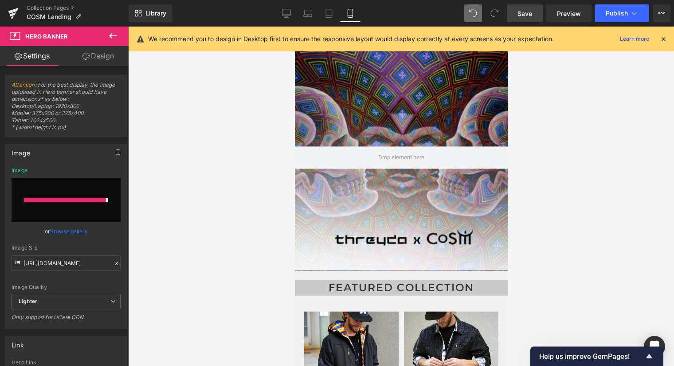
type input "https://ucarecdn.com/eb31501f-231a-48b0-9d18-13a2107bcbce/-/format/auto/-/previ…"
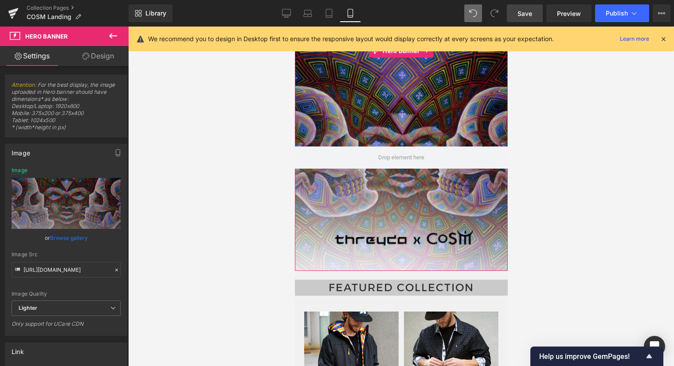
click at [359, 228] on div at bounding box center [400, 157] width 213 height 227
click at [401, 232] on div at bounding box center [400, 157] width 213 height 227
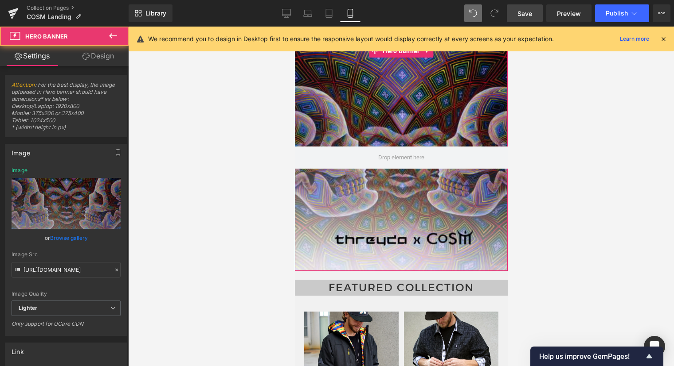
click at [87, 48] on link "Design" at bounding box center [98, 56] width 64 height 20
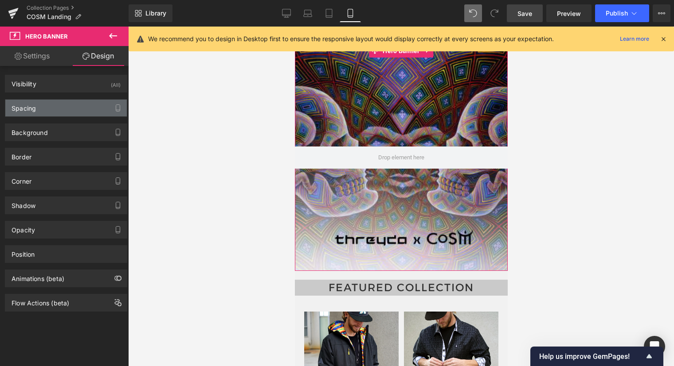
click at [53, 110] on div "Spacing" at bounding box center [65, 108] width 121 height 17
type input "40"
type input "0"
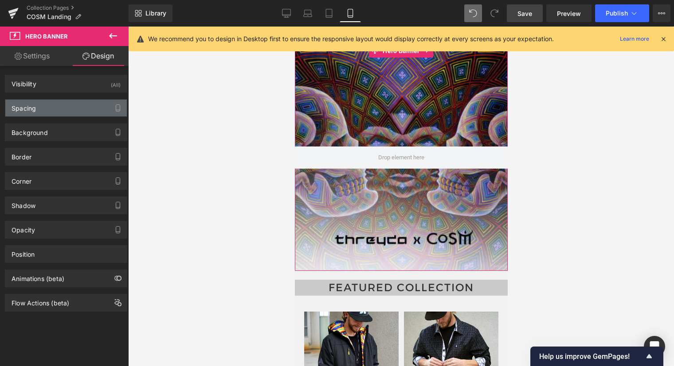
type input "0"
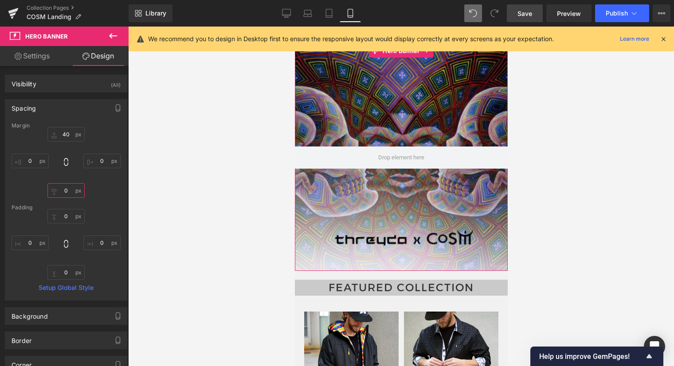
click at [68, 190] on input "0" at bounding box center [65, 190] width 37 height 15
type input "10"
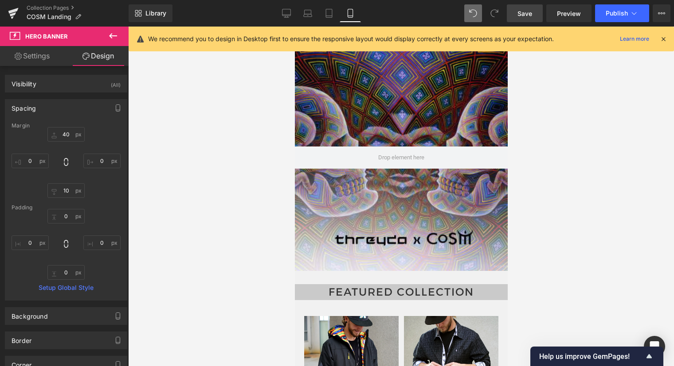
click at [579, 293] on div at bounding box center [401, 197] width 546 height 340
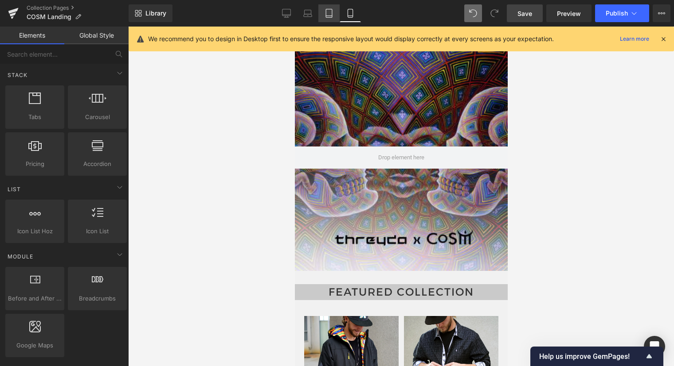
click at [329, 10] on icon at bounding box center [328, 13] width 9 height 9
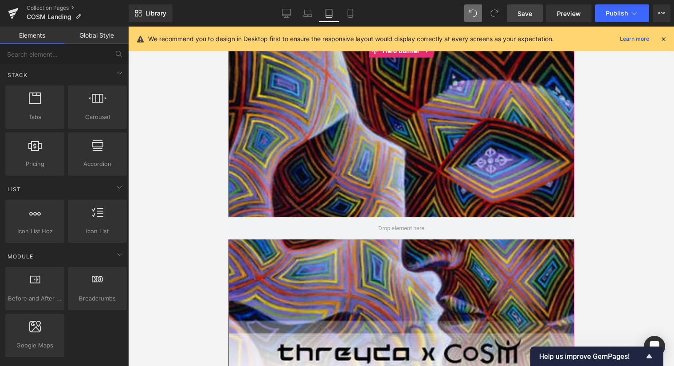
click at [444, 177] on div at bounding box center [401, 228] width 346 height 369
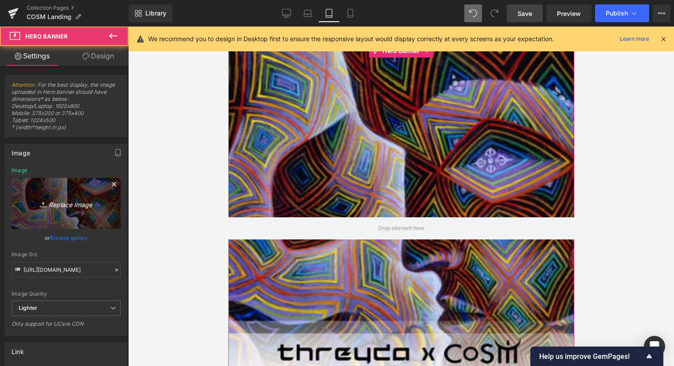
click at [41, 198] on link "Replace Image" at bounding box center [66, 203] width 109 height 51
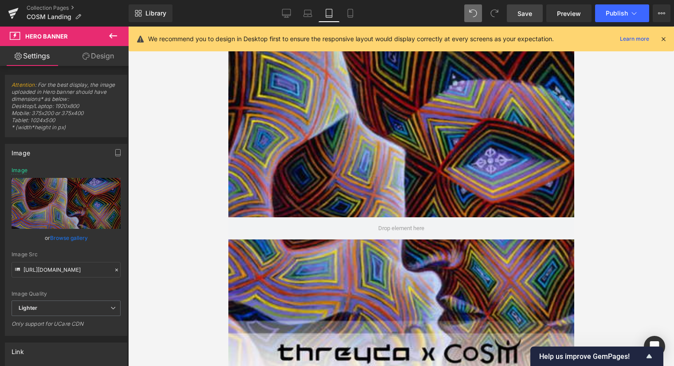
type input "C:\fakepath\threyda x (2).png"
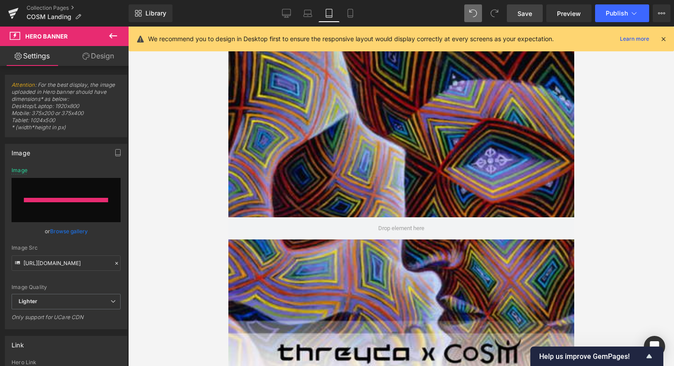
type input "https://ucarecdn.com/9c7d7d5d-300a-4ac0-8ff8-4a421e428e51/-/format/auto/-/previ…"
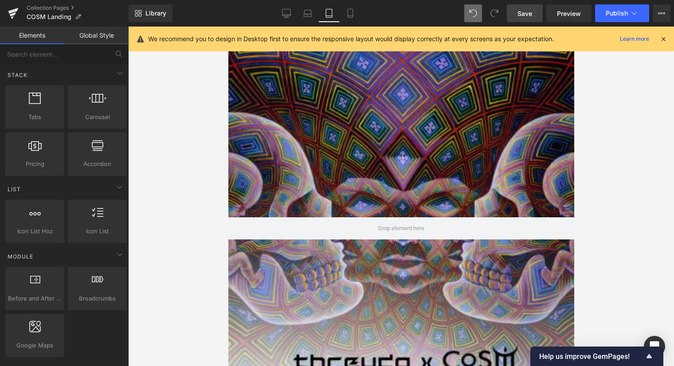
click at [585, 226] on div at bounding box center [401, 197] width 546 height 340
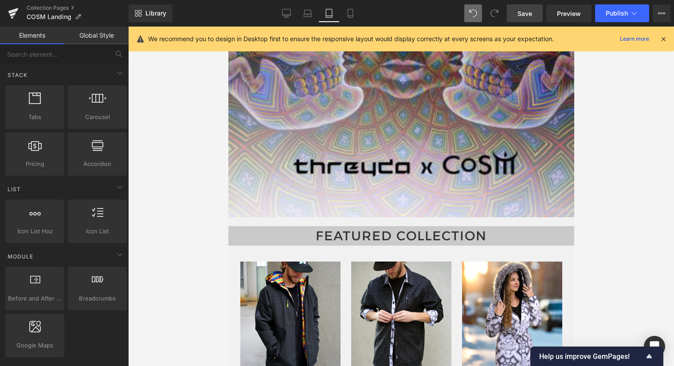
scroll to position [224, 0]
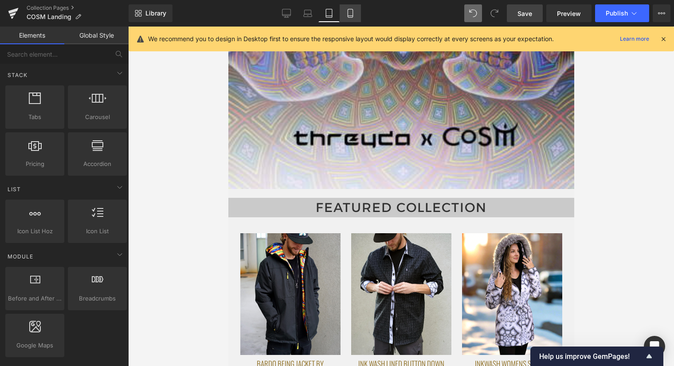
click at [347, 11] on icon at bounding box center [350, 13] width 9 height 9
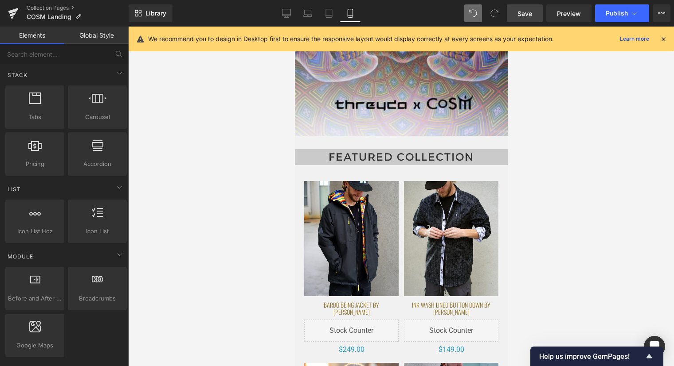
scroll to position [129, 0]
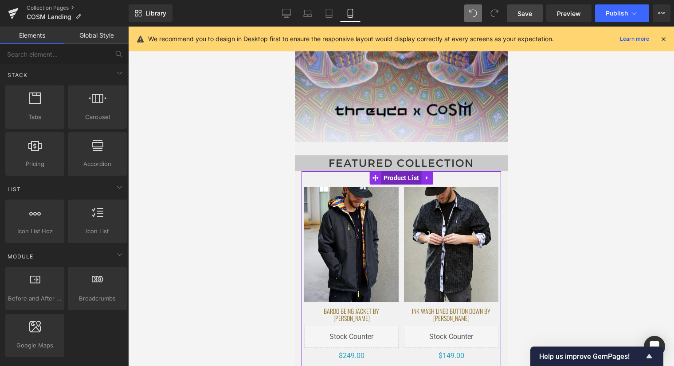
click at [404, 178] on span "Product List" at bounding box center [401, 177] width 40 height 13
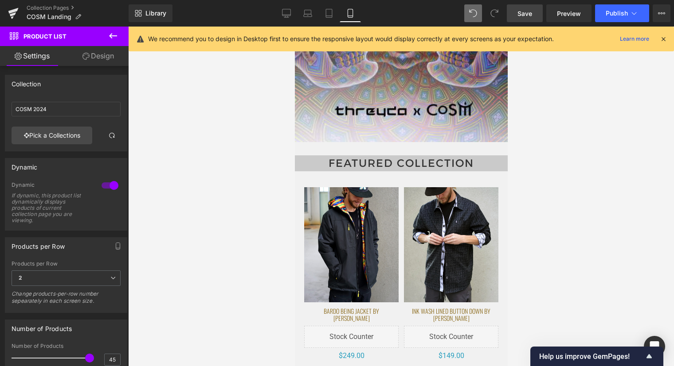
click at [571, 228] on div at bounding box center [401, 197] width 546 height 340
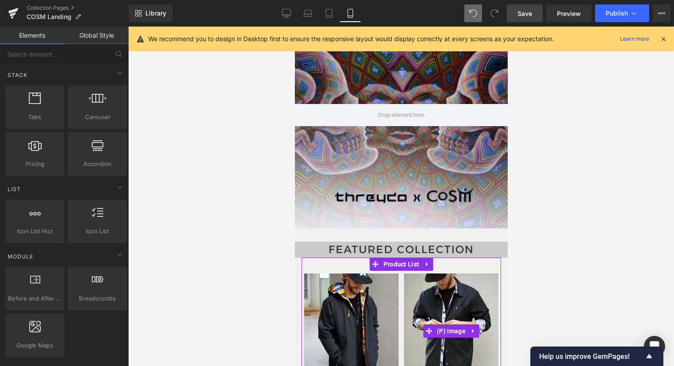
scroll to position [0, 0]
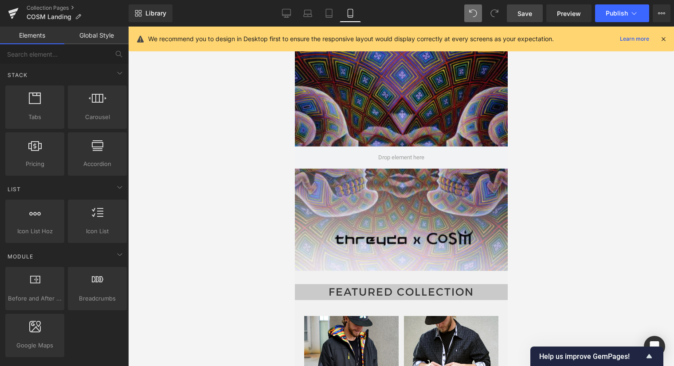
click at [663, 35] on icon at bounding box center [663, 39] width 8 height 8
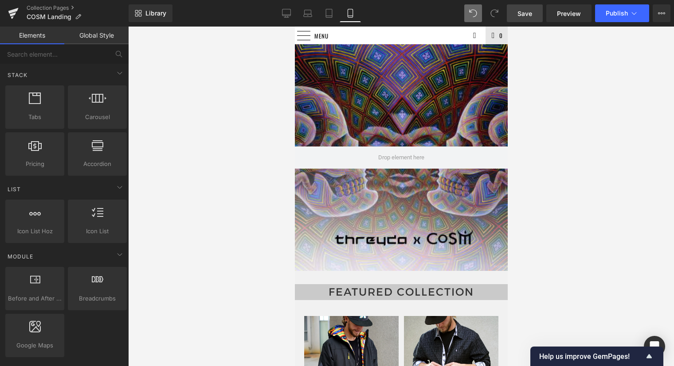
click at [530, 7] on link "Save" at bounding box center [525, 13] width 36 height 18
click at [573, 17] on span "Preview" at bounding box center [569, 13] width 24 height 9
click at [285, 12] on icon at bounding box center [286, 13] width 9 height 9
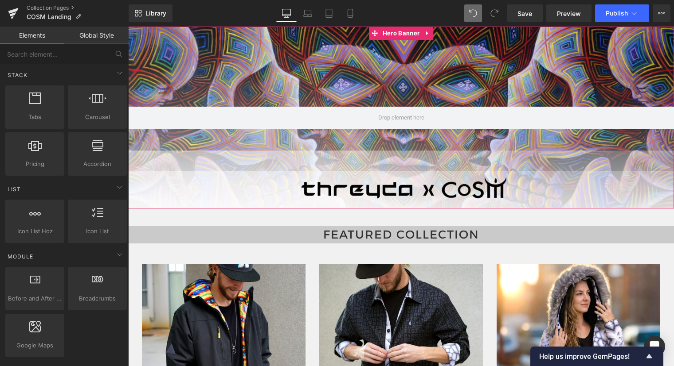
click at [343, 175] on div at bounding box center [401, 118] width 546 height 182
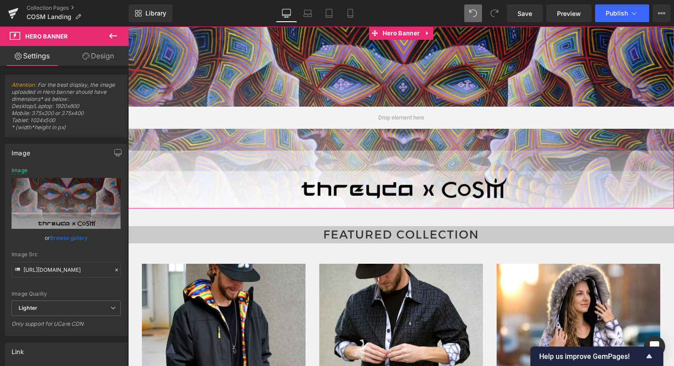
click at [86, 53] on icon at bounding box center [85, 56] width 7 height 7
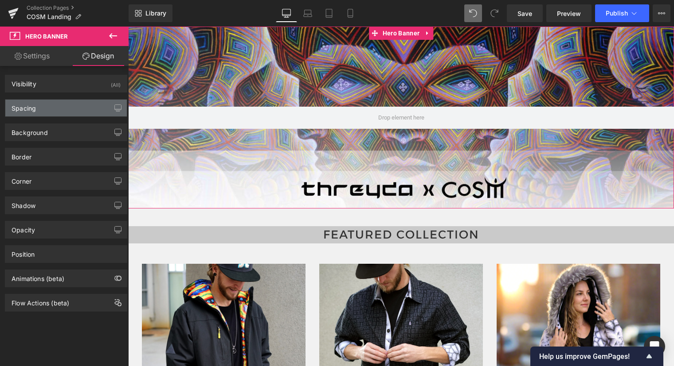
click at [64, 106] on div "Spacing" at bounding box center [65, 108] width 121 height 17
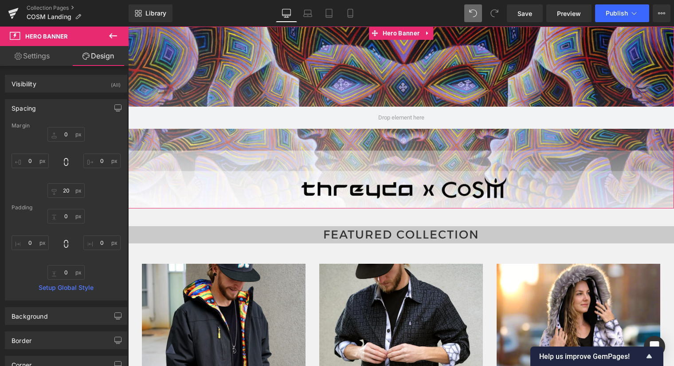
type input "0"
type input "20"
type input "0"
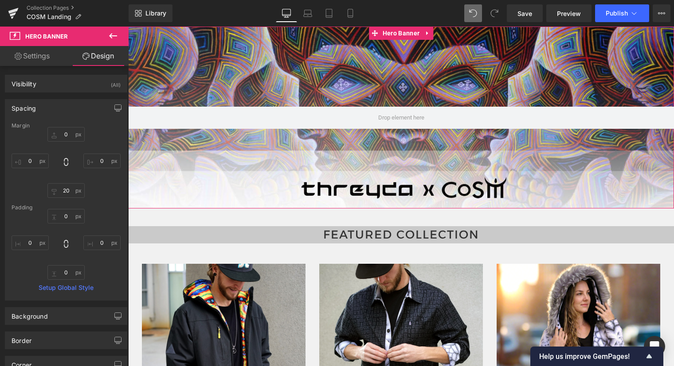
type input "0"
click at [70, 192] on input "20" at bounding box center [65, 190] width 37 height 15
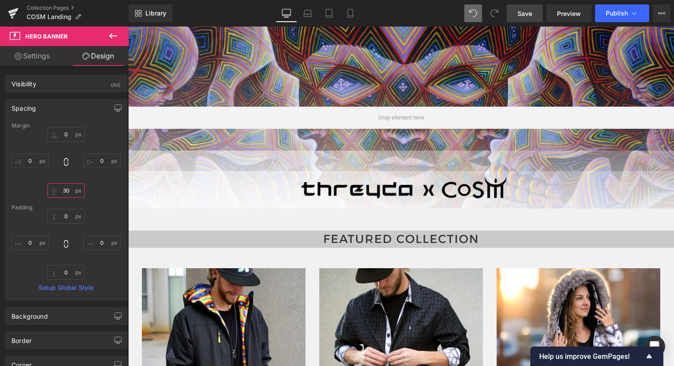
type input "30"
drag, startPoint x: 517, startPoint y: 15, endPoint x: 425, endPoint y: 186, distance: 194.3
click at [517, 15] on link "Save" at bounding box center [525, 13] width 36 height 18
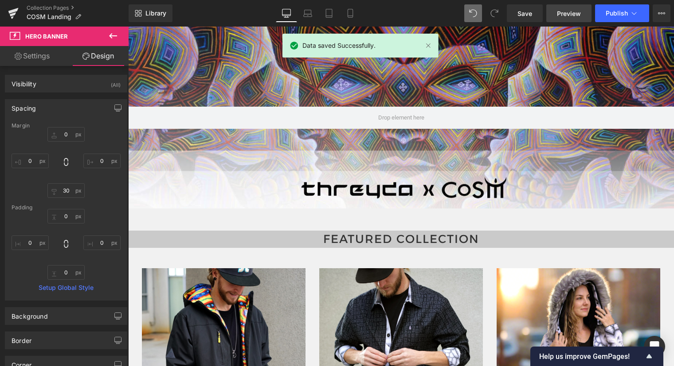
click at [575, 12] on span "Preview" at bounding box center [569, 13] width 24 height 9
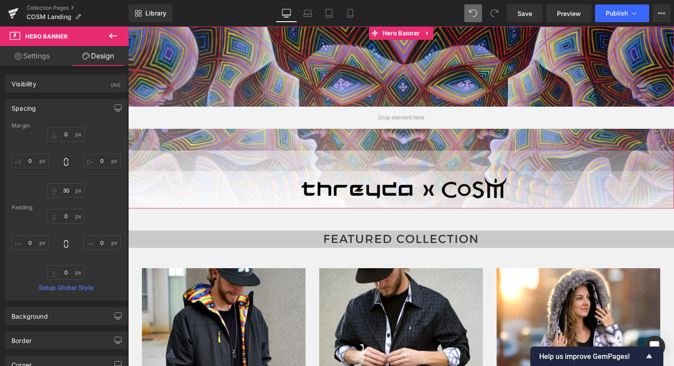
click at [395, 188] on div at bounding box center [401, 118] width 546 height 182
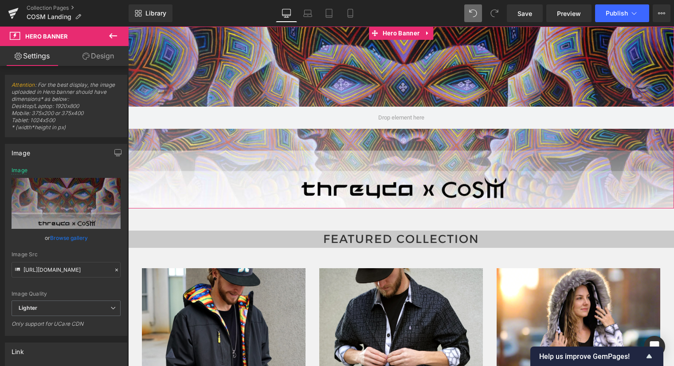
click at [98, 53] on link "Design" at bounding box center [98, 56] width 64 height 20
click at [0, 0] on div "Spacing" at bounding box center [0, 0] width 0 height 0
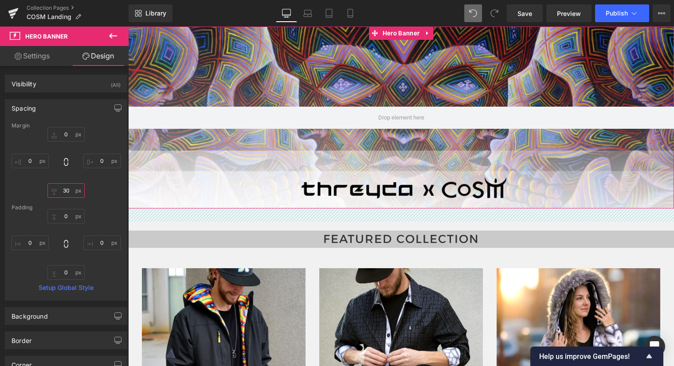
click at [70, 193] on input "30" at bounding box center [65, 190] width 37 height 15
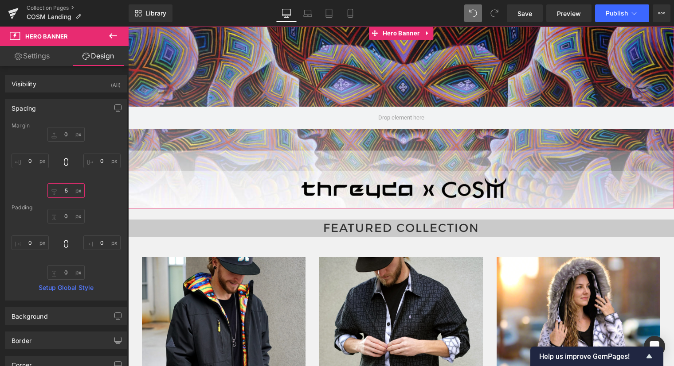
type input "50"
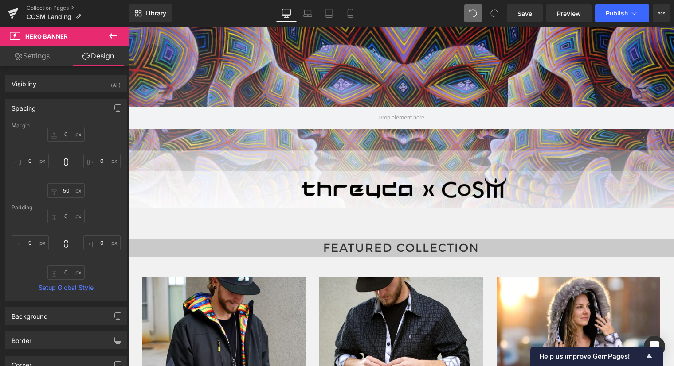
click at [567, 205] on div at bounding box center [401, 118] width 546 height 182
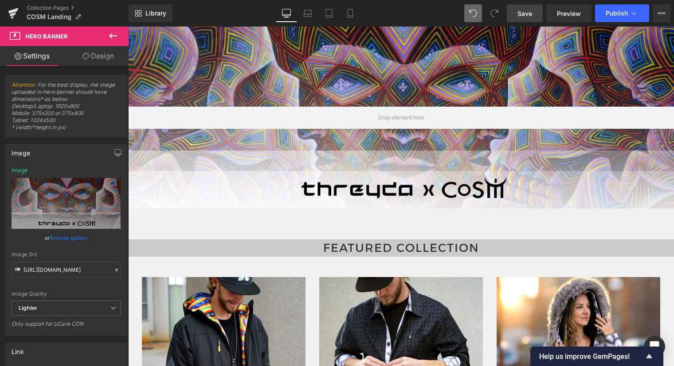
click at [530, 10] on span "Save" at bounding box center [524, 13] width 15 height 9
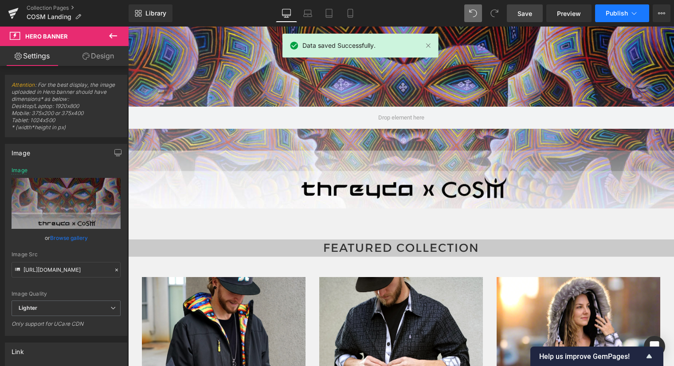
click at [617, 15] on span "Publish" at bounding box center [616, 13] width 22 height 7
click at [567, 15] on span "Preview" at bounding box center [569, 13] width 24 height 9
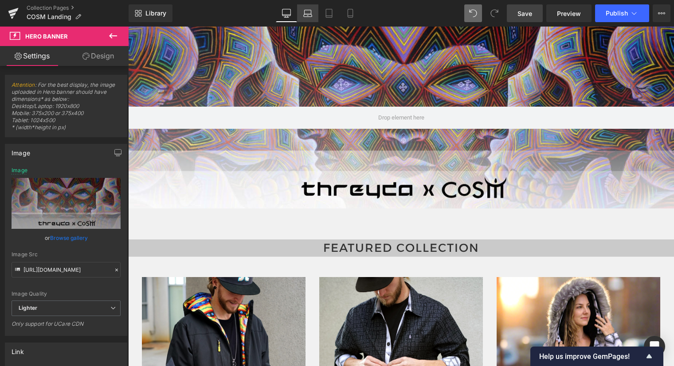
click at [306, 12] on icon at bounding box center [307, 13] width 9 height 9
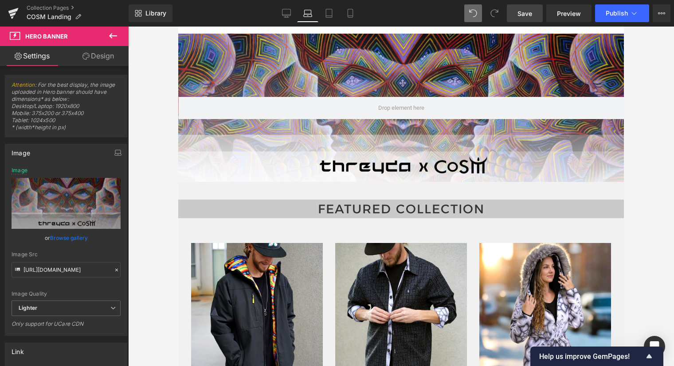
scroll to position [70, 0]
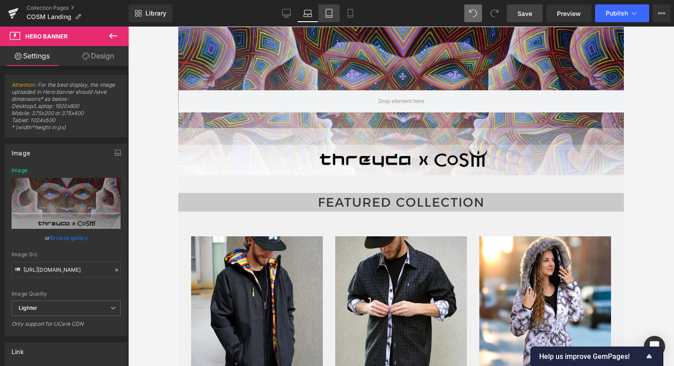
click at [326, 11] on icon at bounding box center [329, 13] width 6 height 8
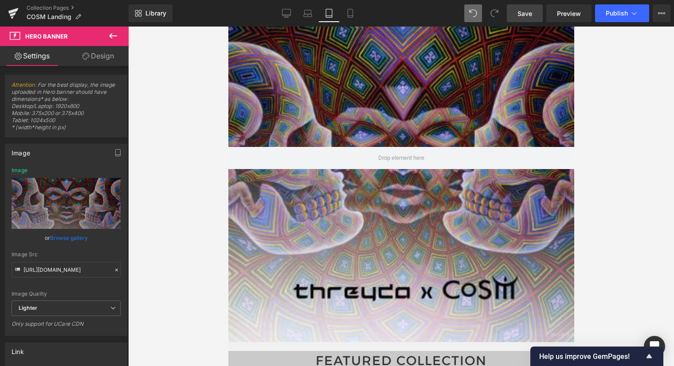
type input "https://ucarecdn.com/9c7d7d5d-300a-4ac0-8ff8-4a421e428e51/-/format/auto/-/previ…"
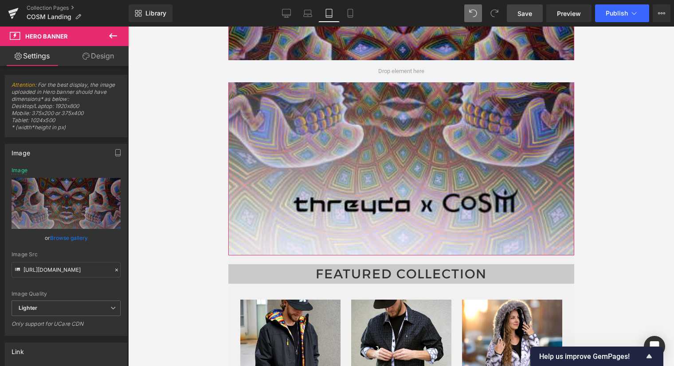
scroll to position [158, 0]
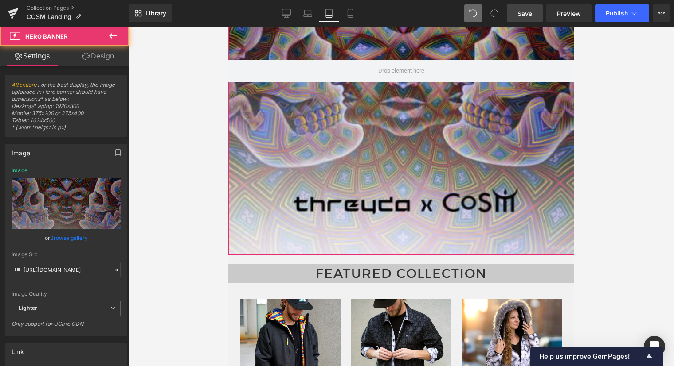
click at [374, 177] on div at bounding box center [401, 71] width 346 height 369
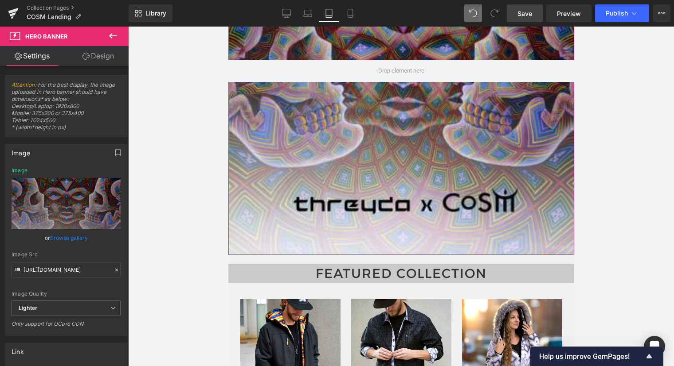
click at [88, 57] on link "Design" at bounding box center [98, 56] width 64 height 20
click at [0, 0] on div "Spacing" at bounding box center [0, 0] width 0 height 0
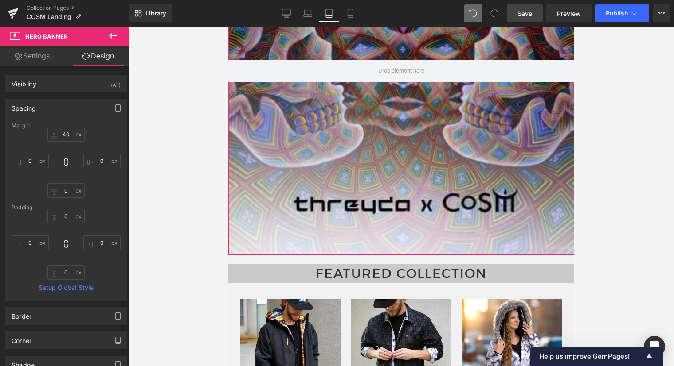
type input "40"
type input "0"
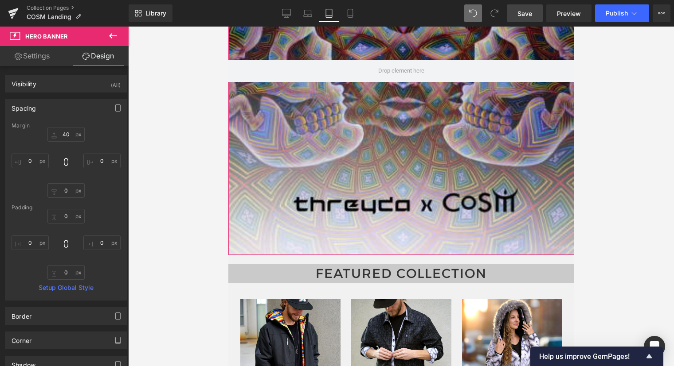
type input "0"
click at [70, 193] on input "0" at bounding box center [65, 190] width 37 height 15
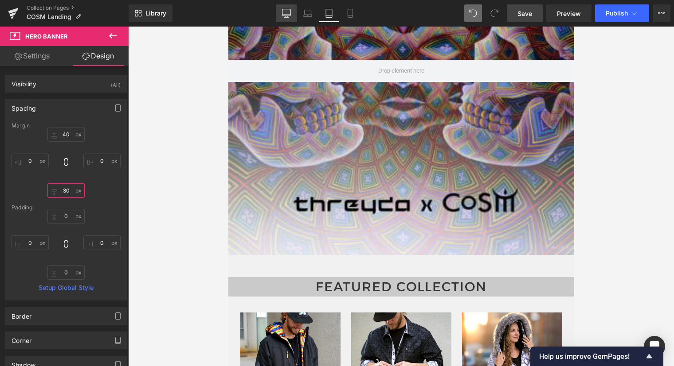
type input "30"
click at [286, 10] on icon at bounding box center [286, 13] width 9 height 9
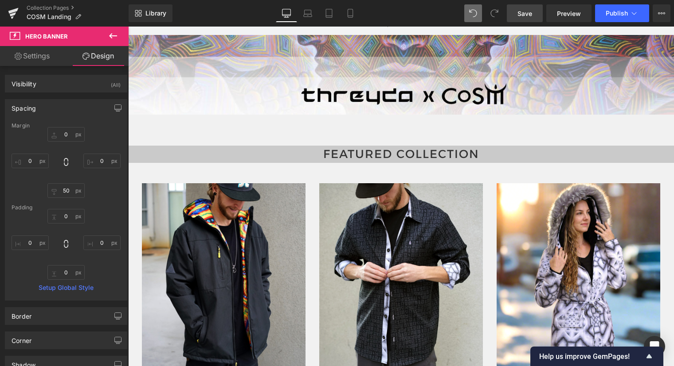
scroll to position [0, 0]
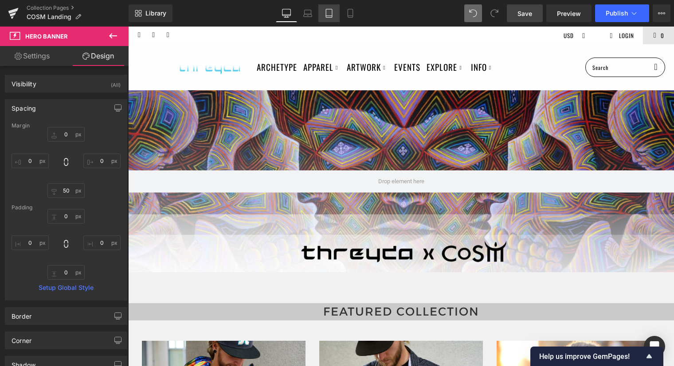
click at [327, 16] on icon at bounding box center [328, 13] width 9 height 9
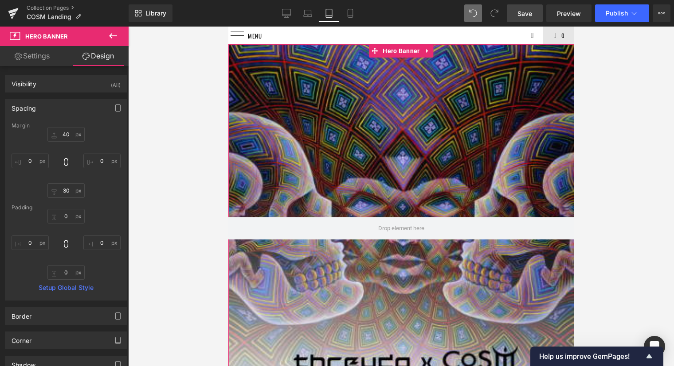
click at [369, 176] on div at bounding box center [401, 228] width 346 height 369
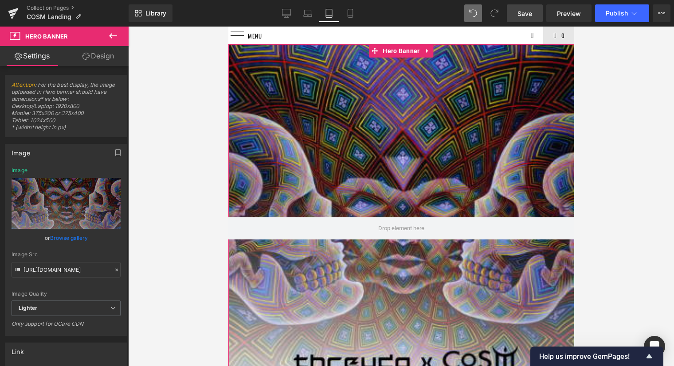
click at [92, 55] on link "Design" at bounding box center [98, 56] width 64 height 20
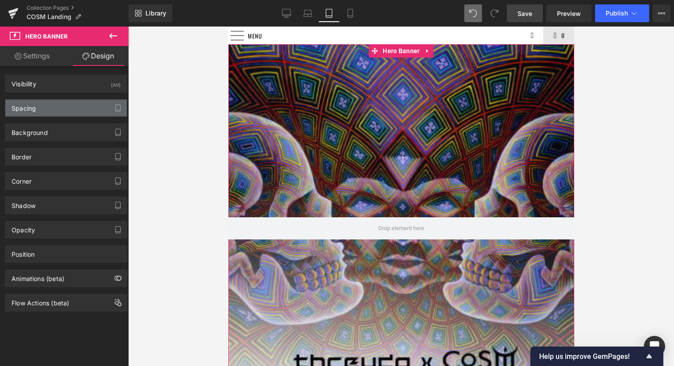
click at [41, 112] on div "Spacing" at bounding box center [65, 108] width 121 height 17
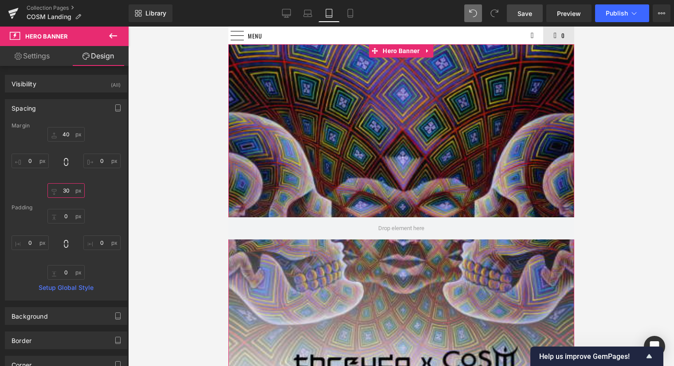
click at [72, 192] on input "30" at bounding box center [65, 190] width 37 height 15
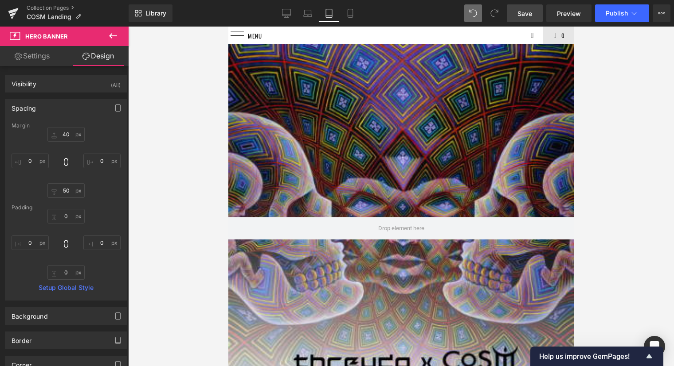
click at [622, 184] on div at bounding box center [401, 197] width 546 height 340
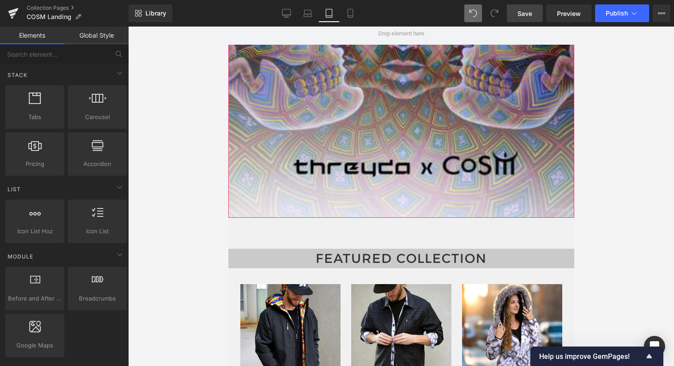
scroll to position [183, 0]
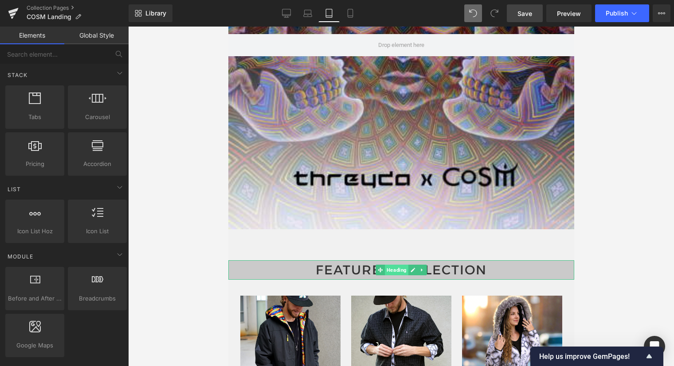
click at [403, 269] on span "Heading" at bounding box center [395, 270] width 23 height 11
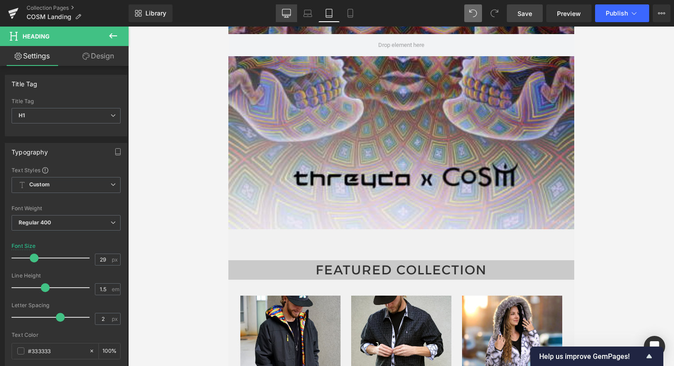
click at [285, 13] on icon at bounding box center [286, 13] width 9 height 9
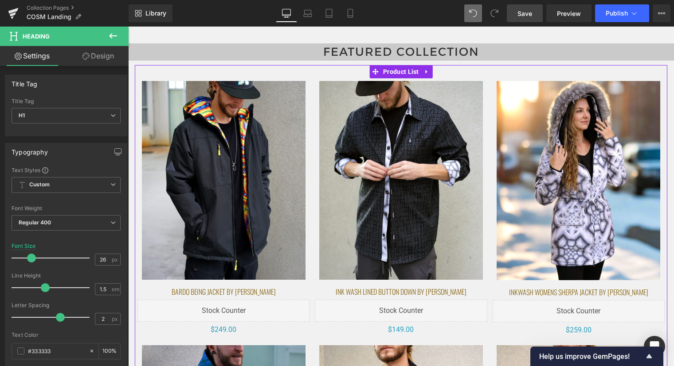
scroll to position [0, 0]
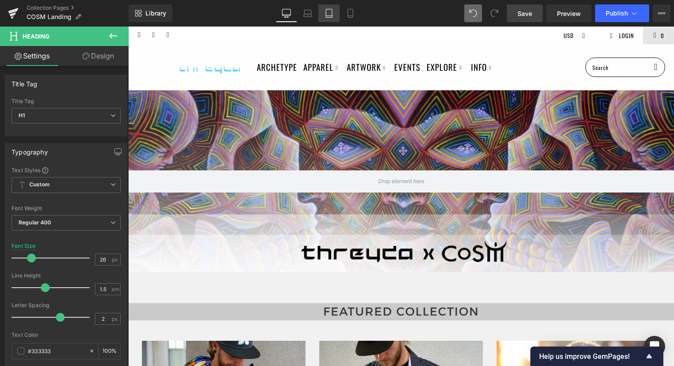
click at [331, 16] on icon at bounding box center [328, 13] width 9 height 9
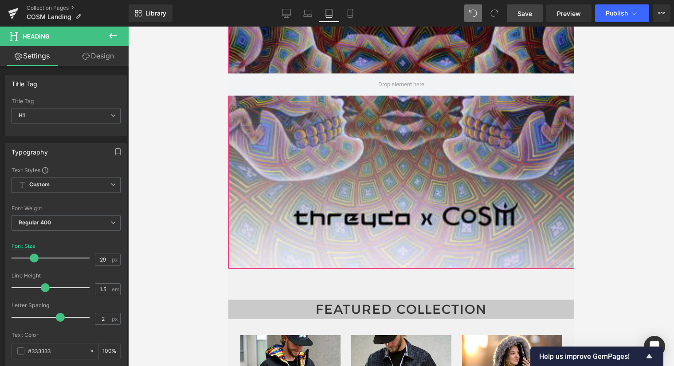
scroll to position [210, 0]
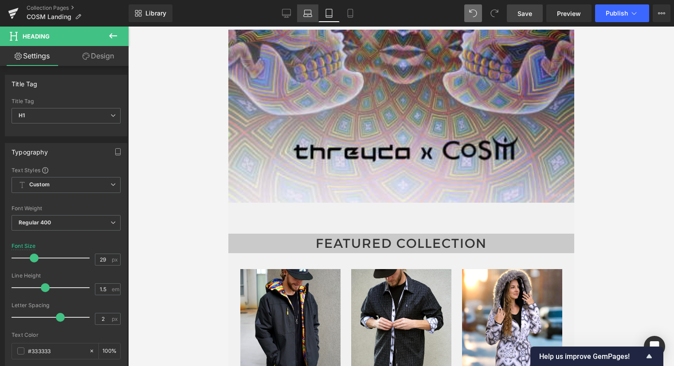
click at [309, 12] on icon at bounding box center [307, 13] width 9 height 9
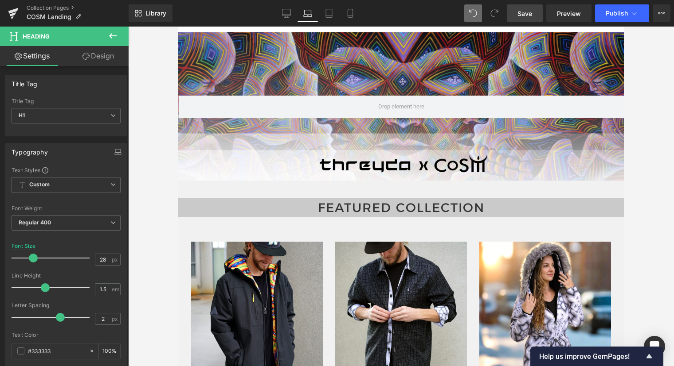
scroll to position [27, 0]
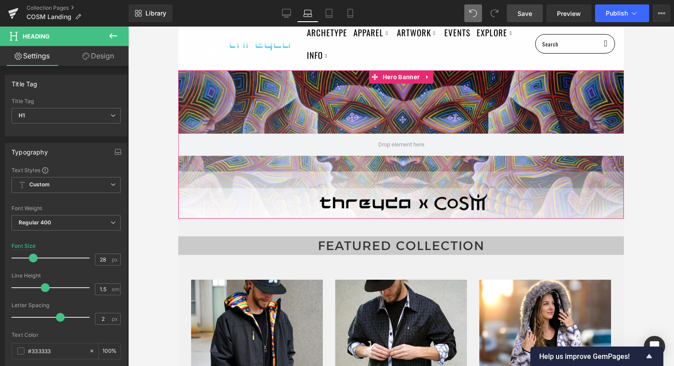
click at [382, 183] on div at bounding box center [400, 144] width 445 height 148
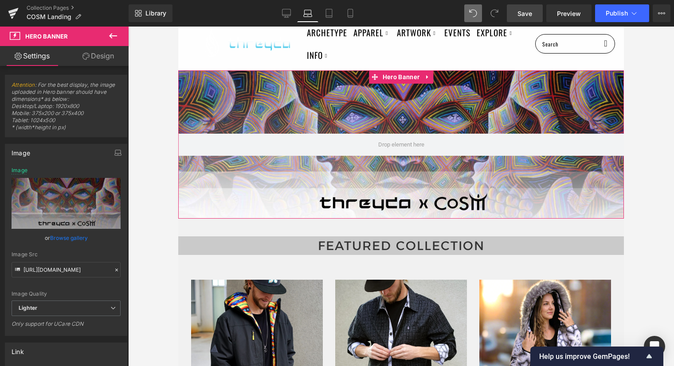
click at [91, 61] on link "Design" at bounding box center [98, 56] width 64 height 20
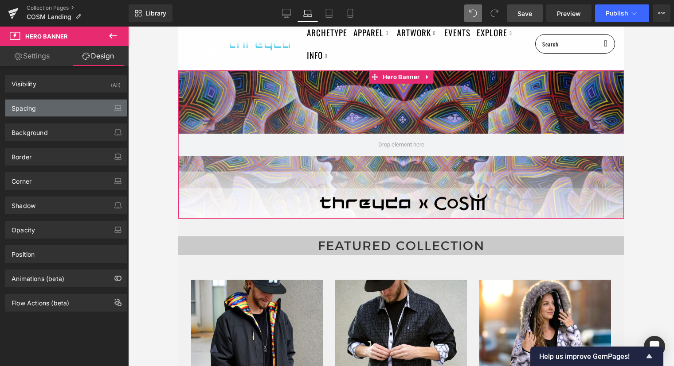
click at [69, 111] on div "Spacing" at bounding box center [65, 108] width 121 height 17
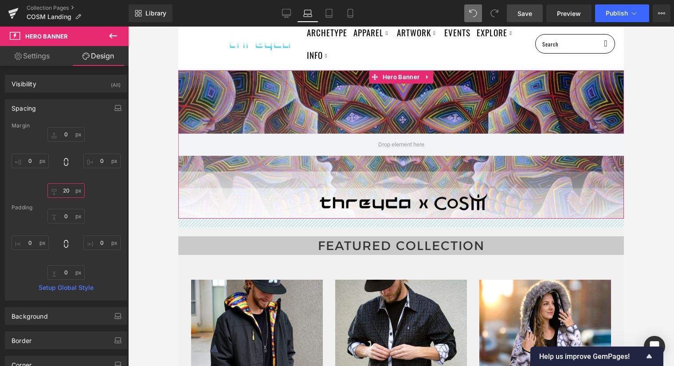
click at [70, 193] on input "20" at bounding box center [65, 190] width 37 height 15
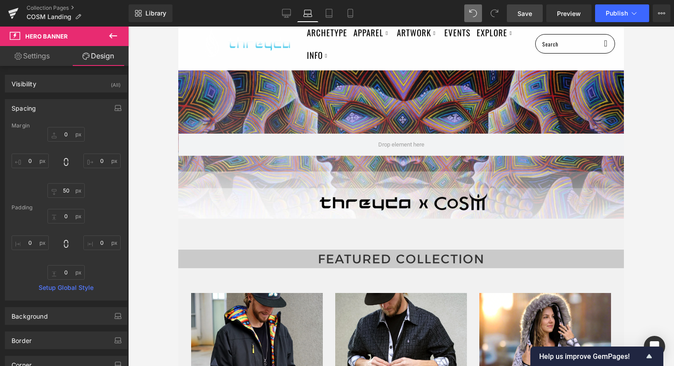
click at [640, 220] on div at bounding box center [401, 197] width 546 height 340
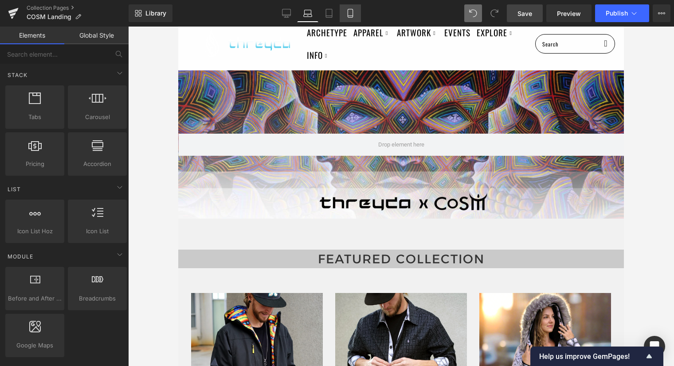
click at [351, 9] on icon at bounding box center [350, 13] width 9 height 9
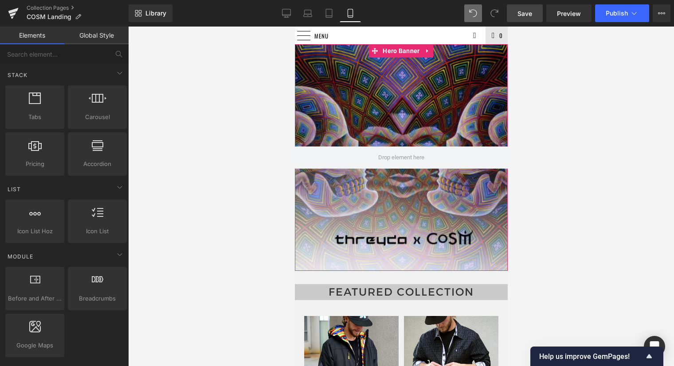
click at [430, 195] on div at bounding box center [400, 157] width 213 height 227
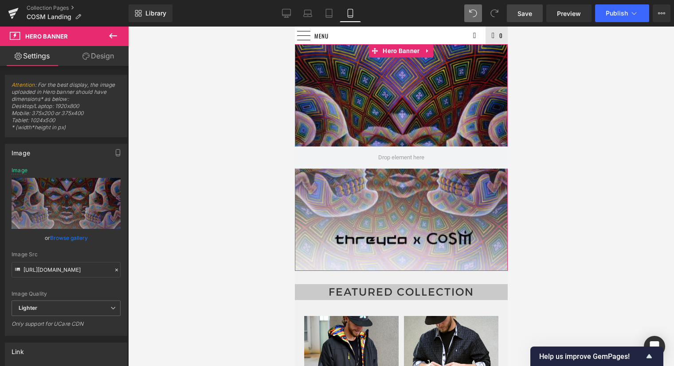
drag, startPoint x: 110, startPoint y: 56, endPoint x: 50, endPoint y: 143, distance: 106.0
click at [110, 56] on link "Design" at bounding box center [98, 56] width 64 height 20
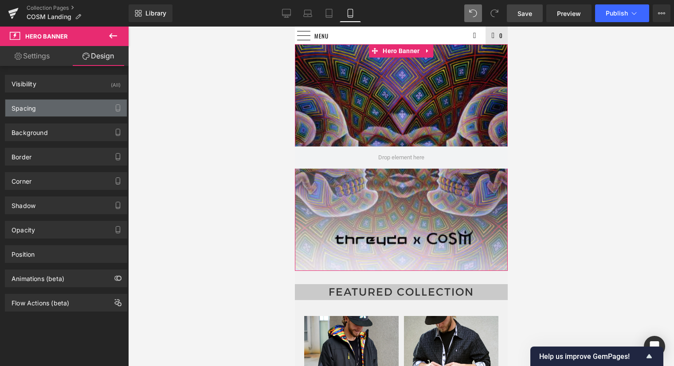
click at [43, 107] on div "Spacing" at bounding box center [65, 108] width 121 height 17
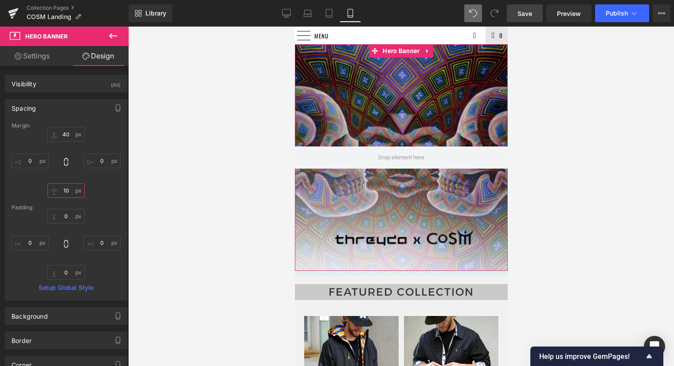
click at [70, 190] on input "10" at bounding box center [65, 190] width 37 height 15
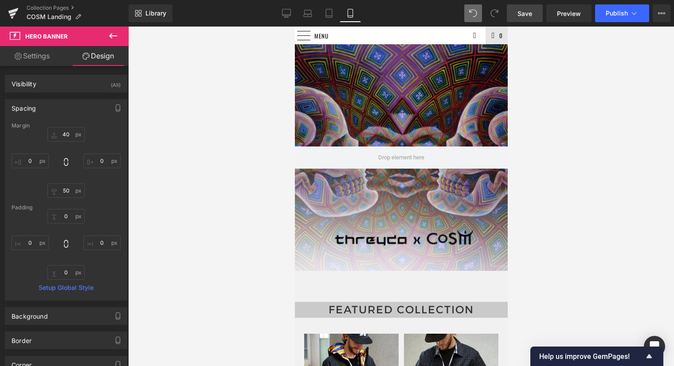
click at [559, 253] on div at bounding box center [401, 197] width 546 height 340
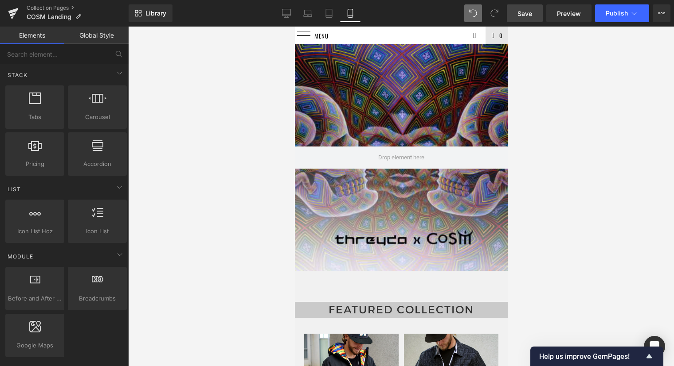
click at [538, 10] on link "Save" at bounding box center [525, 13] width 36 height 18
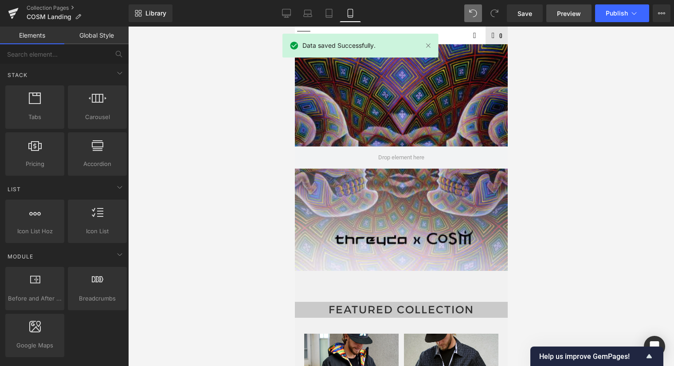
click at [568, 13] on span "Preview" at bounding box center [569, 13] width 24 height 9
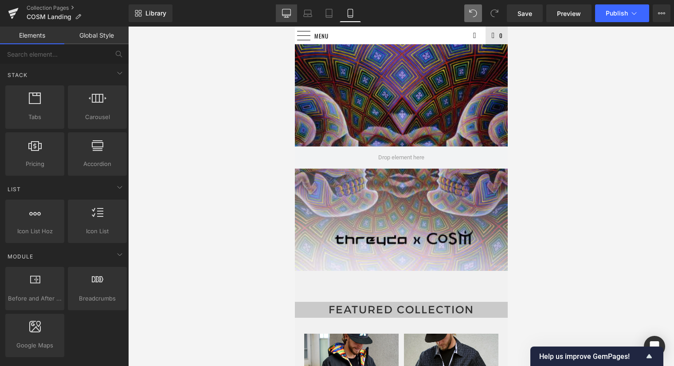
click at [290, 12] on icon at bounding box center [286, 13] width 9 height 9
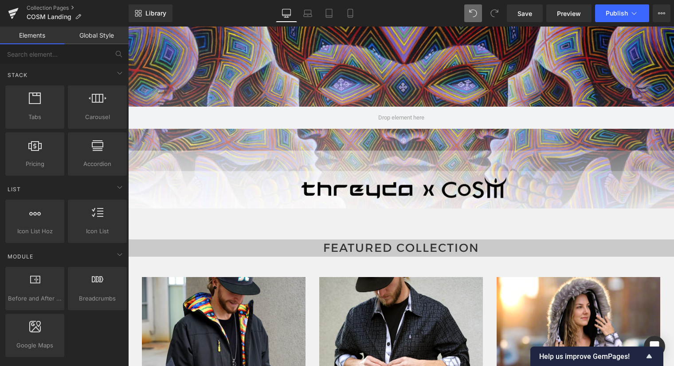
click at [409, 67] on div at bounding box center [401, 118] width 546 height 182
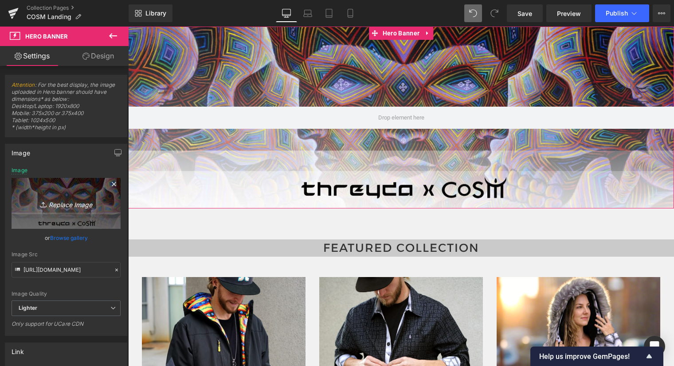
click at [72, 203] on icon "Replace Image" at bounding box center [66, 203] width 71 height 11
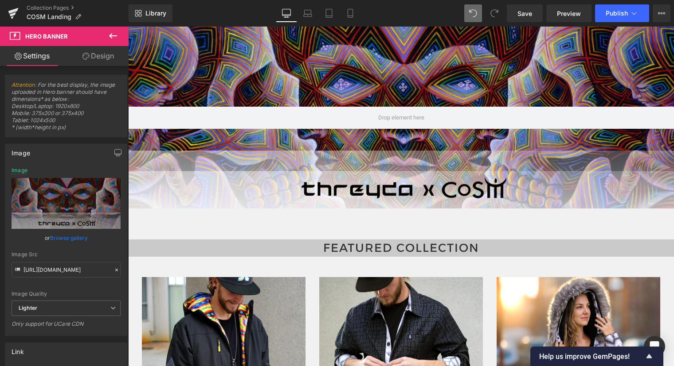
click at [416, 8] on div "Library Desktop Desktop Laptop Tablet Mobile Save Preview Publish Scheduled Vie…" at bounding box center [401, 13] width 545 height 18
click at [309, 12] on icon at bounding box center [307, 13] width 9 height 9
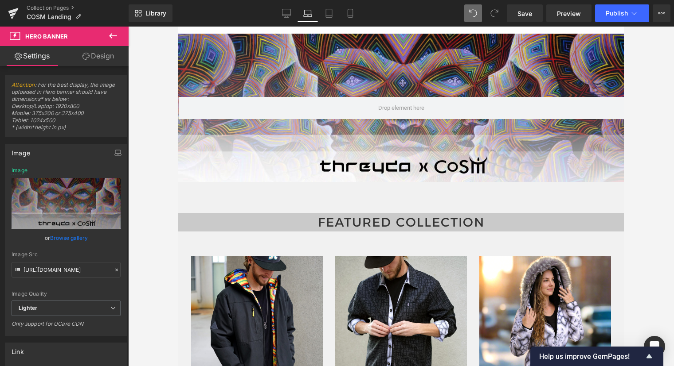
scroll to position [70, 0]
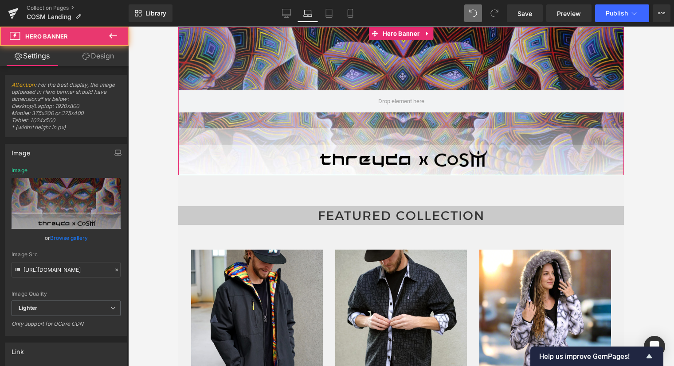
click at [434, 70] on div at bounding box center [400, 101] width 445 height 148
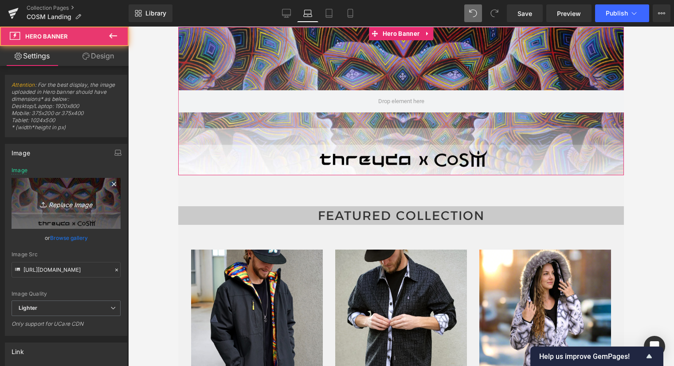
click at [56, 223] on link "Replace Image" at bounding box center [66, 203] width 109 height 51
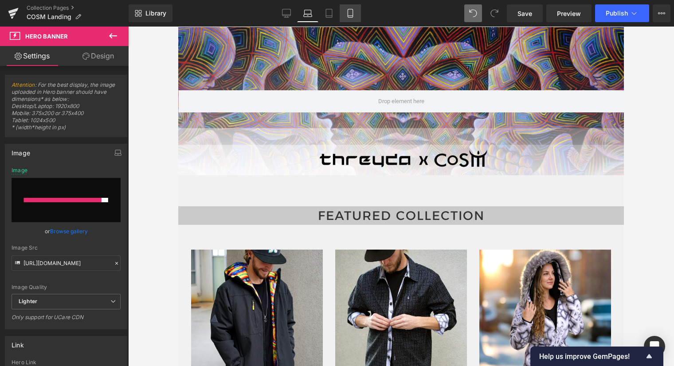
click at [351, 15] on icon at bounding box center [350, 13] width 9 height 9
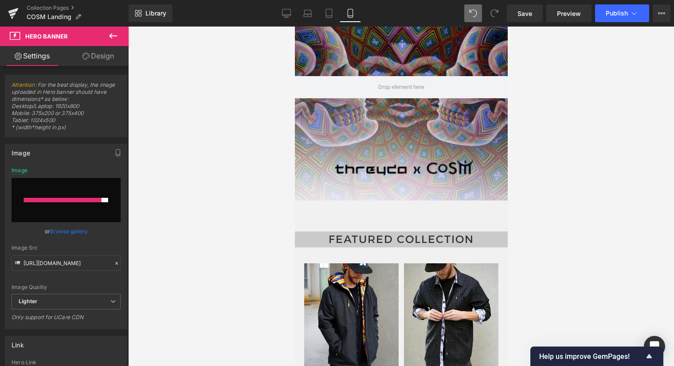
scroll to position [17, 0]
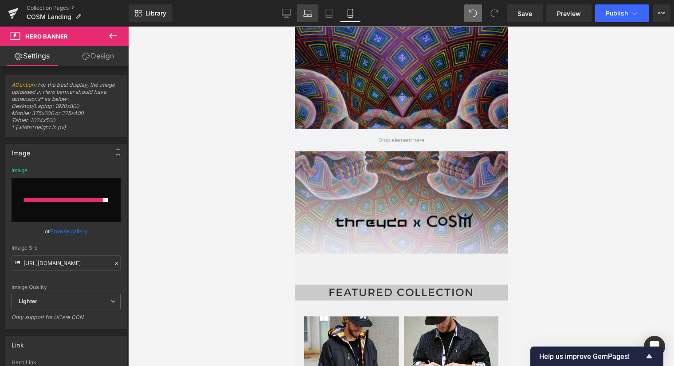
click at [316, 13] on link "Laptop" at bounding box center [307, 13] width 21 height 18
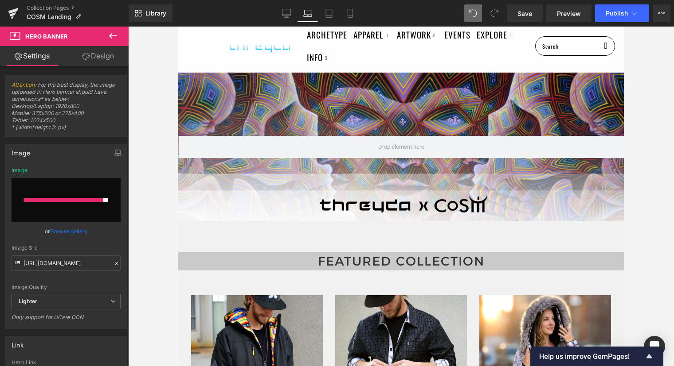
scroll to position [24, 0]
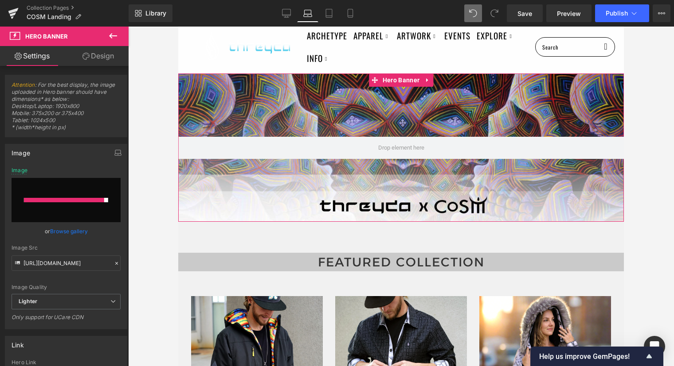
click at [82, 200] on div at bounding box center [64, 200] width 80 height 4
click at [82, 208] on input "file" at bounding box center [66, 200] width 109 height 44
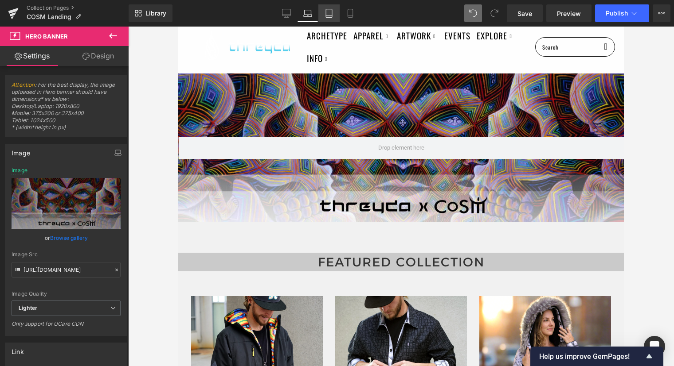
click at [329, 12] on icon at bounding box center [328, 13] width 9 height 9
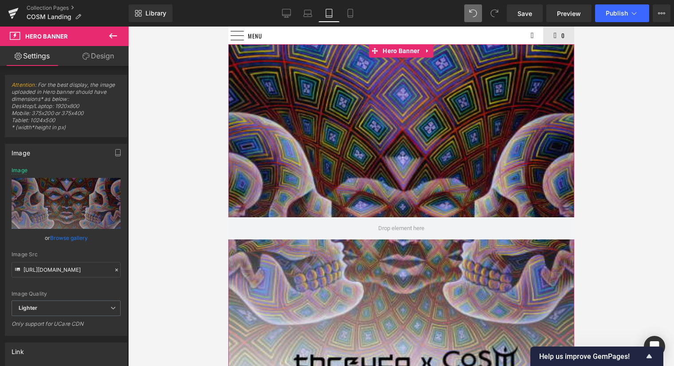
click at [479, 143] on div at bounding box center [401, 228] width 346 height 369
click at [416, 129] on div at bounding box center [401, 228] width 346 height 369
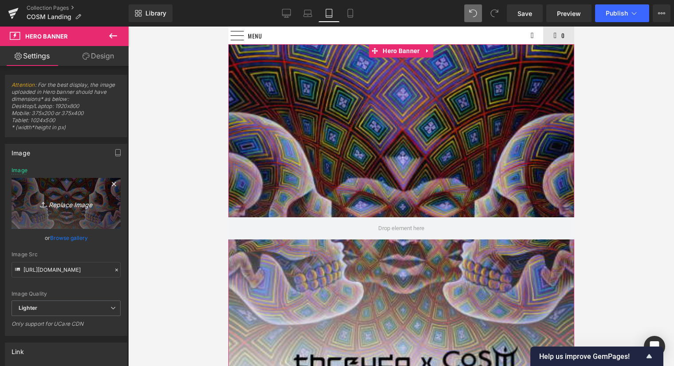
click at [66, 205] on icon "Replace Image" at bounding box center [66, 203] width 71 height 11
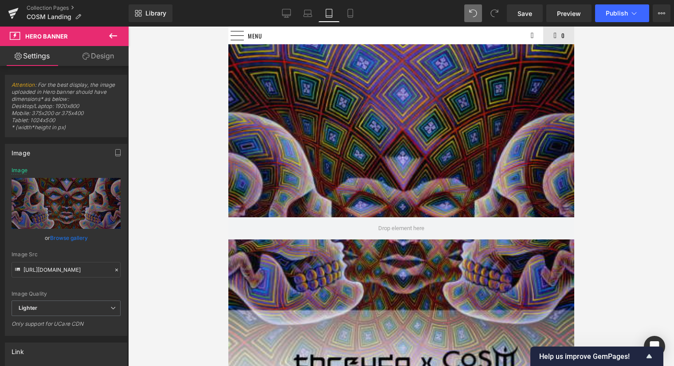
click at [593, 198] on div at bounding box center [401, 197] width 546 height 340
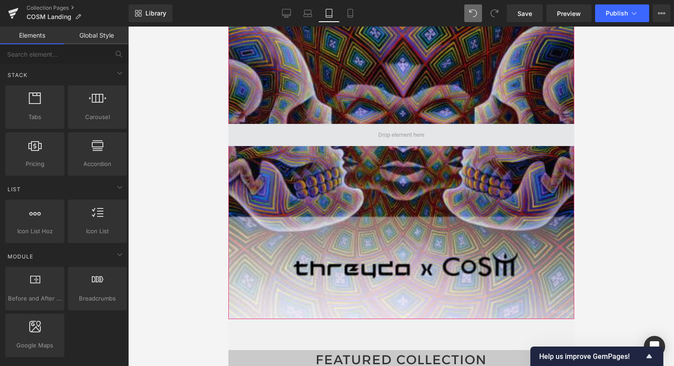
scroll to position [122, 0]
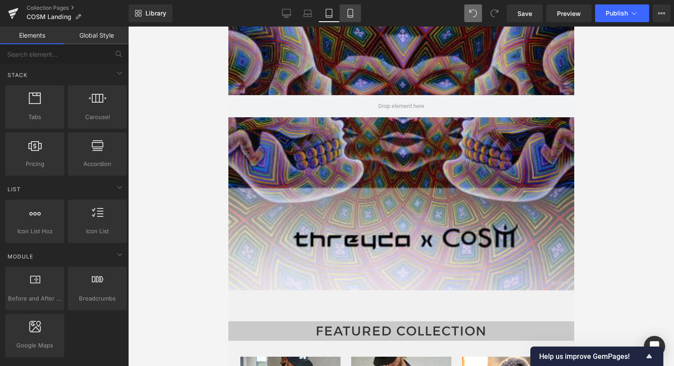
click at [351, 10] on icon at bounding box center [350, 13] width 9 height 9
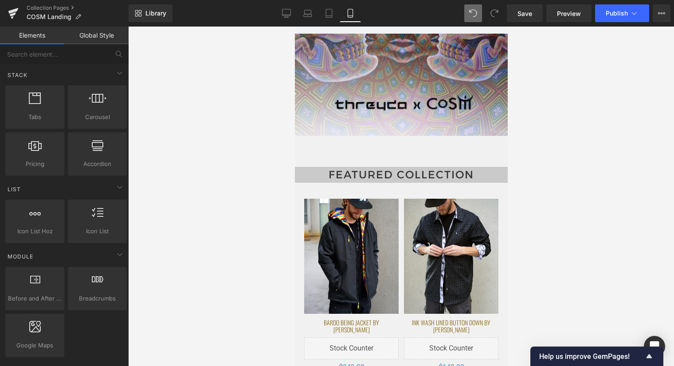
scroll to position [0, 0]
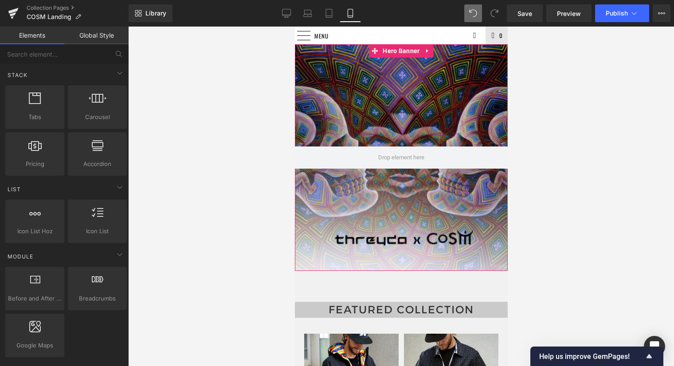
click at [406, 120] on div at bounding box center [400, 157] width 213 height 227
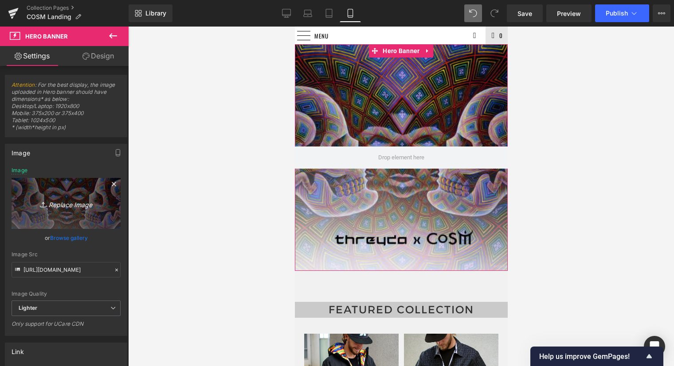
click at [63, 199] on icon "Replace Image" at bounding box center [66, 203] width 71 height 11
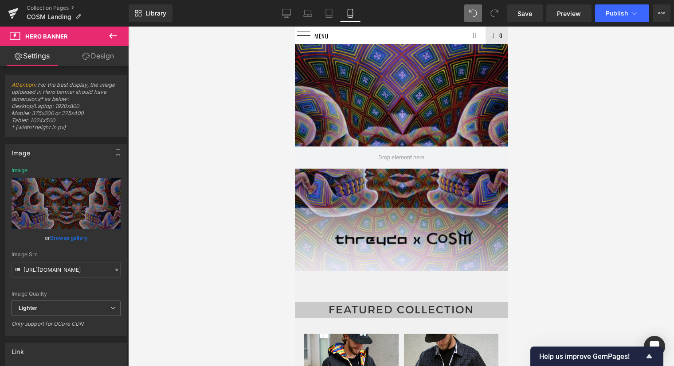
click at [581, 207] on div at bounding box center [401, 197] width 546 height 340
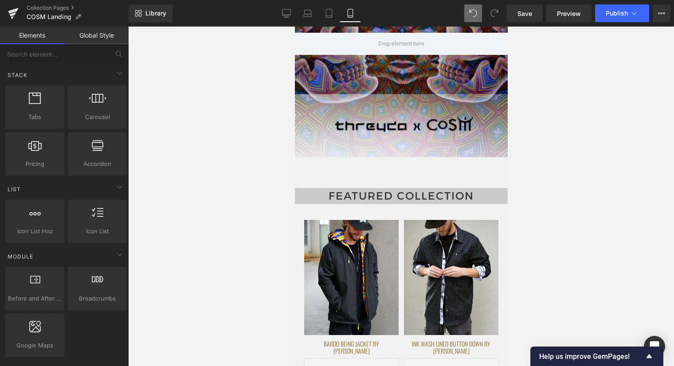
scroll to position [118, 0]
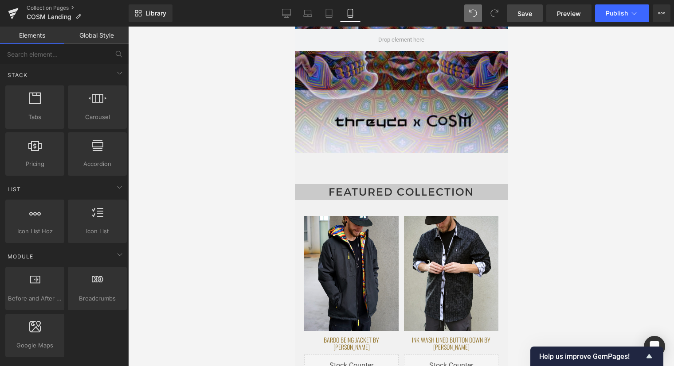
click at [529, 13] on span "Save" at bounding box center [524, 13] width 15 height 9
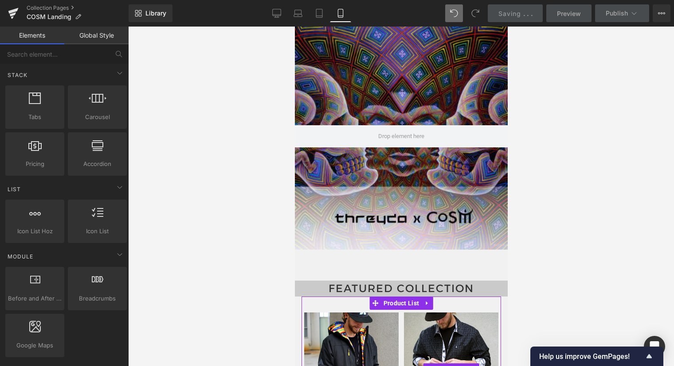
scroll to position [0, 0]
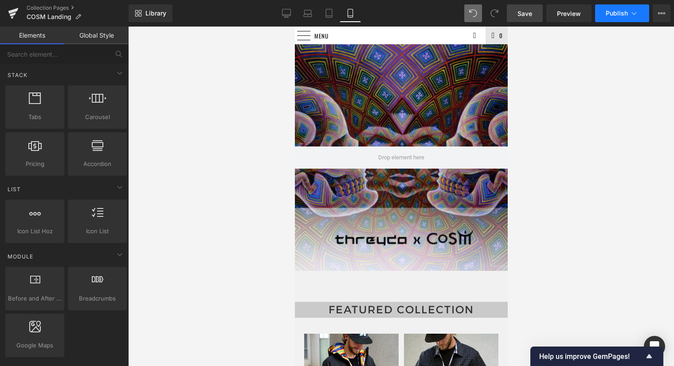
click at [630, 14] on icon at bounding box center [633, 13] width 9 height 9
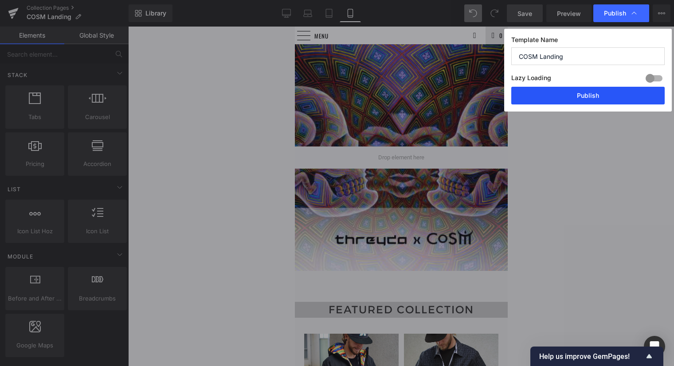
click at [579, 101] on button "Publish" at bounding box center [587, 96] width 153 height 18
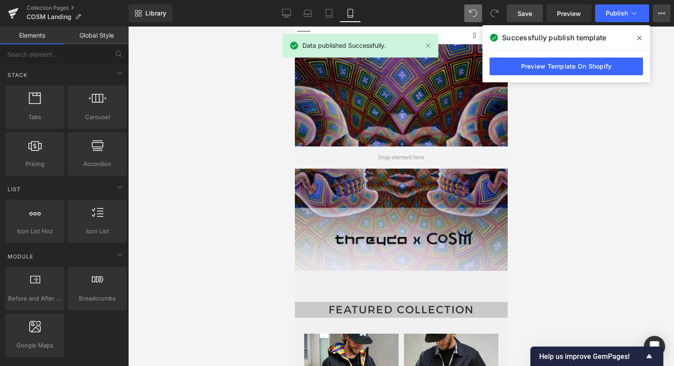
click at [663, 17] on button "View Live Page View with current Template Save Template to Library Schedule Pub…" at bounding box center [661, 13] width 18 height 18
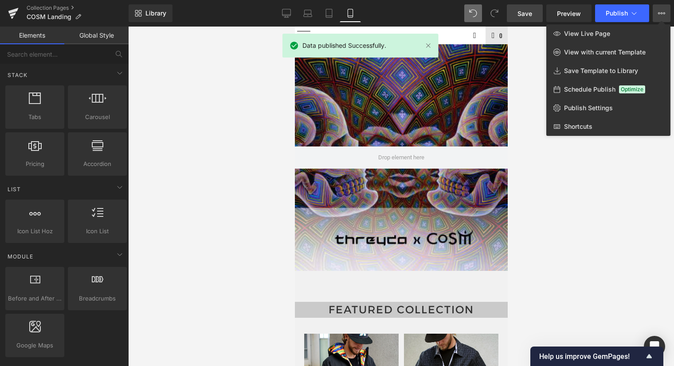
click at [621, 156] on div at bounding box center [401, 197] width 546 height 340
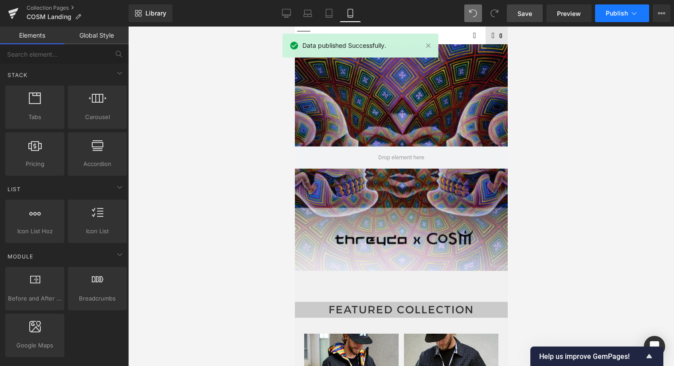
click at [624, 13] on span "Publish" at bounding box center [616, 13] width 22 height 7
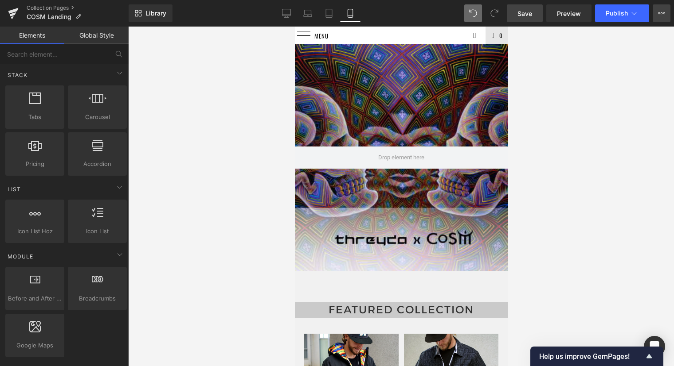
click at [663, 9] on button "View Live Page View with current Template Save Template to Library Schedule Pub…" at bounding box center [661, 13] width 18 height 18
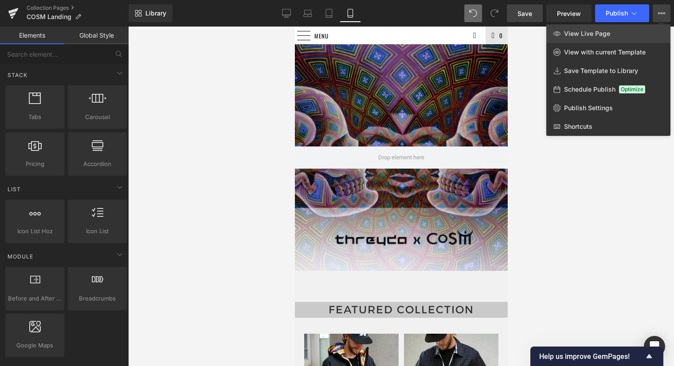
click at [611, 35] on link "View Live Page" at bounding box center [608, 33] width 124 height 19
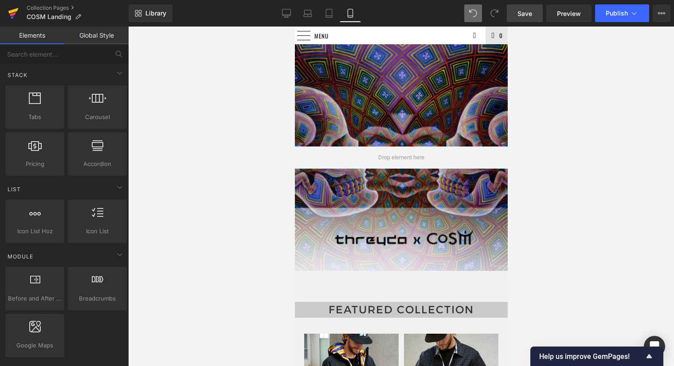
click at [16, 13] on icon at bounding box center [13, 13] width 11 height 22
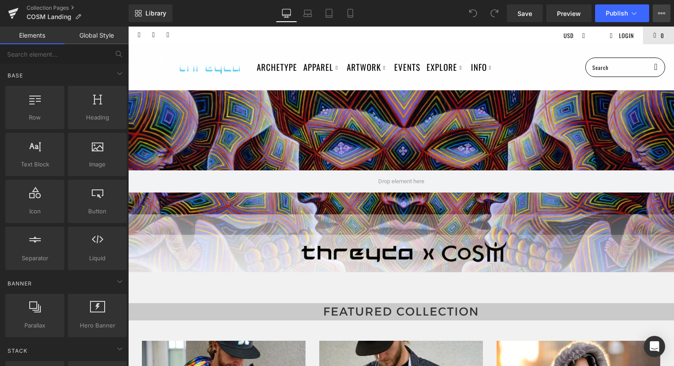
click at [663, 15] on icon at bounding box center [661, 13] width 7 height 7
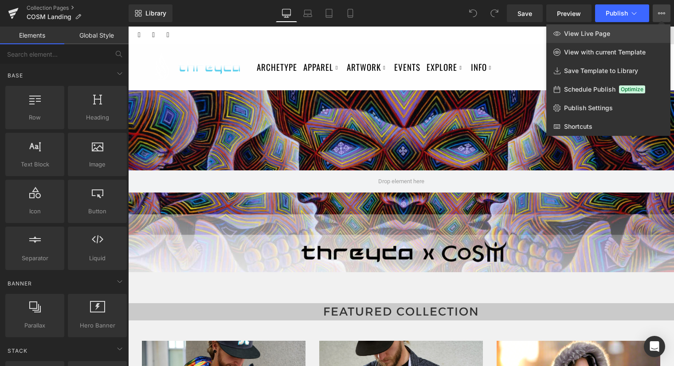
click at [598, 37] on span "View Live Page" at bounding box center [587, 34] width 46 height 8
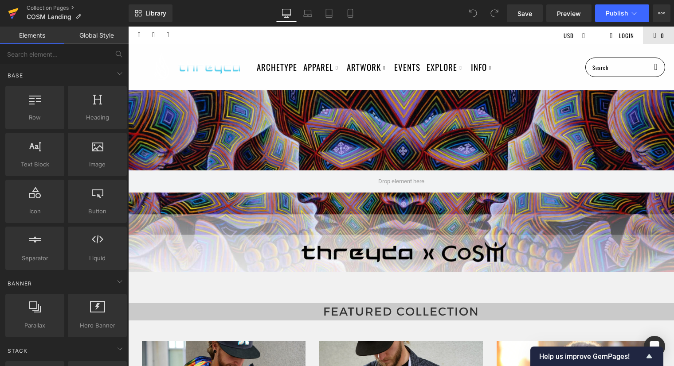
click at [17, 11] on icon at bounding box center [13, 13] width 11 height 22
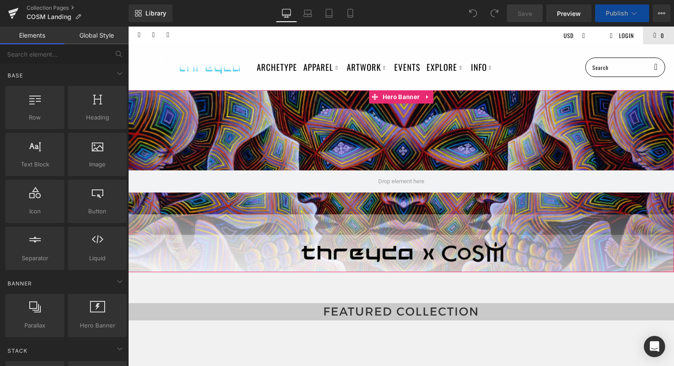
click at [404, 223] on div at bounding box center [401, 181] width 546 height 182
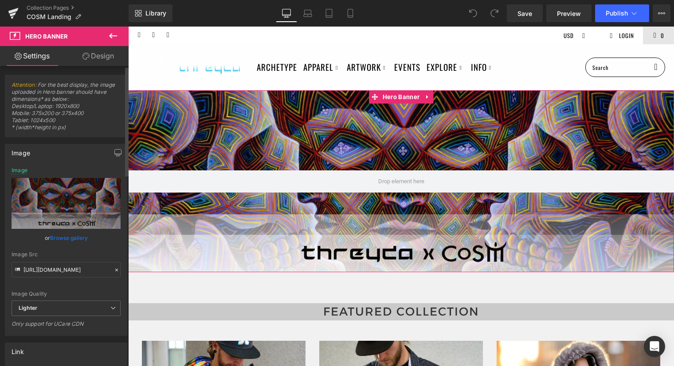
click at [67, 238] on link "Browse gallery" at bounding box center [69, 238] width 38 height 16
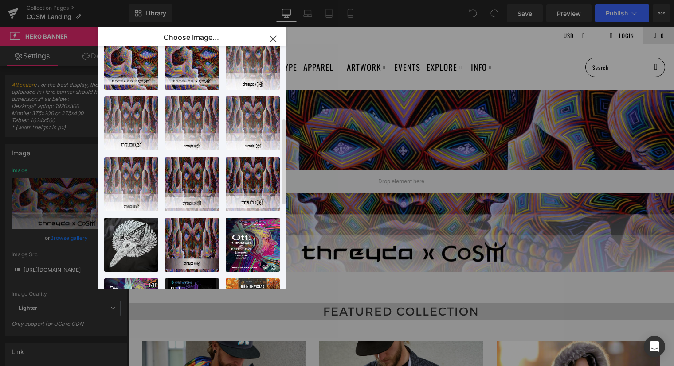
scroll to position [223, 0]
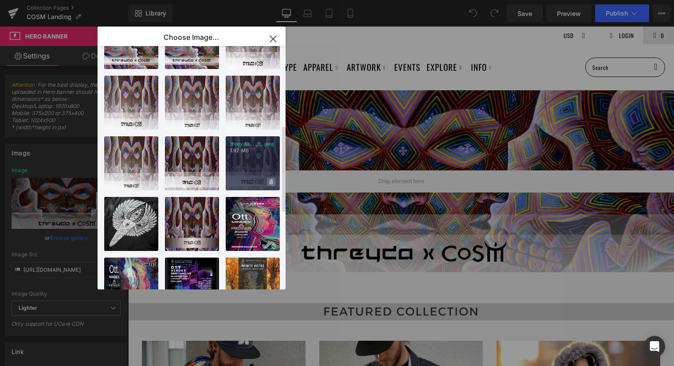
click at [270, 182] on icon at bounding box center [270, 181] width 3 height 5
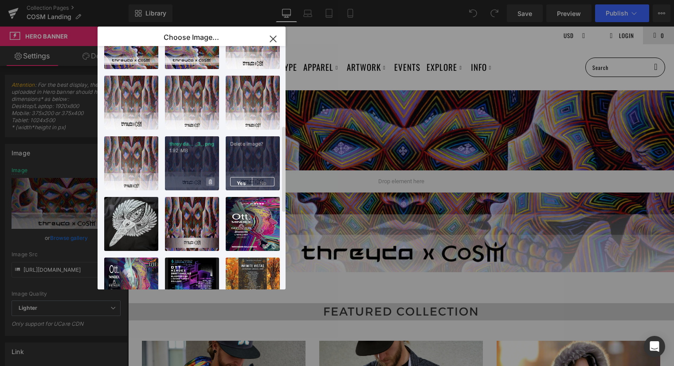
click at [210, 181] on icon at bounding box center [210, 181] width 3 height 5
click at [244, 183] on span "Yes" at bounding box center [241, 181] width 22 height 9
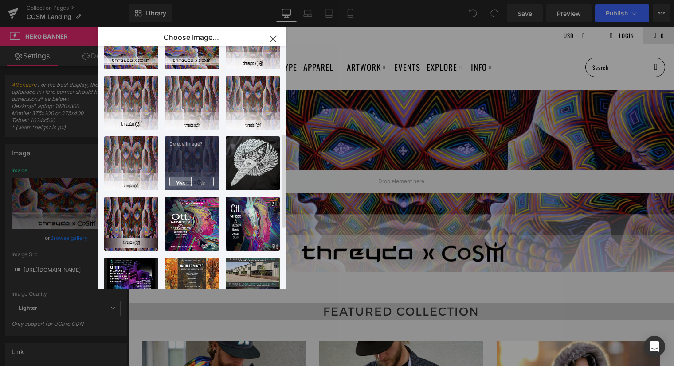
click at [180, 183] on span "Yes" at bounding box center [180, 181] width 22 height 9
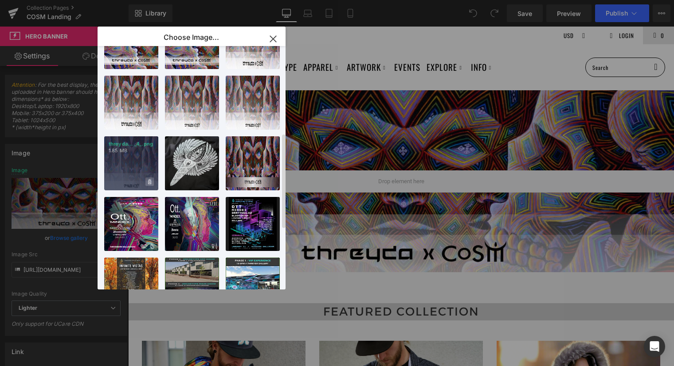
click at [150, 180] on icon at bounding box center [149, 182] width 3 height 6
click at [121, 179] on span "Yes" at bounding box center [120, 181] width 22 height 9
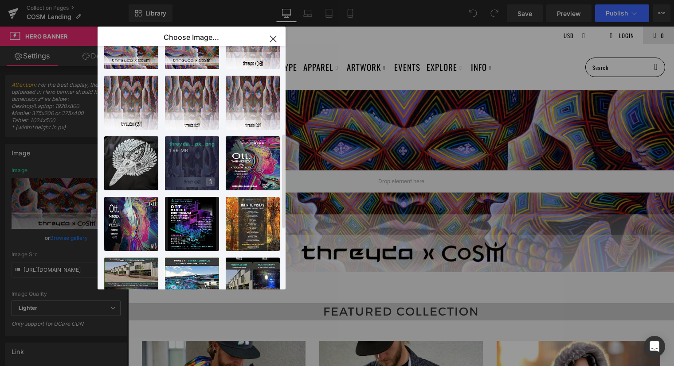
click at [213, 185] on span at bounding box center [210, 182] width 8 height 8
click at [180, 182] on span "Yes" at bounding box center [180, 181] width 22 height 9
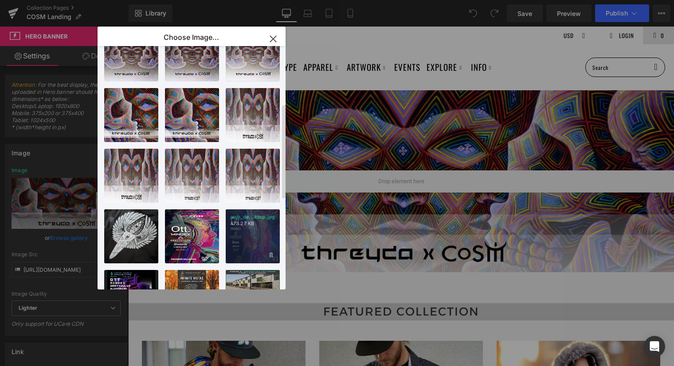
scroll to position [142, 0]
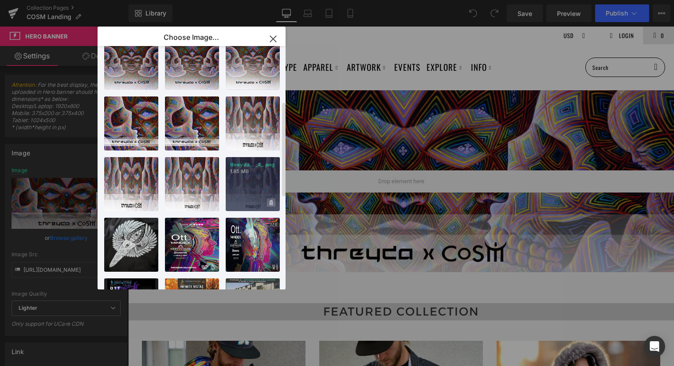
click at [273, 204] on span at bounding box center [271, 203] width 8 height 8
click at [241, 201] on span "Yes" at bounding box center [241, 202] width 22 height 9
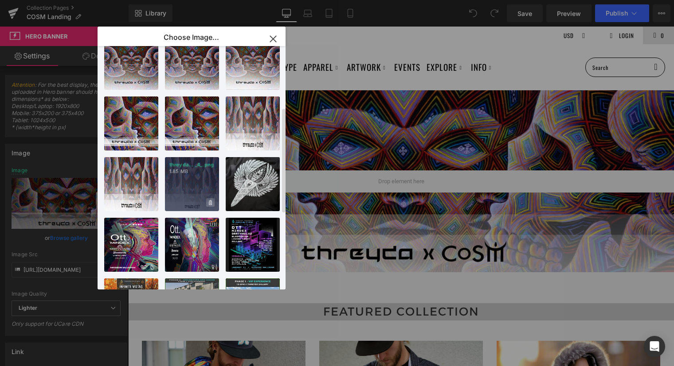
click at [210, 202] on icon at bounding box center [210, 202] width 3 height 5
click at [187, 200] on span "Yes" at bounding box center [180, 202] width 22 height 9
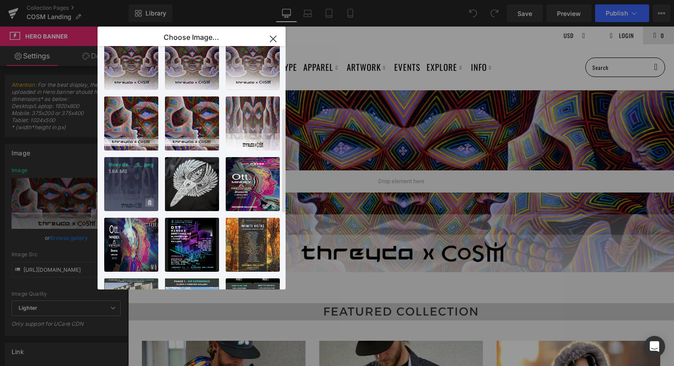
click at [150, 201] on icon at bounding box center [149, 203] width 3 height 6
click at [123, 199] on span "Yes" at bounding box center [120, 202] width 22 height 9
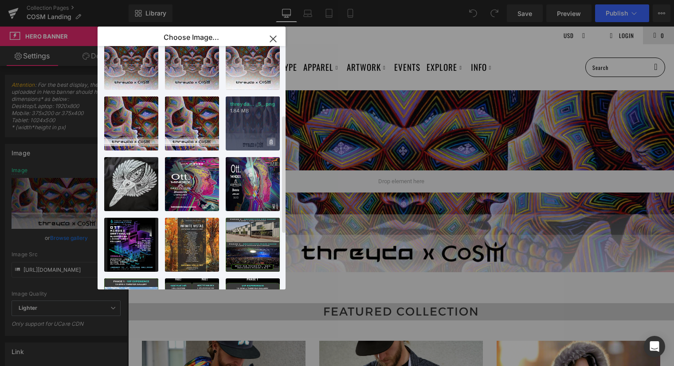
click at [274, 141] on span at bounding box center [271, 142] width 8 height 8
click at [241, 141] on span "Yes" at bounding box center [241, 141] width 22 height 9
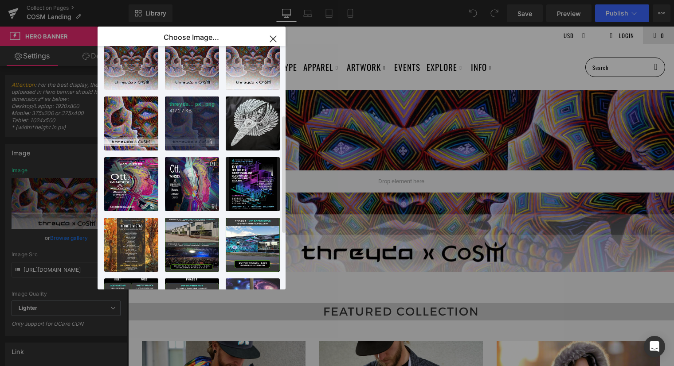
click at [211, 141] on icon at bounding box center [210, 142] width 3 height 5
click at [174, 140] on span "Yes" at bounding box center [180, 141] width 22 height 9
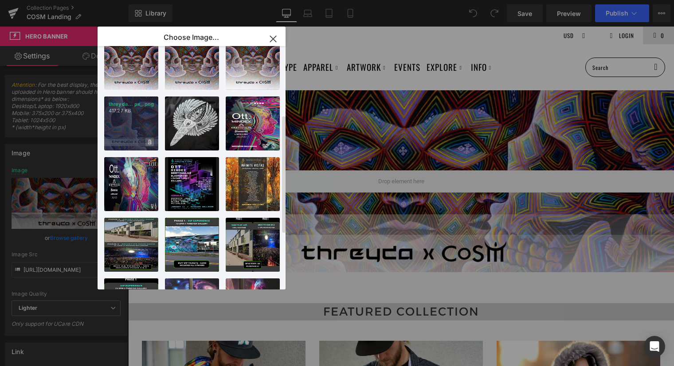
click at [150, 141] on icon at bounding box center [149, 142] width 3 height 5
click at [127, 141] on span "Yes" at bounding box center [120, 141] width 22 height 9
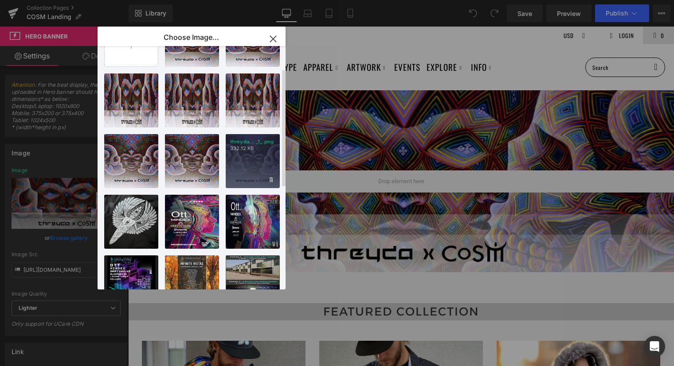
scroll to position [41, 0]
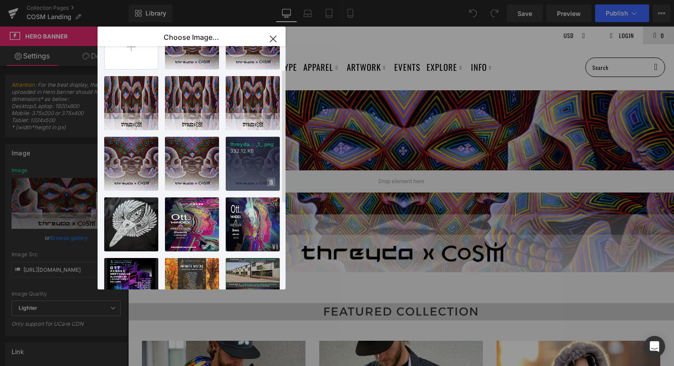
click at [273, 183] on span at bounding box center [271, 182] width 8 height 8
click at [246, 183] on span "Yes" at bounding box center [241, 182] width 22 height 9
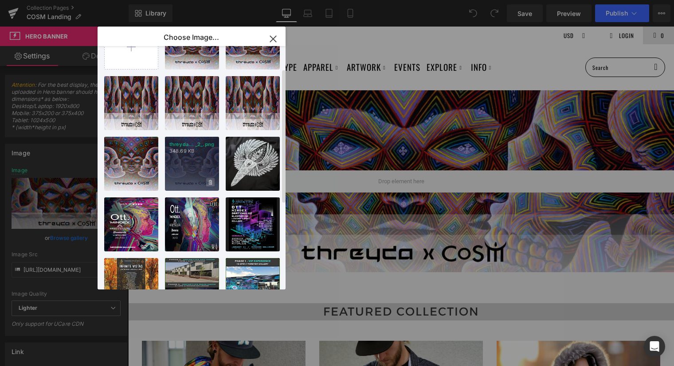
click at [213, 183] on span at bounding box center [210, 182] width 8 height 8
click at [183, 179] on span "Yes" at bounding box center [180, 182] width 22 height 9
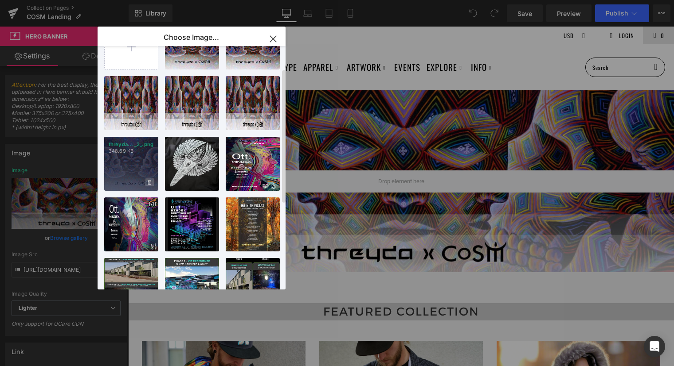
click at [152, 180] on span at bounding box center [149, 182] width 8 height 8
click at [125, 180] on span "Yes" at bounding box center [120, 182] width 22 height 9
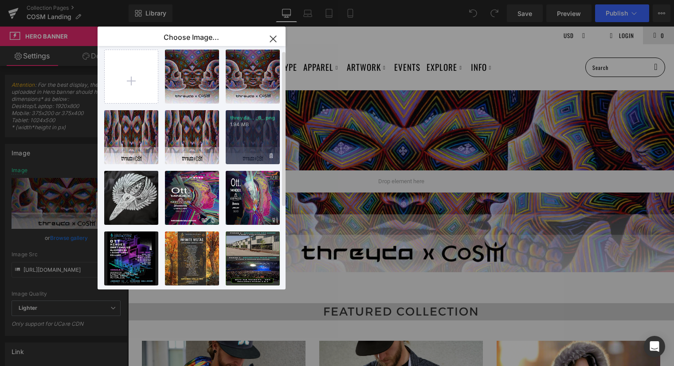
scroll to position [0, 0]
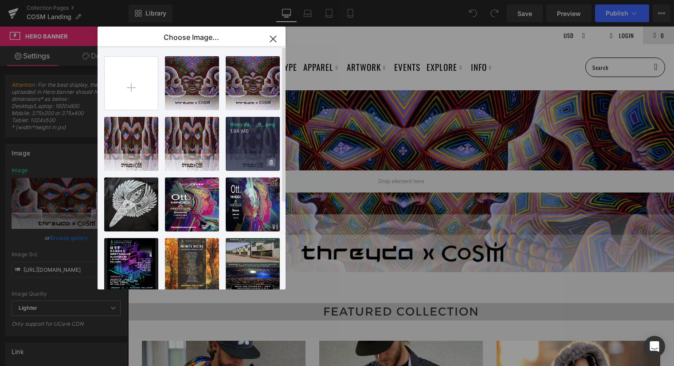
click at [272, 160] on icon at bounding box center [270, 162] width 3 height 5
click at [234, 161] on span "Yes" at bounding box center [241, 162] width 22 height 9
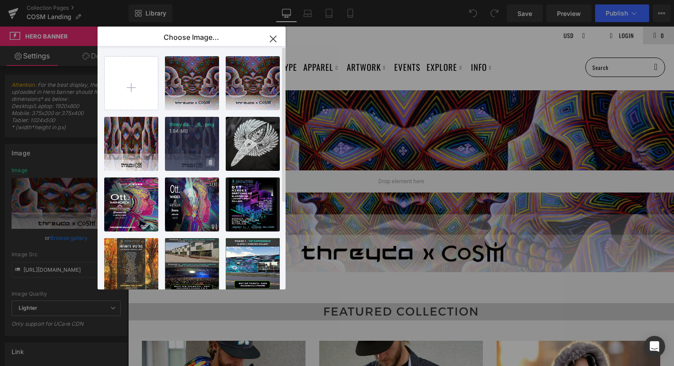
click at [211, 163] on icon at bounding box center [210, 163] width 3 height 6
click at [183, 161] on span "Yes" at bounding box center [180, 162] width 22 height 9
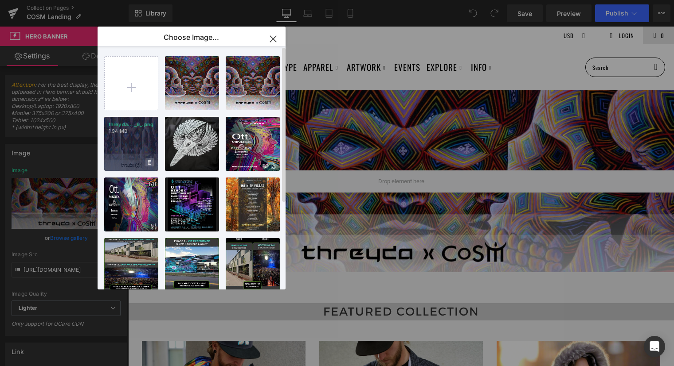
click at [151, 161] on span at bounding box center [149, 162] width 8 height 8
click at [122, 162] on span "Yes" at bounding box center [120, 162] width 22 height 9
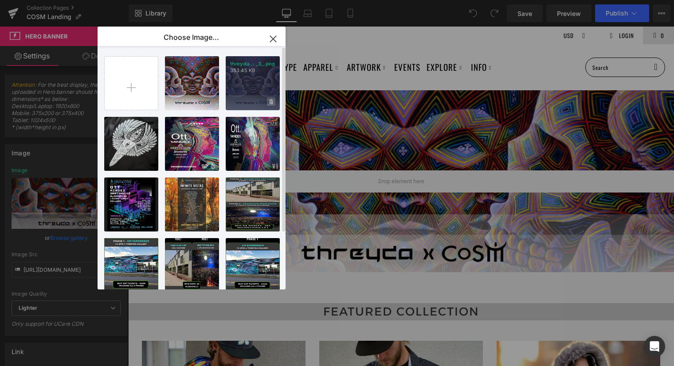
click at [270, 101] on icon at bounding box center [270, 101] width 3 height 5
click at [245, 101] on span "Yes" at bounding box center [241, 101] width 22 height 9
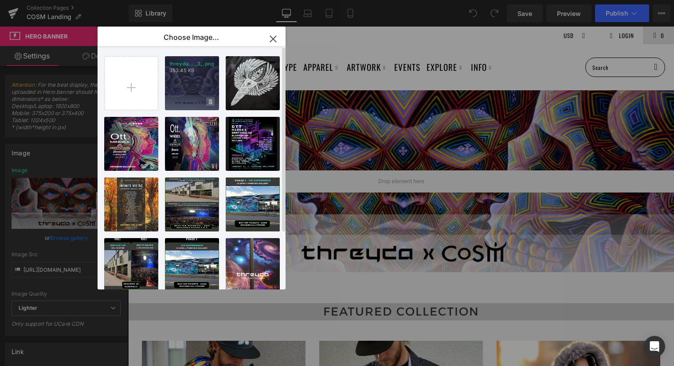
click at [210, 101] on icon at bounding box center [210, 102] width 3 height 6
click at [179, 102] on span "Yes" at bounding box center [180, 101] width 22 height 9
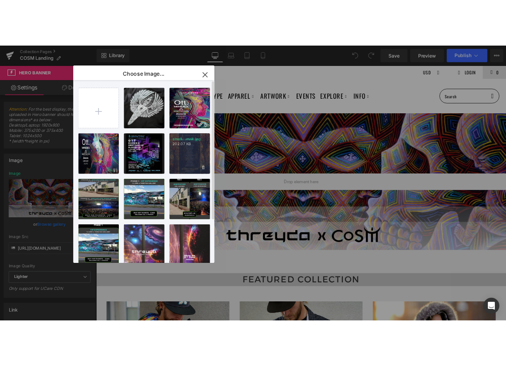
scroll to position [74, 0]
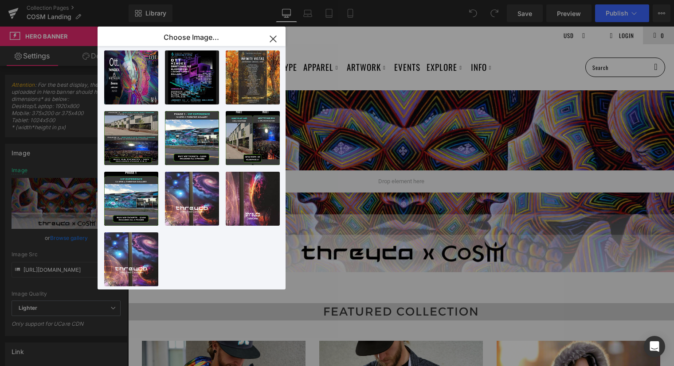
click at [275, 40] on icon "button" at bounding box center [273, 39] width 14 height 14
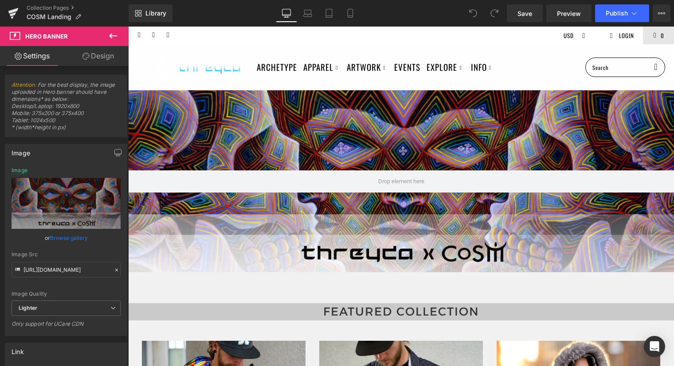
click at [464, 39] on ul at bounding box center [363, 36] width 378 height 18
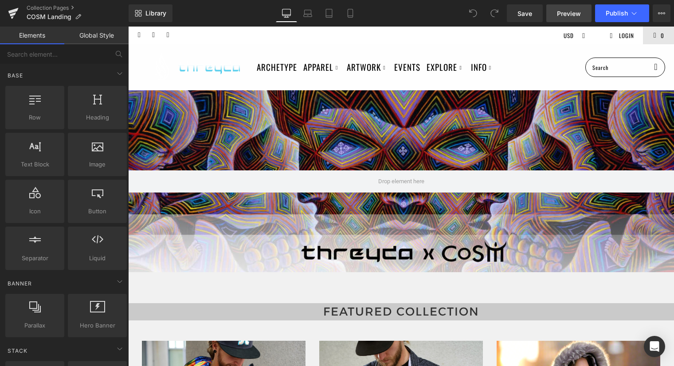
click at [569, 19] on link "Preview" at bounding box center [568, 13] width 45 height 18
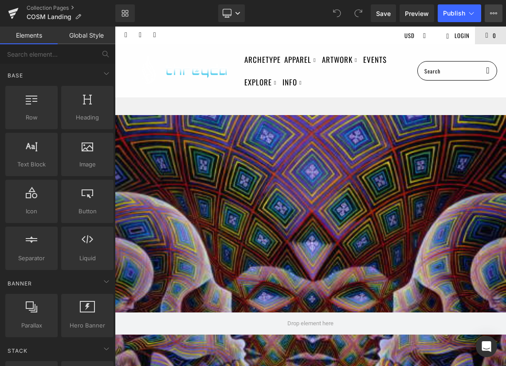
click at [495, 17] on button "View Live Page View with current Template Save Template to Library Schedule Pub…" at bounding box center [493, 13] width 18 height 18
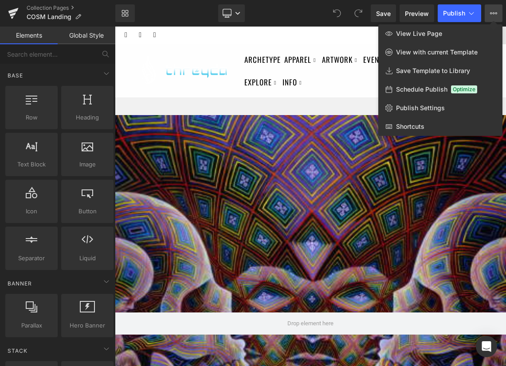
click at [339, 43] on div at bounding box center [310, 197] width 391 height 340
